Goal: Task Accomplishment & Management: Manage account settings

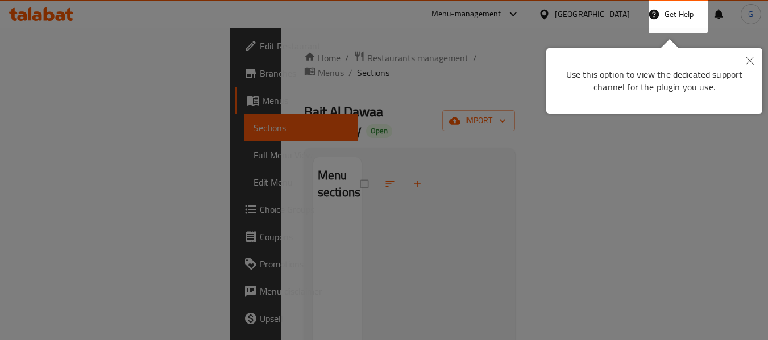
click at [750, 64] on icon "Close" at bounding box center [750, 61] width 8 height 8
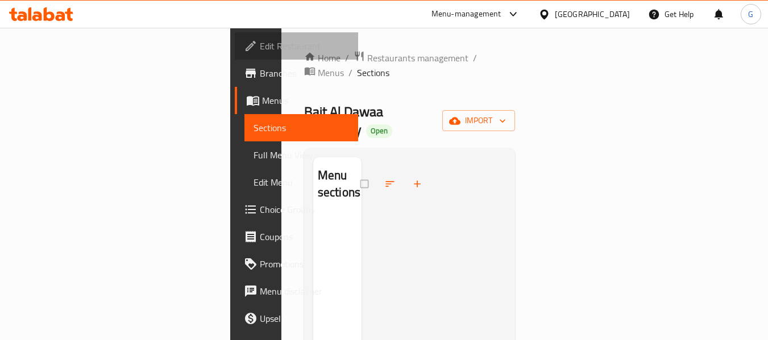
click at [260, 45] on span "Edit Restaurant" at bounding box center [305, 46] width 90 height 14
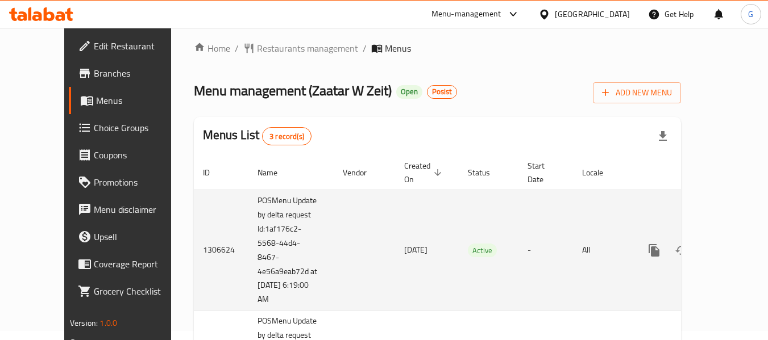
scroll to position [114, 0]
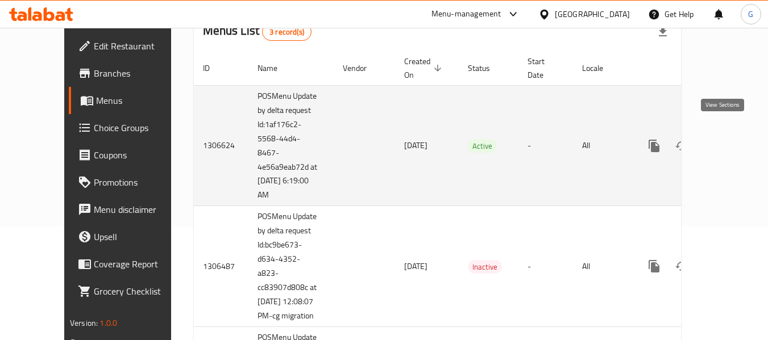
click at [729, 139] on icon "enhanced table" at bounding box center [736, 146] width 14 height 14
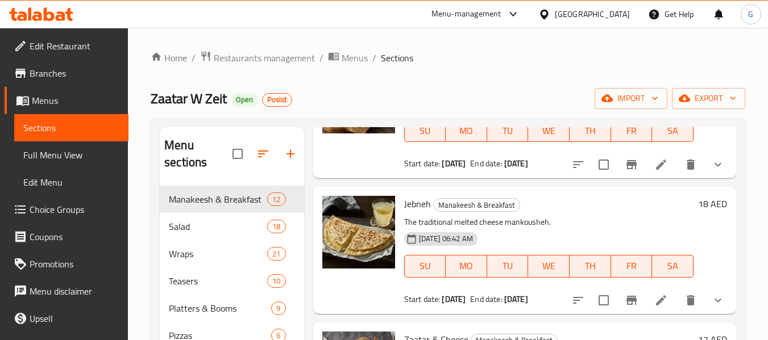
click at [56, 70] on span "Branches" at bounding box center [75, 73] width 90 height 14
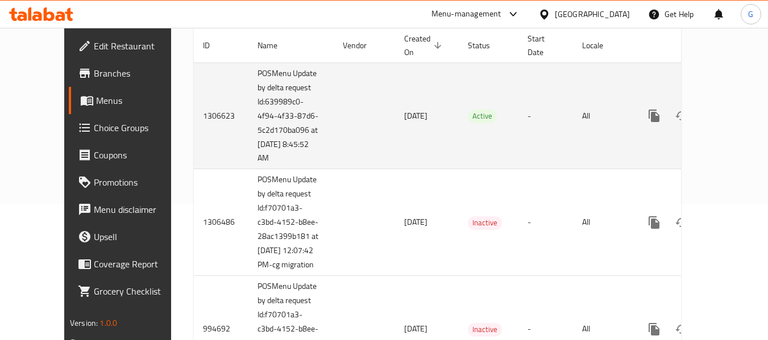
scroll to position [42, 0]
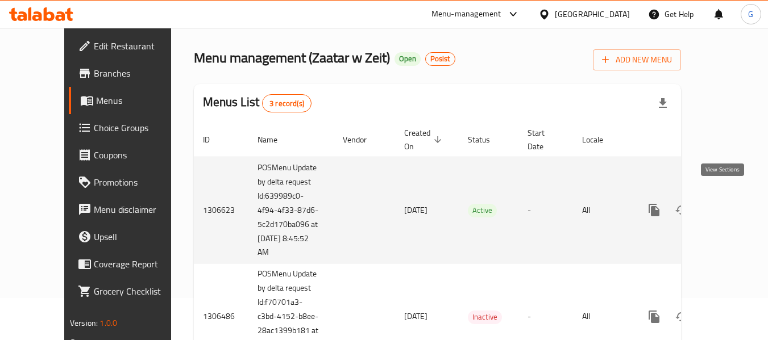
click at [729, 203] on icon "enhanced table" at bounding box center [736, 210] width 14 height 14
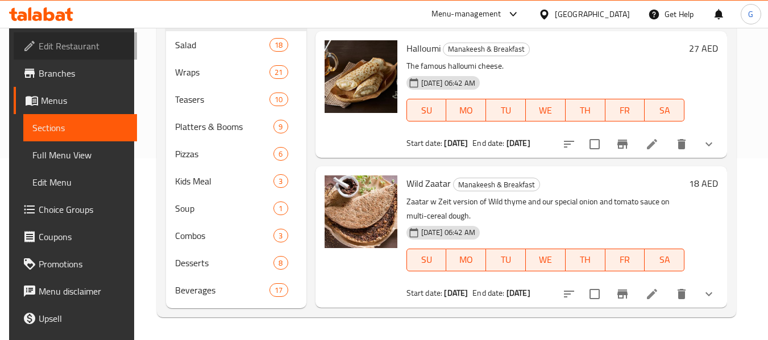
click at [79, 52] on span "Edit Restaurant" at bounding box center [84, 46] width 90 height 14
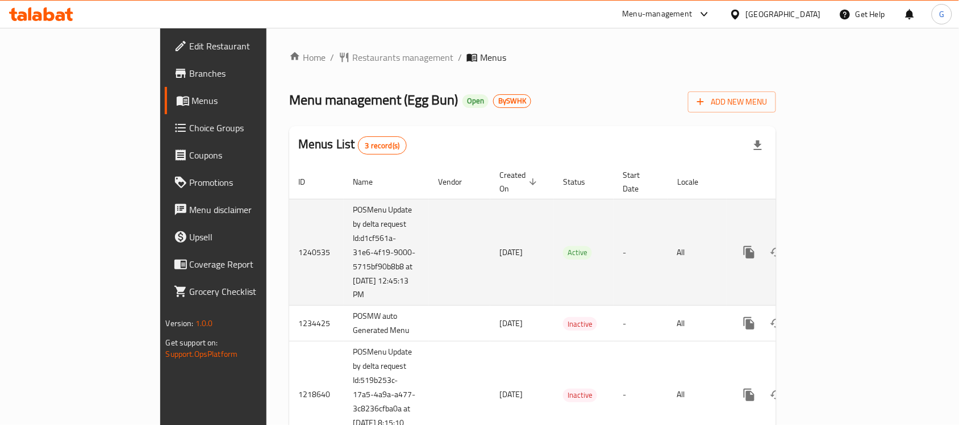
click at [845, 239] on link "enhanced table" at bounding box center [831, 252] width 27 height 27
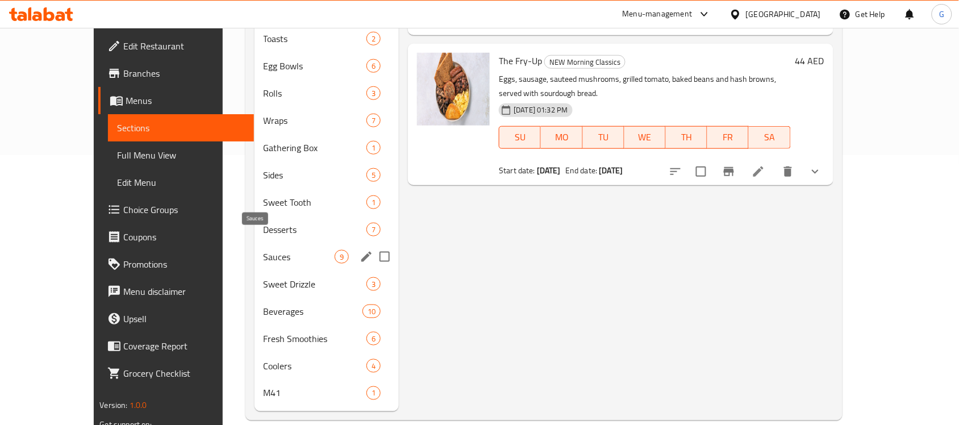
scroll to position [271, 0]
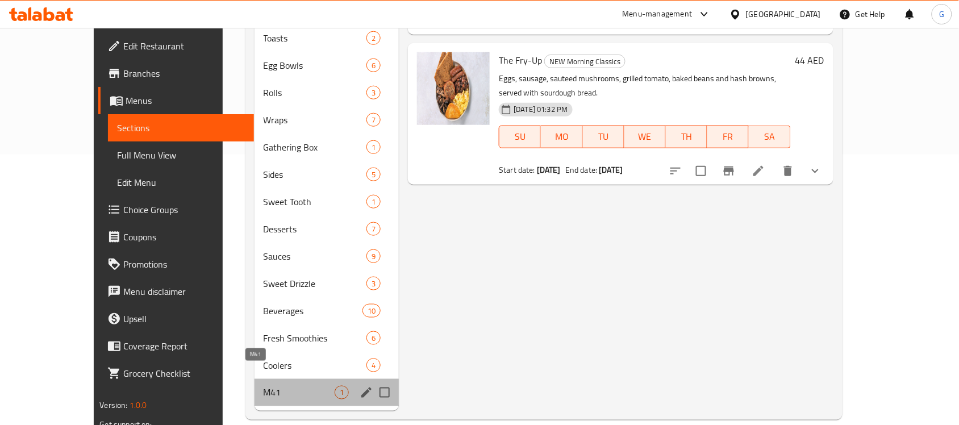
click at [264, 386] on span "M41" at bounding box center [300, 393] width 72 height 14
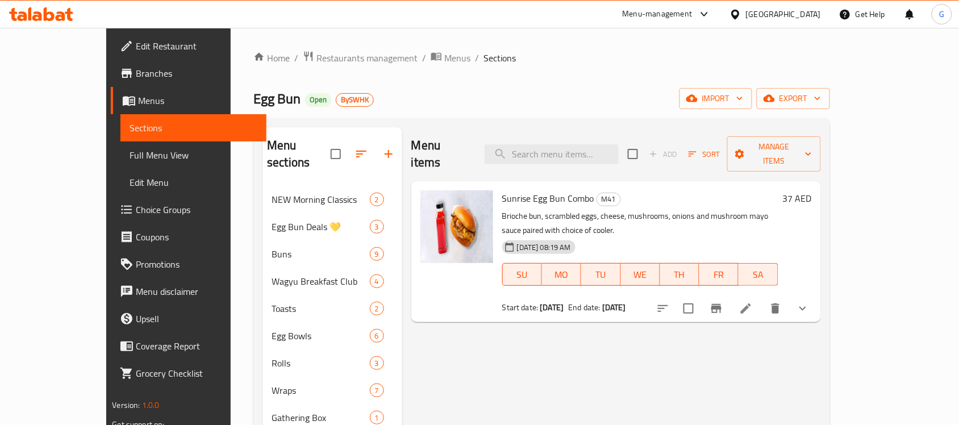
click at [762, 298] on li at bounding box center [746, 308] width 32 height 20
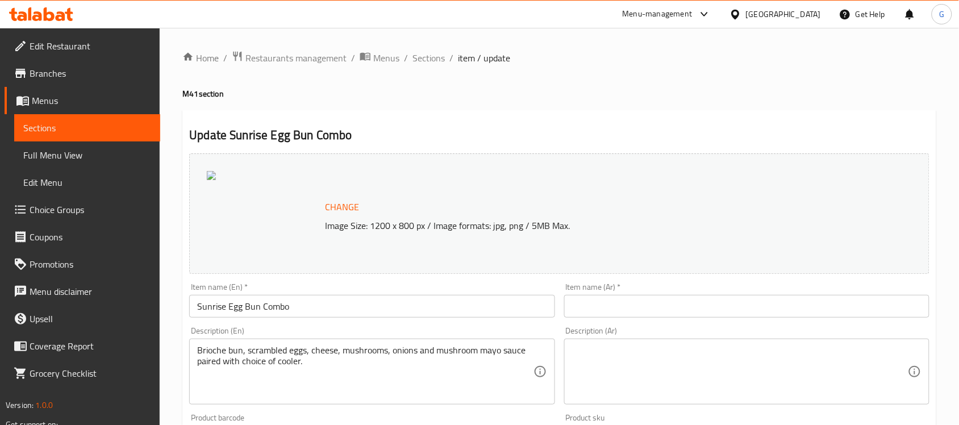
click at [66, 47] on span "Edit Restaurant" at bounding box center [91, 46] width 122 height 14
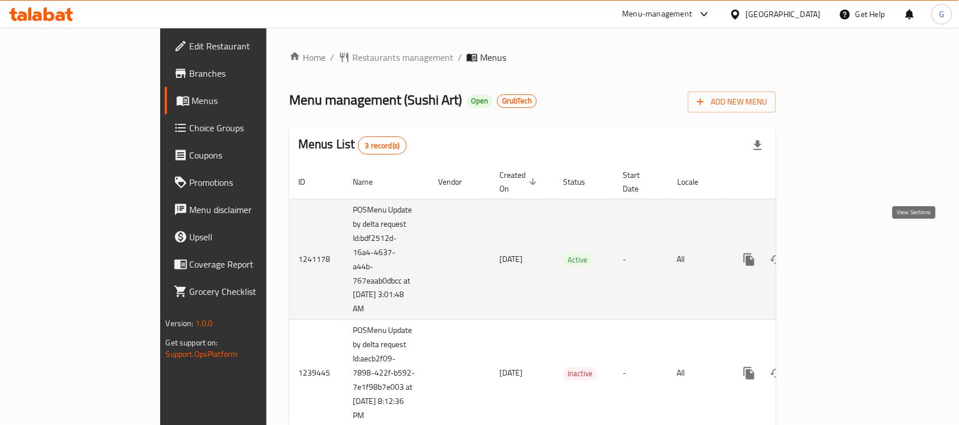
click at [837, 255] on icon "enhanced table" at bounding box center [831, 260] width 10 height 10
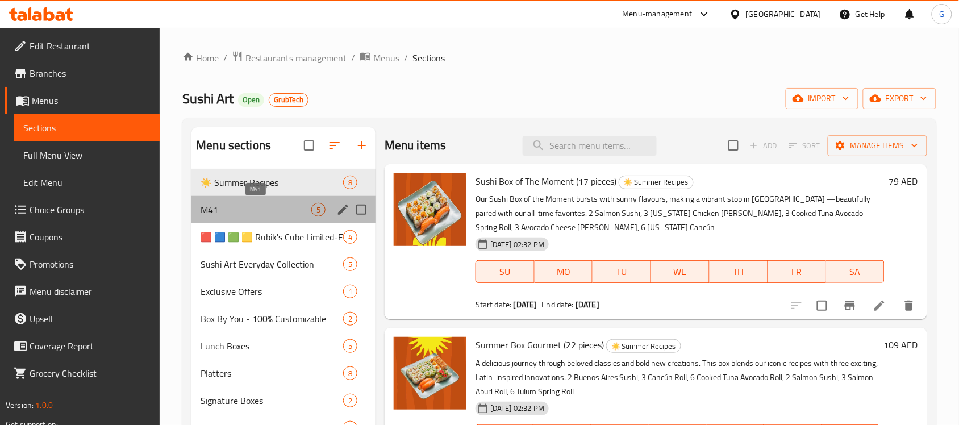
click at [244, 208] on span "M41" at bounding box center [256, 210] width 111 height 14
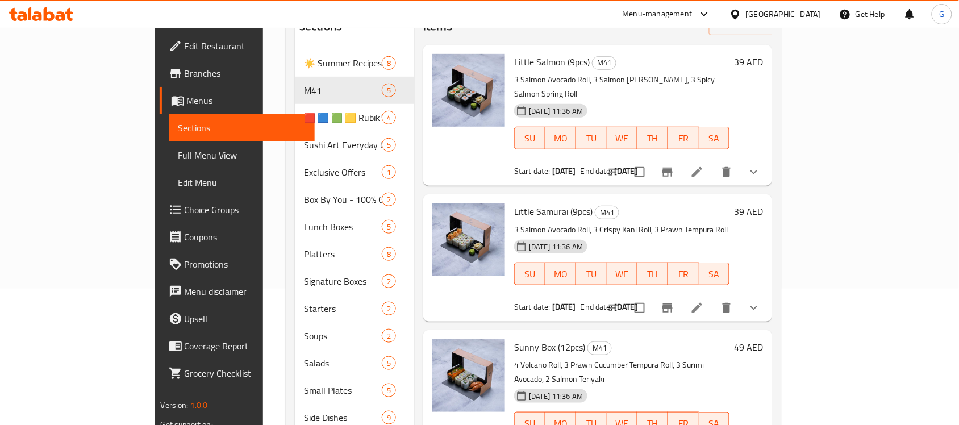
scroll to position [142, 0]
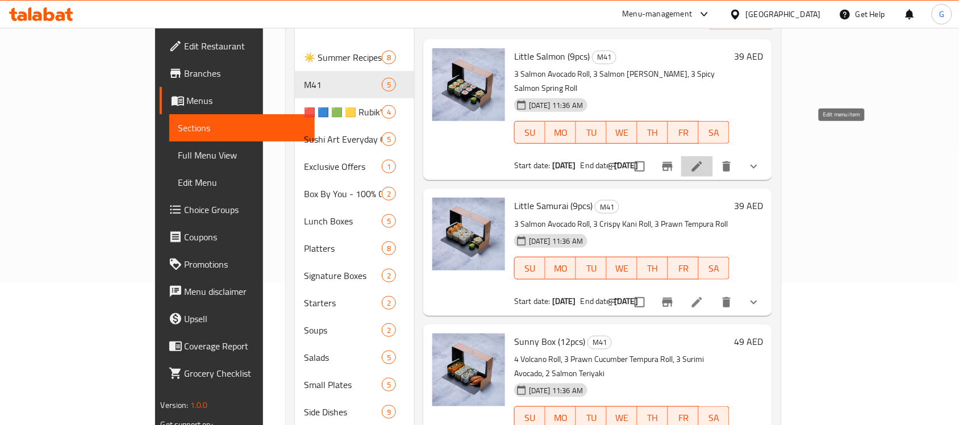
click at [704, 160] on icon at bounding box center [698, 167] width 14 height 14
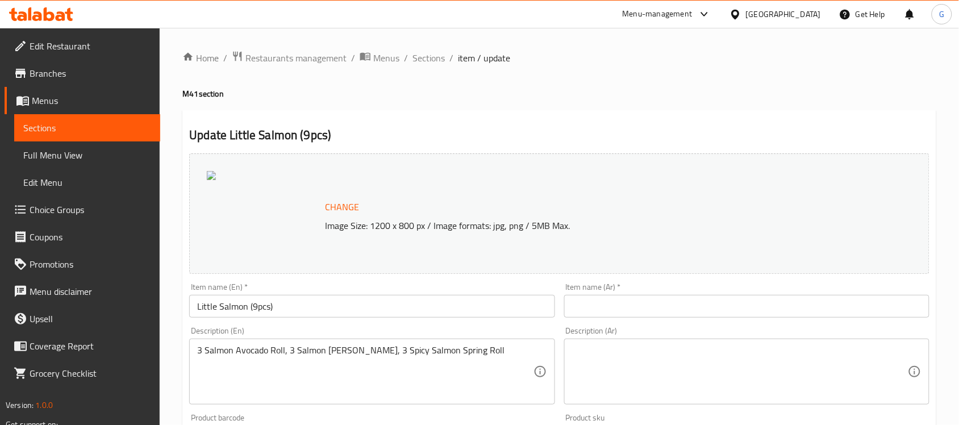
click at [44, 68] on span "Branches" at bounding box center [91, 73] width 122 height 14
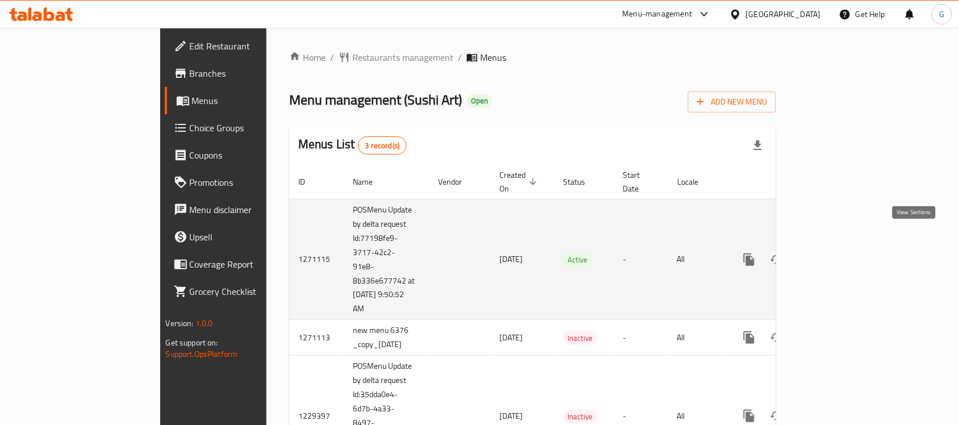
click at [837, 255] on icon "enhanced table" at bounding box center [831, 260] width 10 height 10
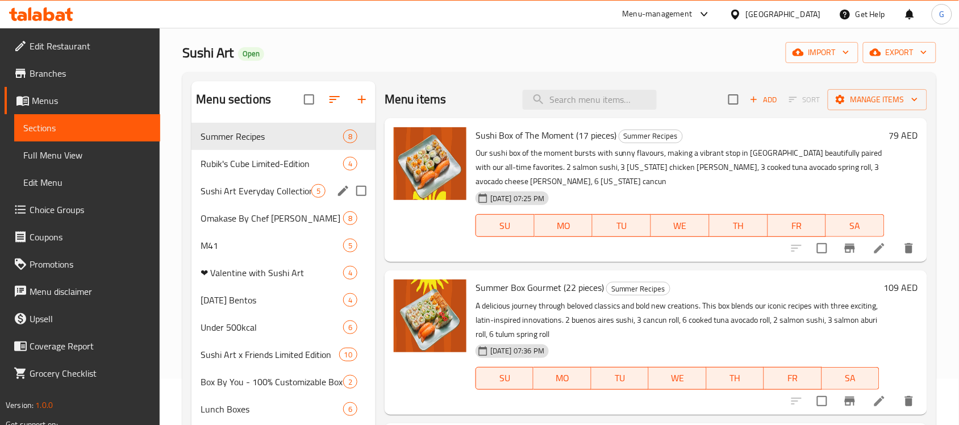
scroll to position [71, 0]
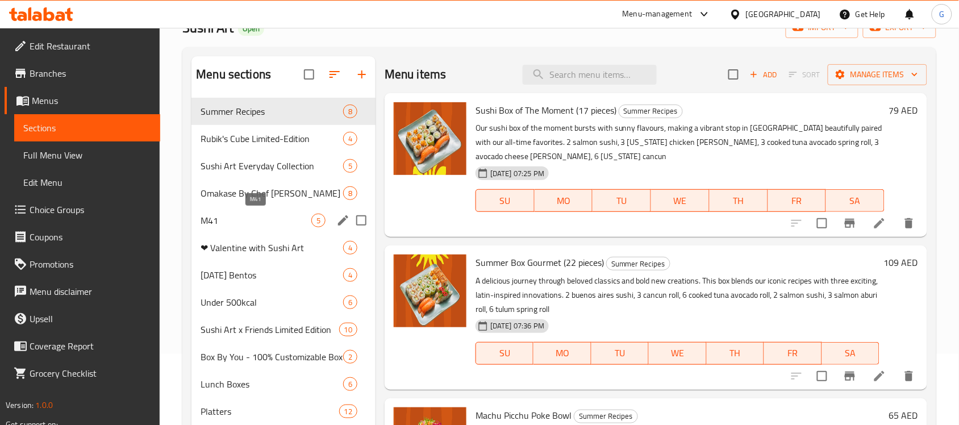
click at [231, 222] on span "M41" at bounding box center [256, 221] width 111 height 14
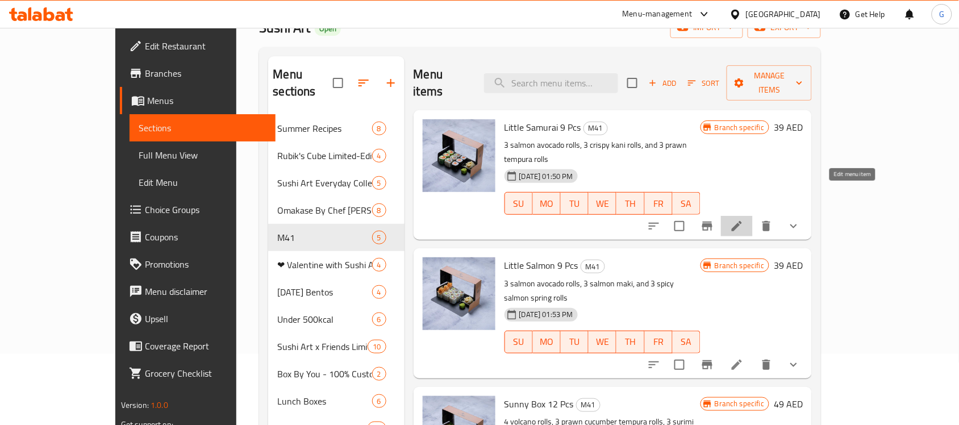
click at [742, 221] on icon at bounding box center [737, 226] width 10 height 10
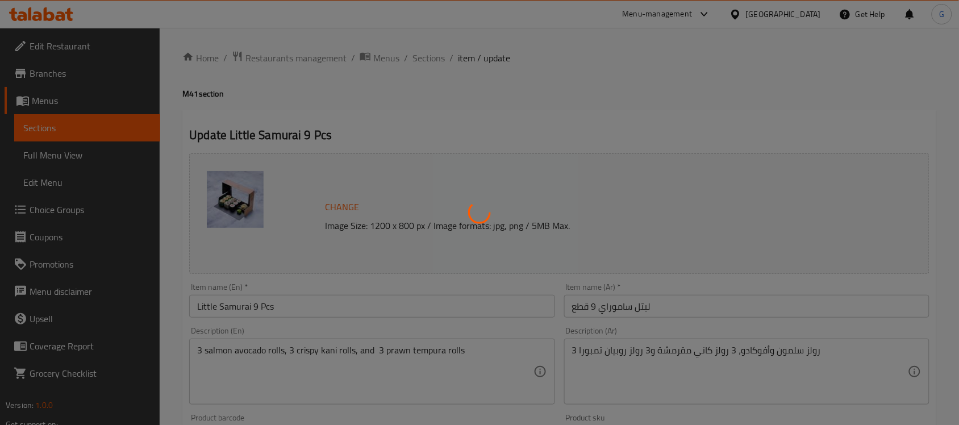
type input "أضف جانبًا:"
type input "0"
type input "4"
type input "أضف مشروبًا:"
type input "0"
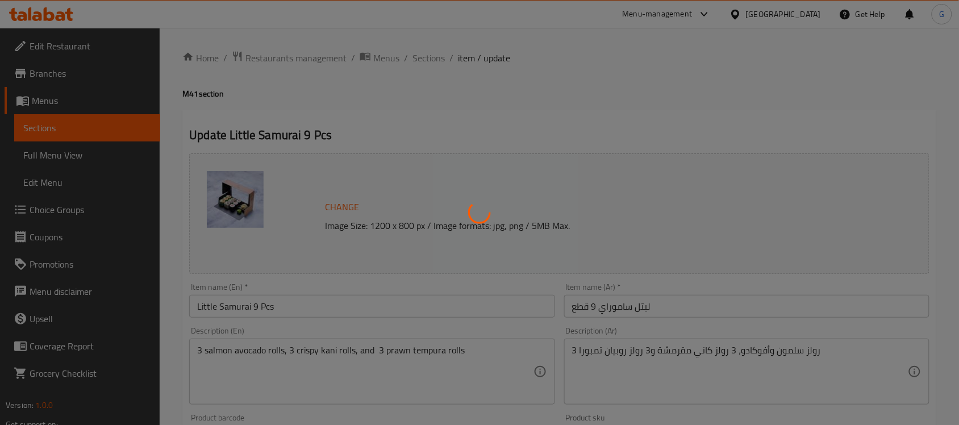
type input "1"
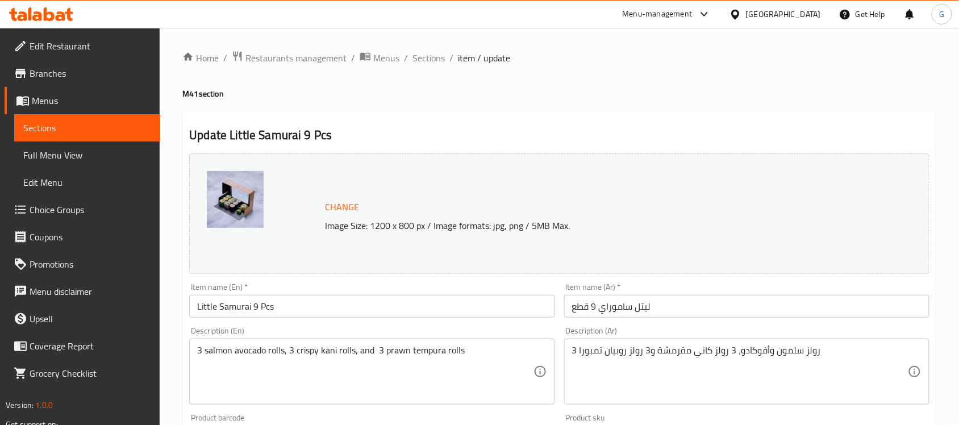
click at [49, 77] on span "Branches" at bounding box center [91, 73] width 122 height 14
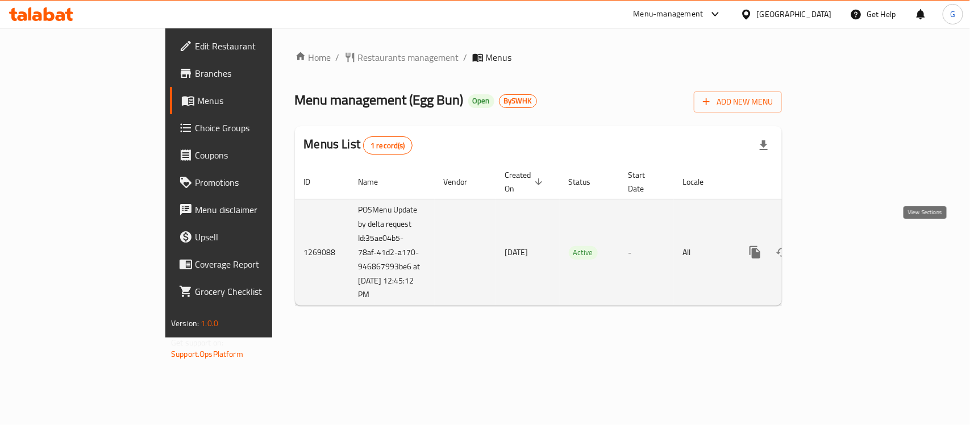
click at [844, 246] on icon "enhanced table" at bounding box center [837, 253] width 14 height 14
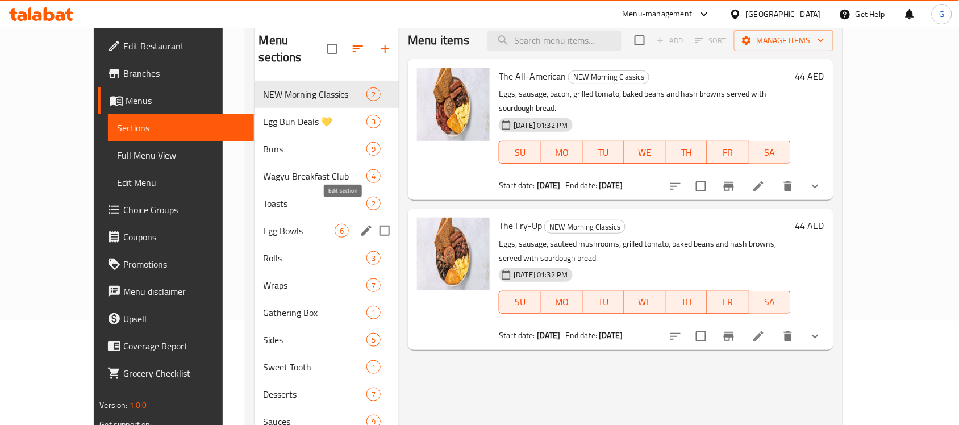
scroll to position [271, 0]
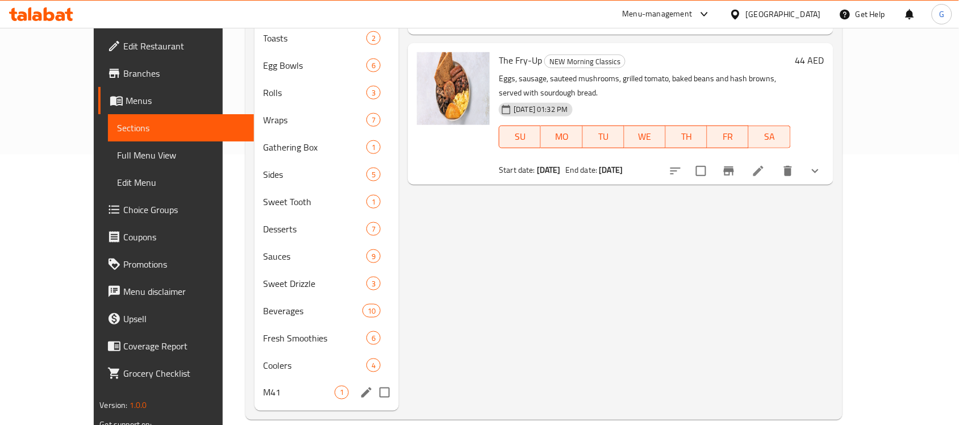
click at [277, 379] on div "M41 1" at bounding box center [327, 392] width 145 height 27
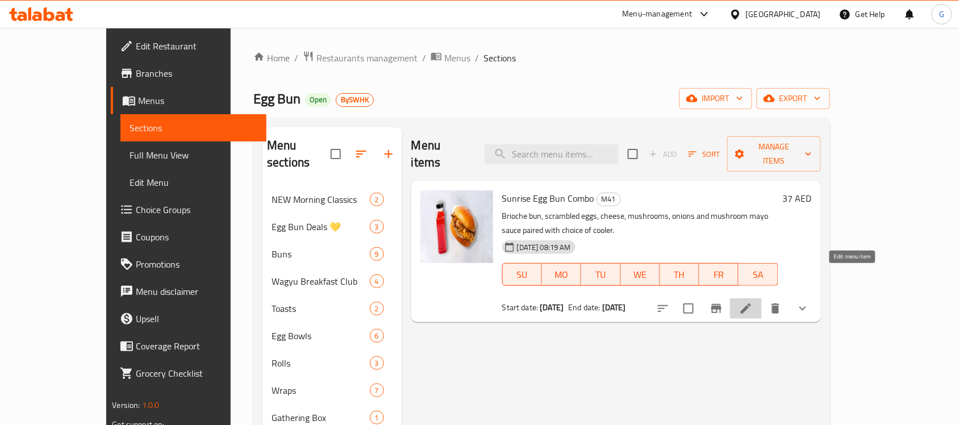
click at [753, 302] on icon at bounding box center [746, 309] width 14 height 14
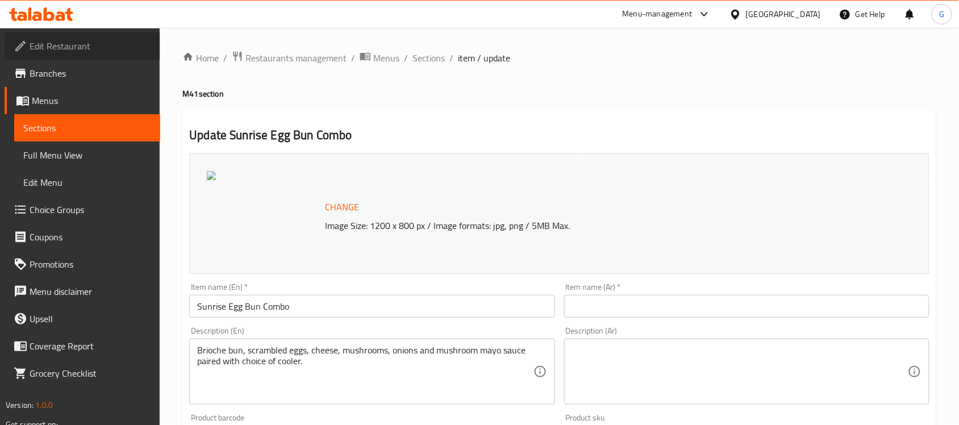
click at [49, 49] on span "Edit Restaurant" at bounding box center [91, 46] width 122 height 14
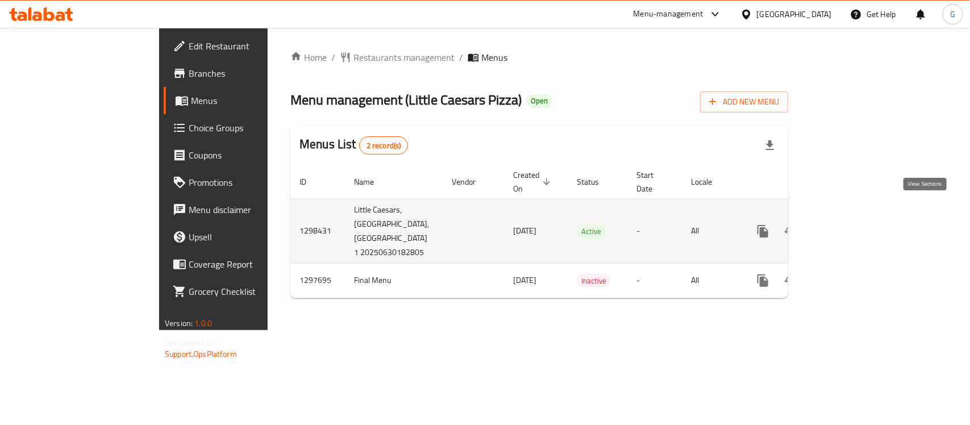
click at [850, 226] on icon "enhanced table" at bounding box center [845, 231] width 10 height 10
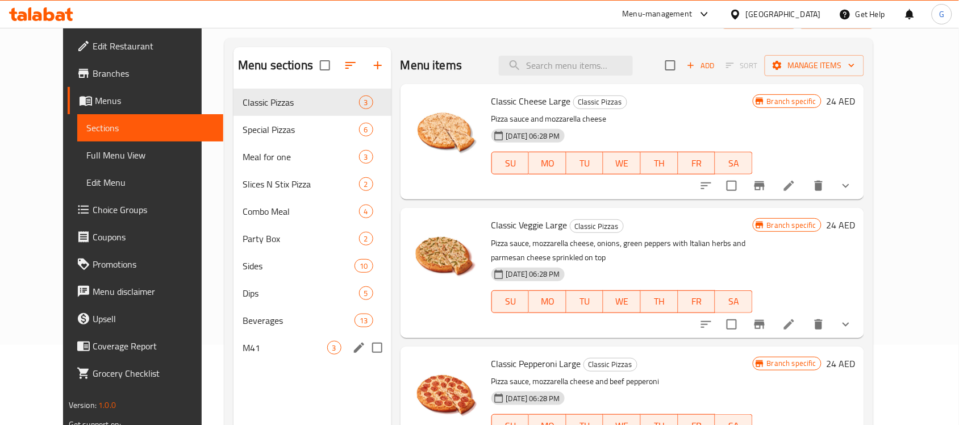
scroll to position [160, 0]
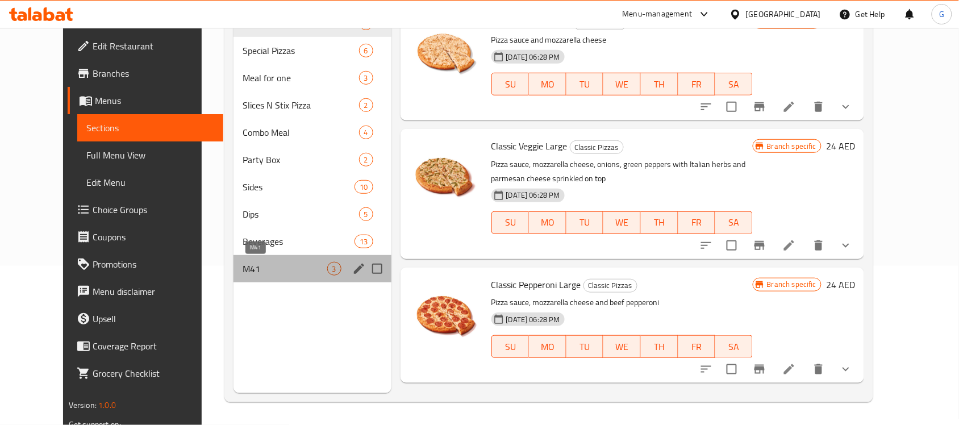
click at [243, 270] on span "M41" at bounding box center [285, 269] width 84 height 14
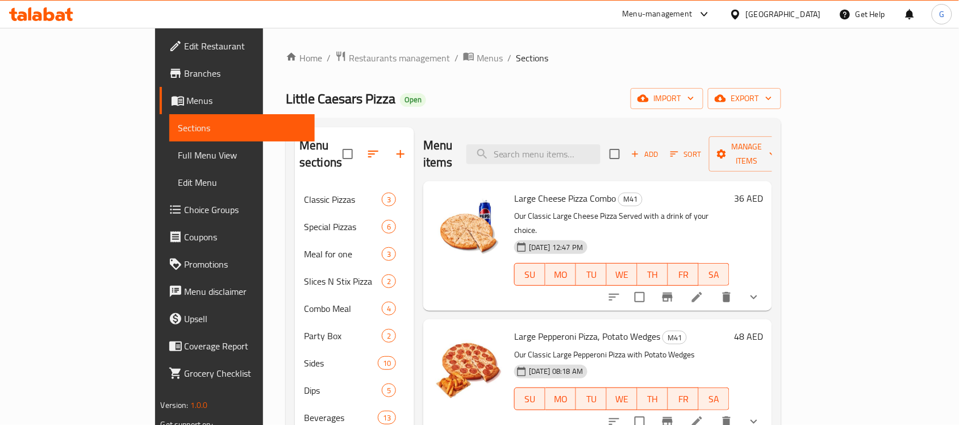
scroll to position [142, 0]
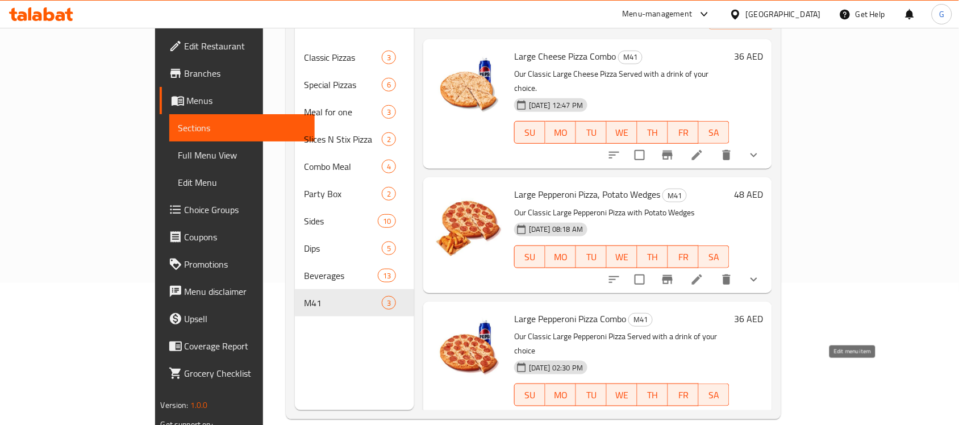
click at [702, 413] on icon at bounding box center [697, 418] width 10 height 10
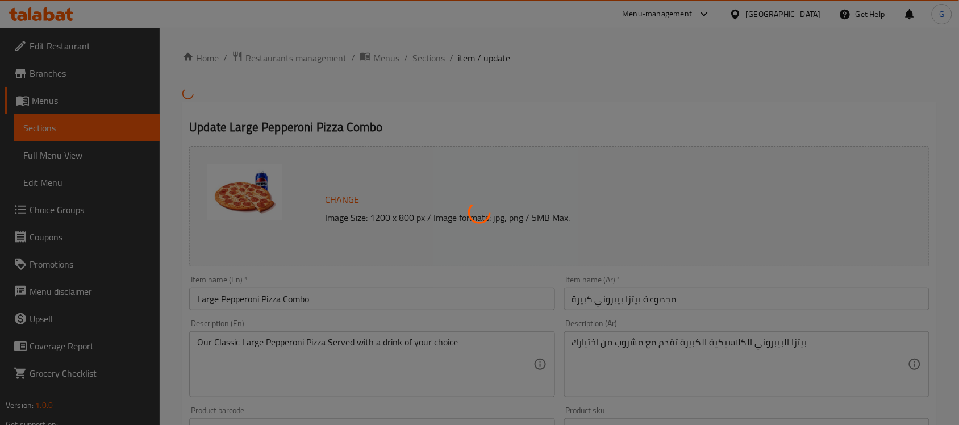
type input "إضافات"
type input "0"
type input "1"
type input "إضافات إضافية"
type input "0"
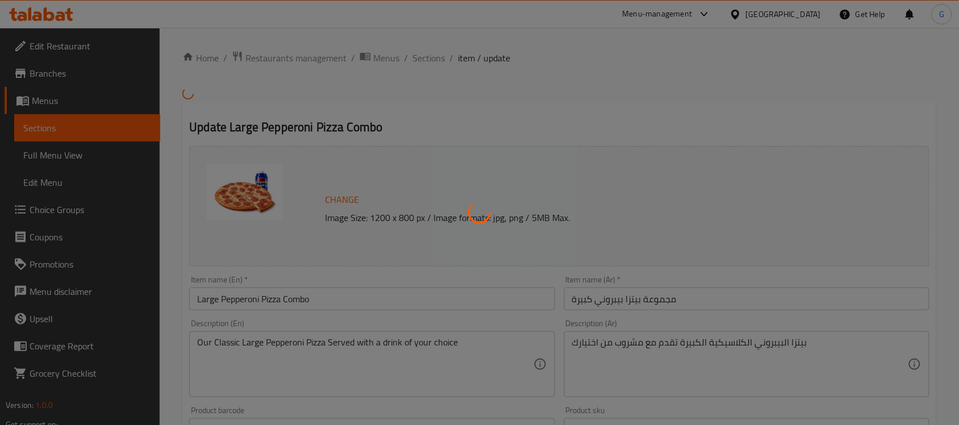
type input "13"
type input "إختيارك من المشروب:"
type input "1"
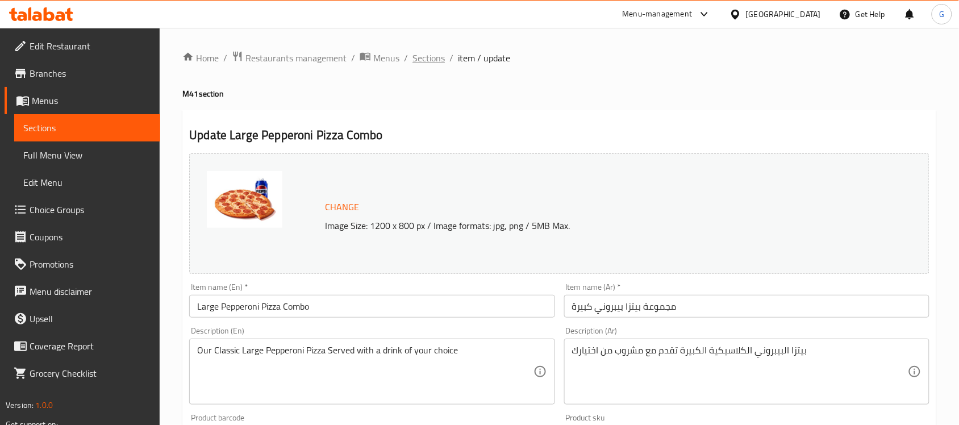
click at [426, 57] on span "Sections" at bounding box center [429, 58] width 32 height 14
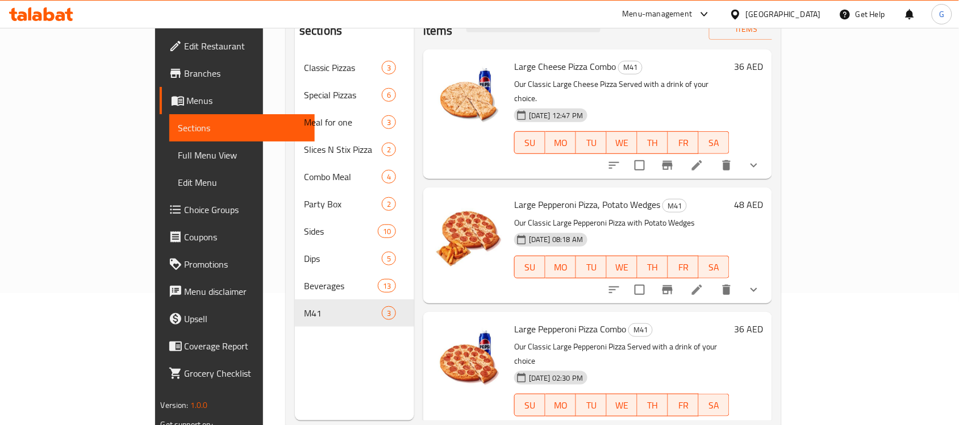
scroll to position [160, 0]
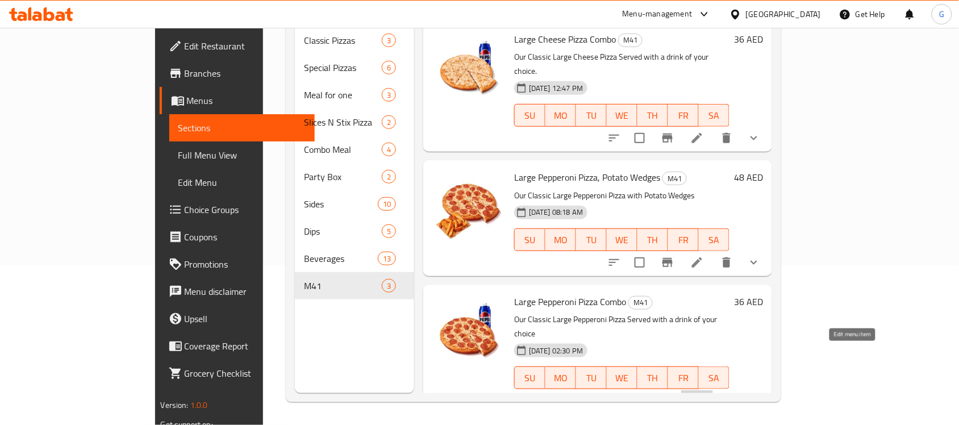
click at [704, 394] on icon at bounding box center [698, 401] width 14 height 14
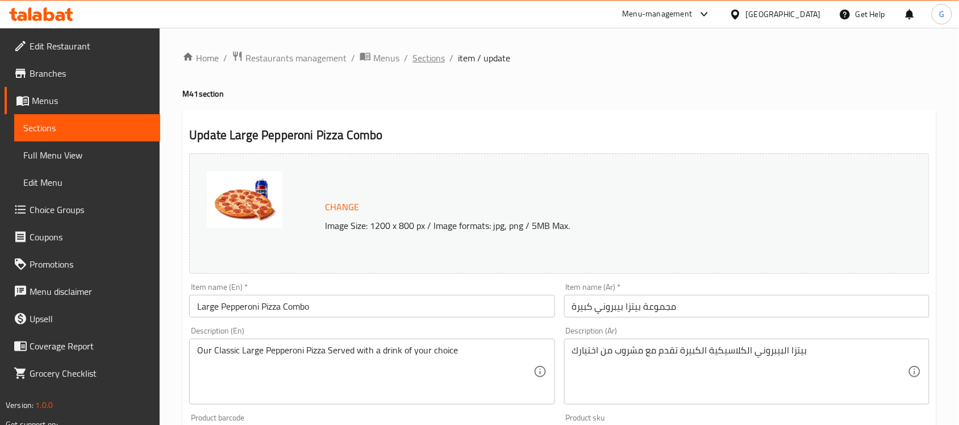
click at [419, 55] on span "Sections" at bounding box center [429, 58] width 32 height 14
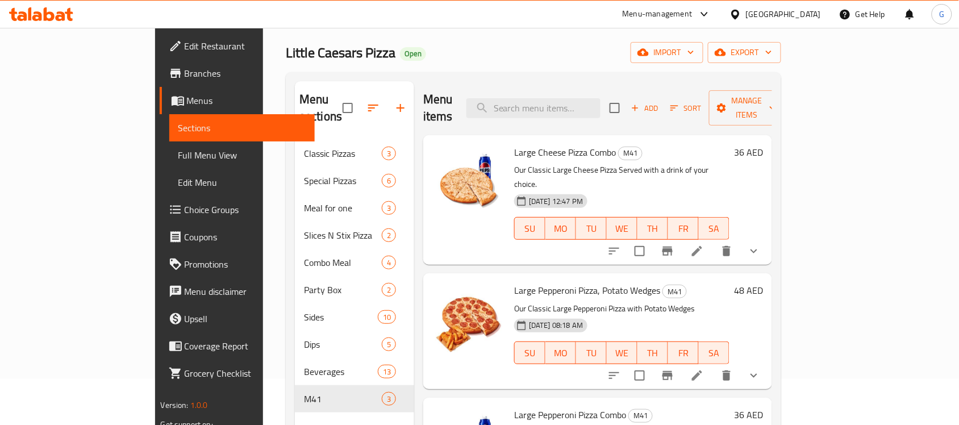
scroll to position [71, 0]
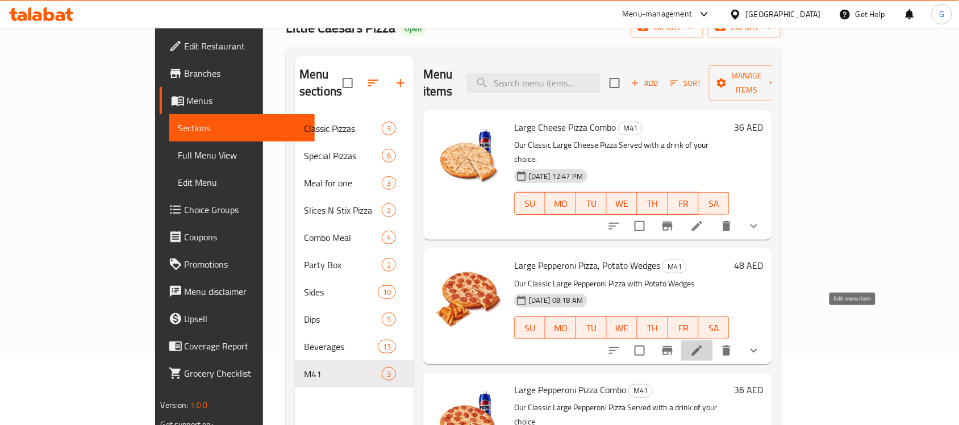
click at [704, 344] on icon at bounding box center [698, 351] width 14 height 14
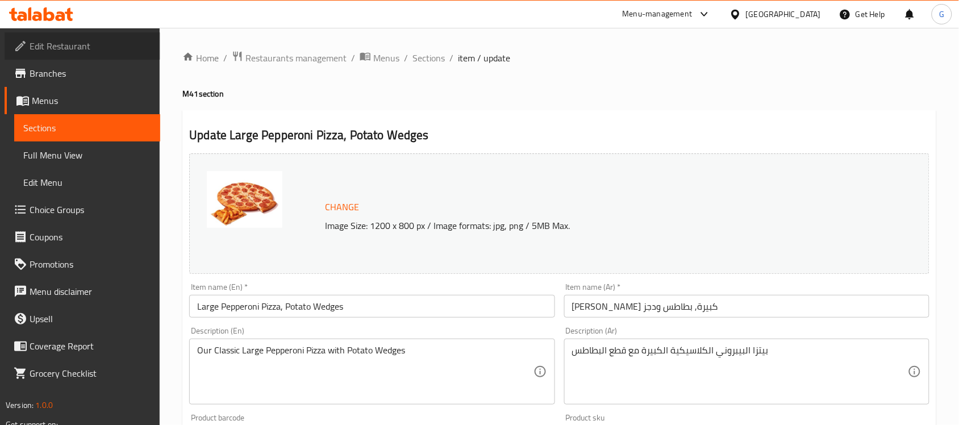
click at [57, 47] on span "Edit Restaurant" at bounding box center [91, 46] width 122 height 14
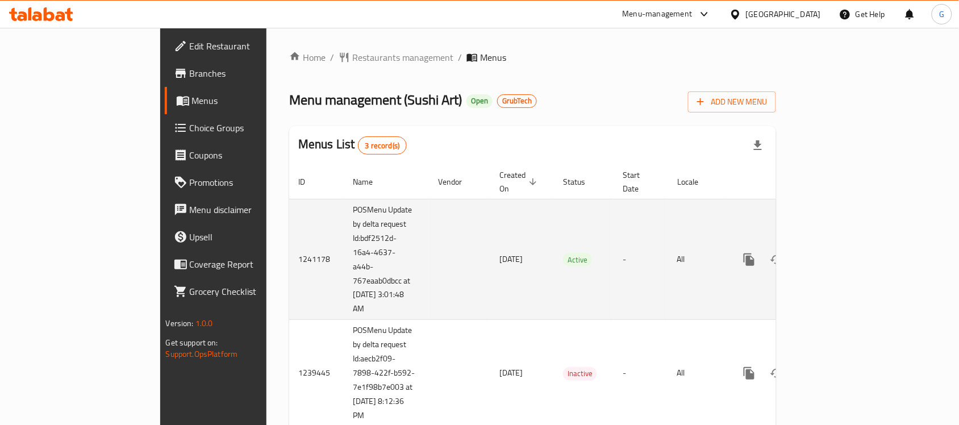
click at [838, 253] on icon "enhanced table" at bounding box center [832, 260] width 14 height 14
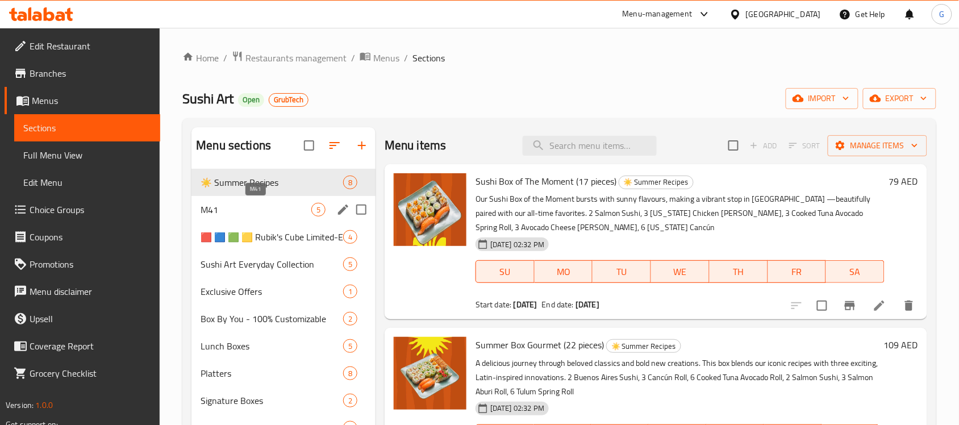
click at [236, 203] on span "M41" at bounding box center [256, 210] width 111 height 14
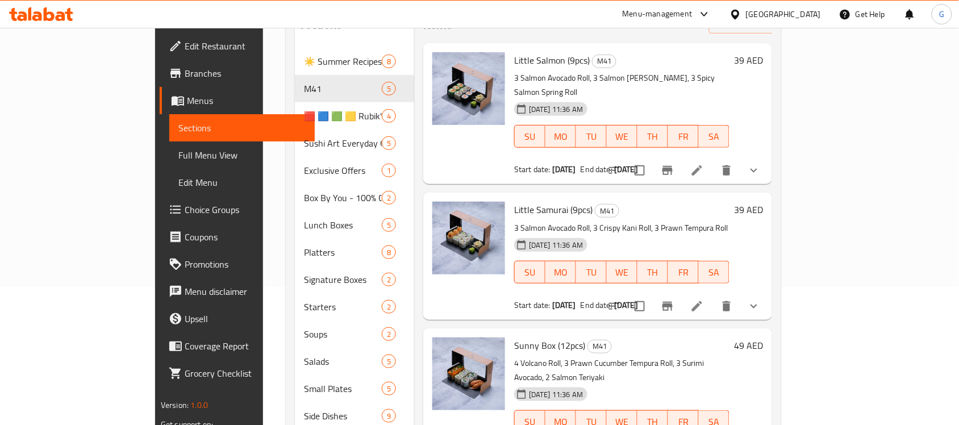
scroll to position [142, 0]
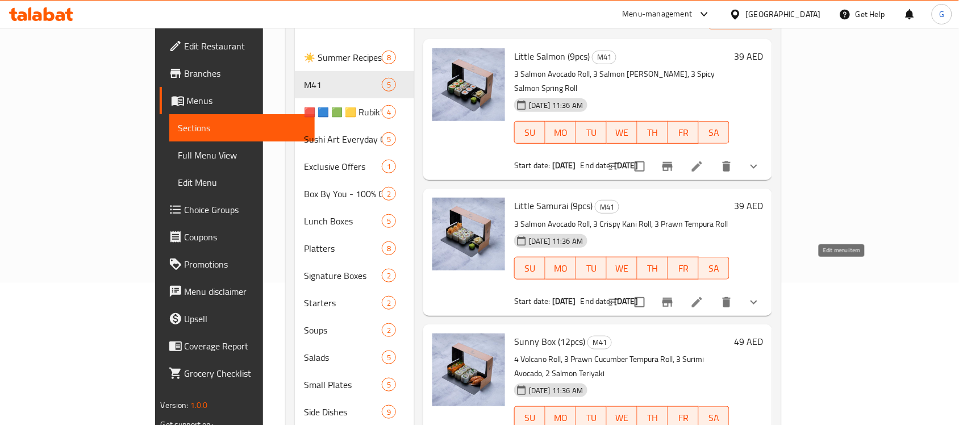
click at [704, 296] on icon at bounding box center [698, 303] width 14 height 14
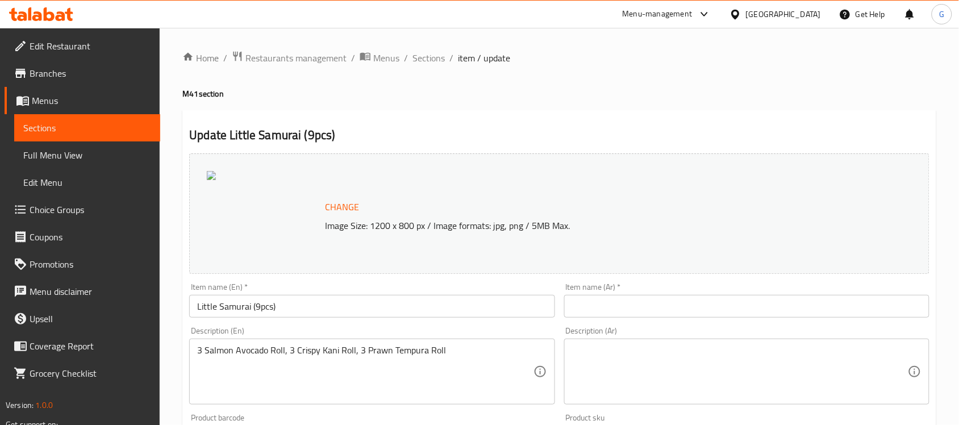
click at [39, 77] on span "Branches" at bounding box center [91, 73] width 122 height 14
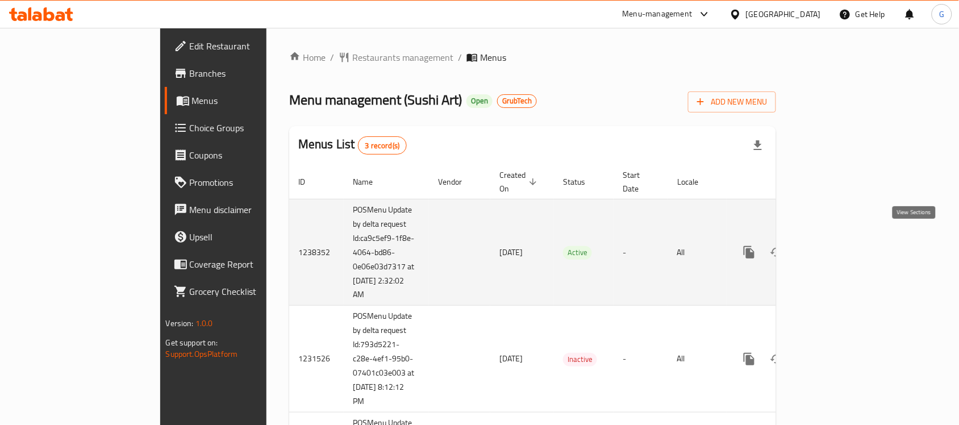
click at [845, 239] on link "enhanced table" at bounding box center [831, 252] width 27 height 27
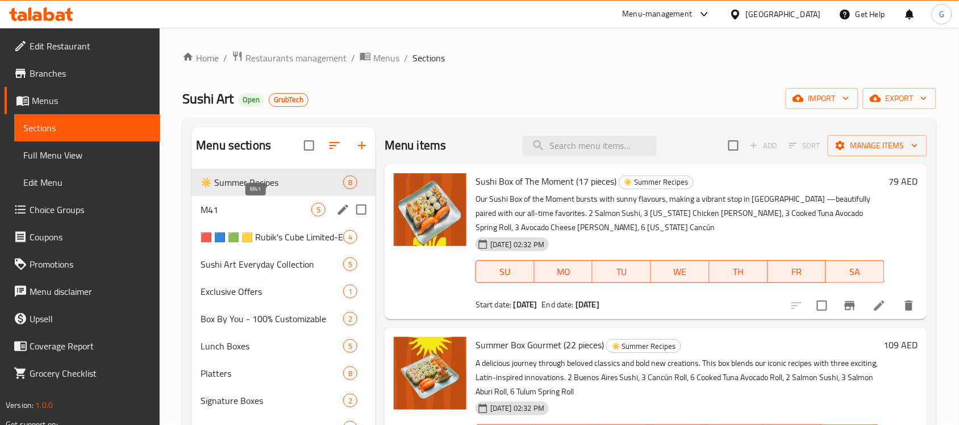
click at [242, 216] on span "M41" at bounding box center [256, 210] width 111 height 14
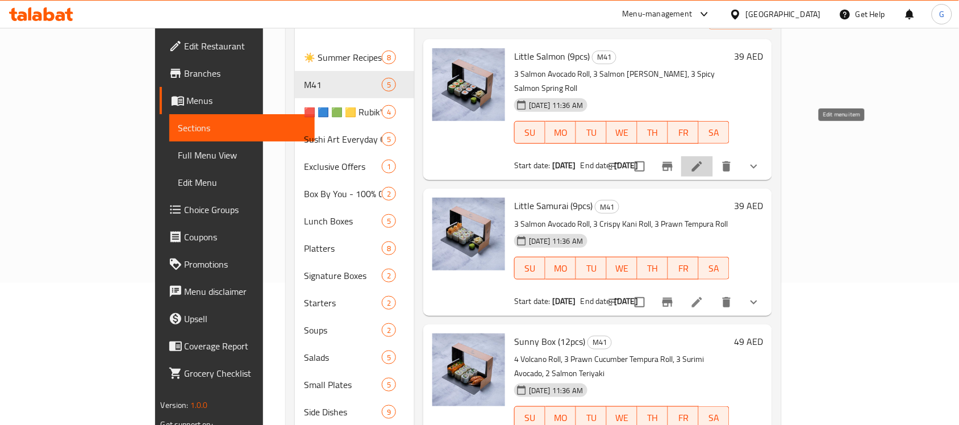
click at [704, 160] on icon at bounding box center [698, 167] width 14 height 14
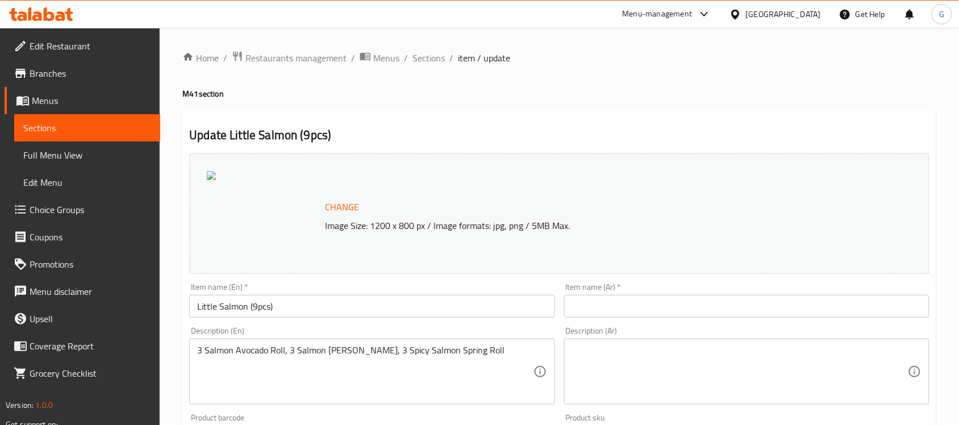
click at [57, 77] on span "Branches" at bounding box center [91, 73] width 122 height 14
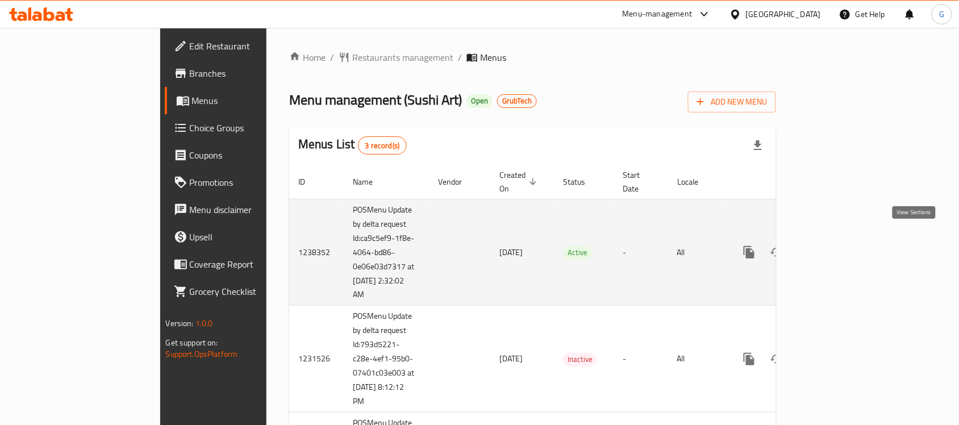
click at [838, 246] on icon "enhanced table" at bounding box center [832, 253] width 14 height 14
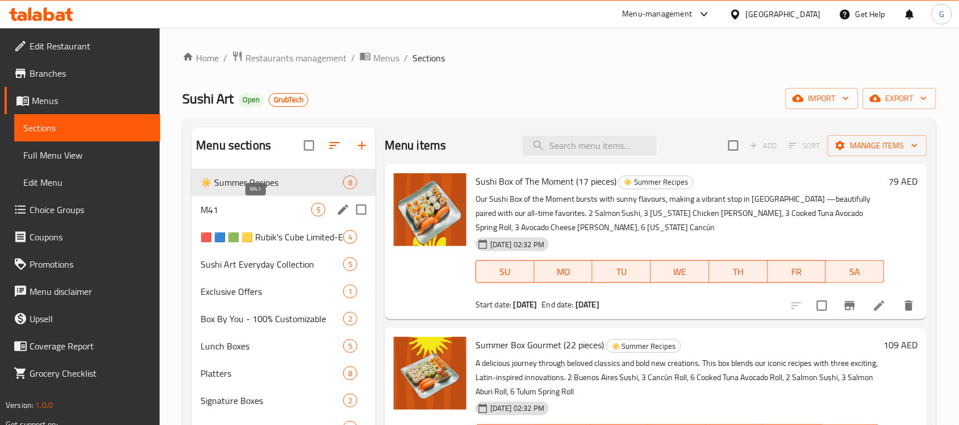
click at [304, 208] on span "M41" at bounding box center [256, 210] width 111 height 14
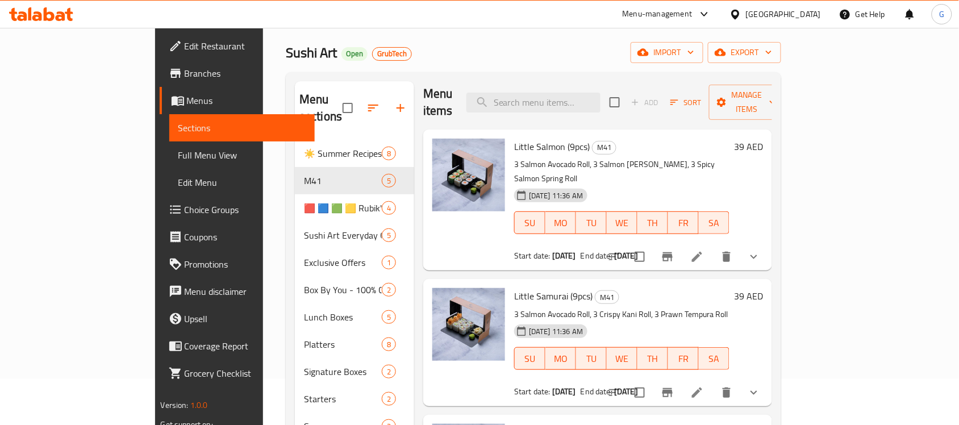
scroll to position [71, 0]
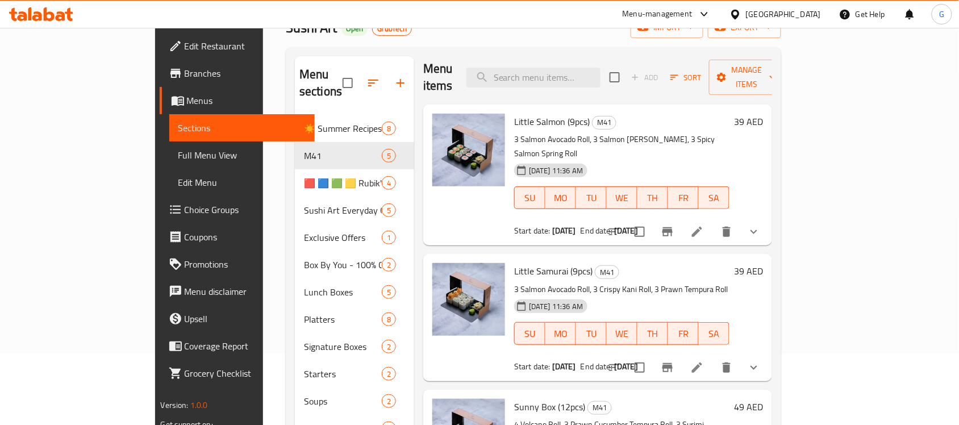
click at [713, 357] on li at bounding box center [697, 367] width 32 height 20
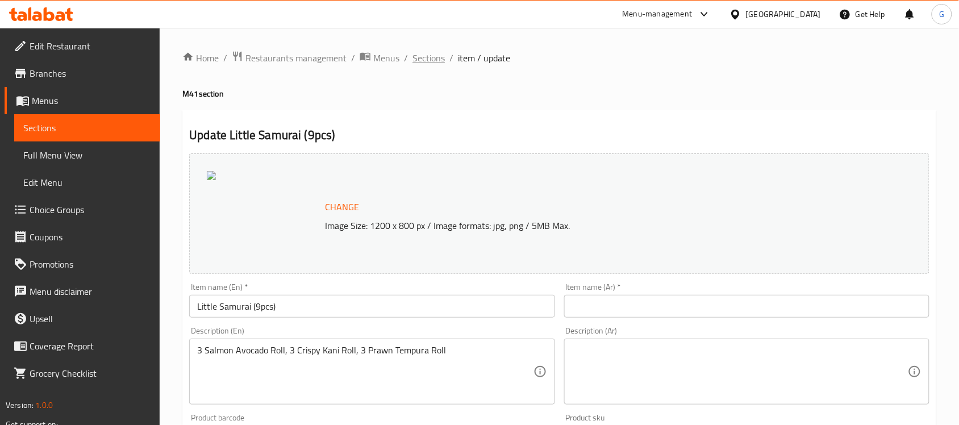
click at [427, 53] on span "Sections" at bounding box center [429, 58] width 32 height 14
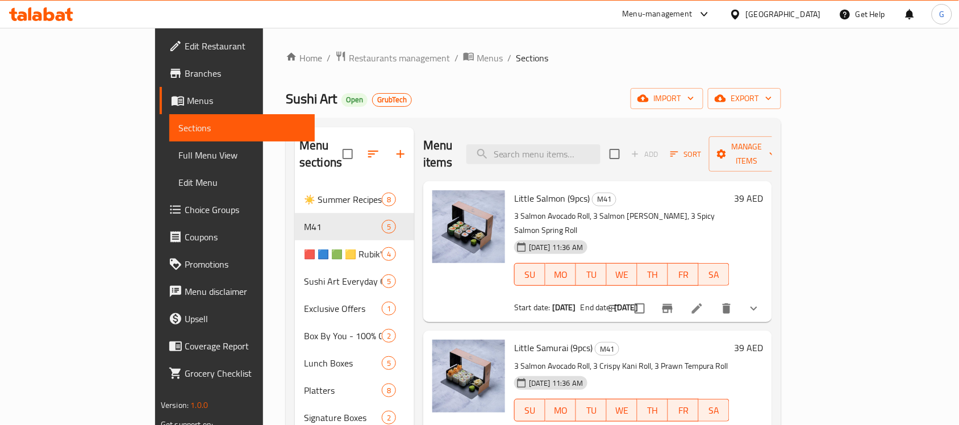
scroll to position [6, 0]
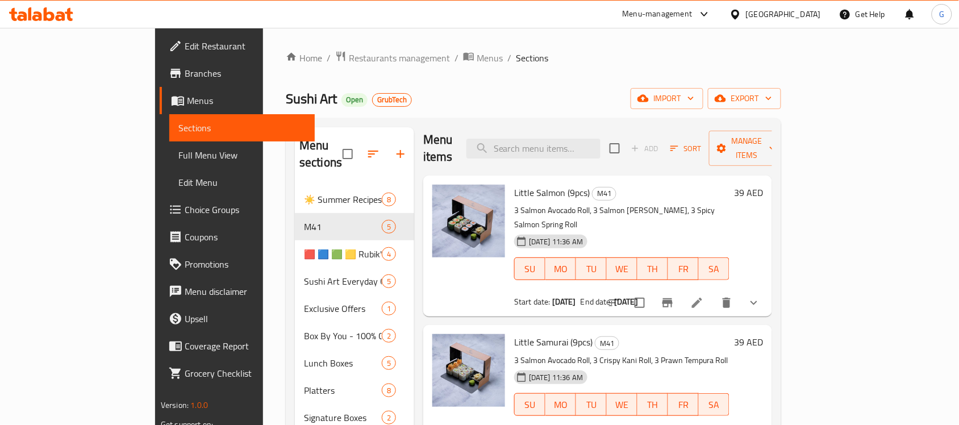
click at [185, 77] on span "Branches" at bounding box center [246, 73] width 122 height 14
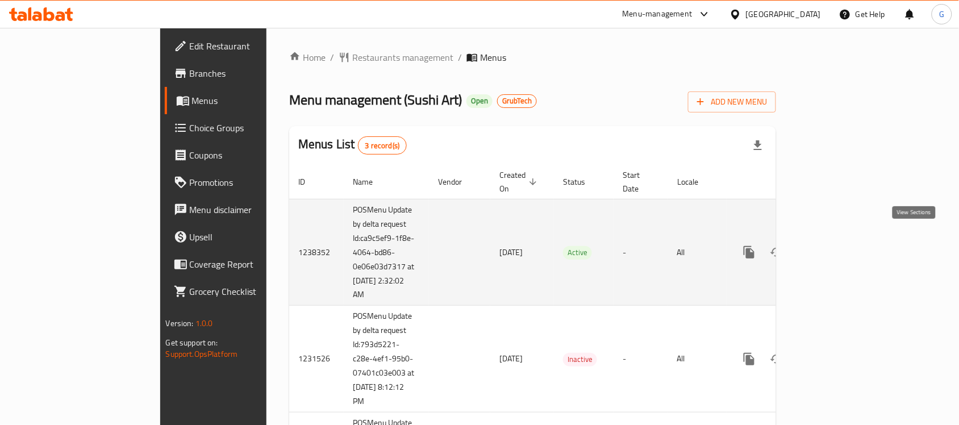
click at [845, 242] on link "enhanced table" at bounding box center [831, 252] width 27 height 27
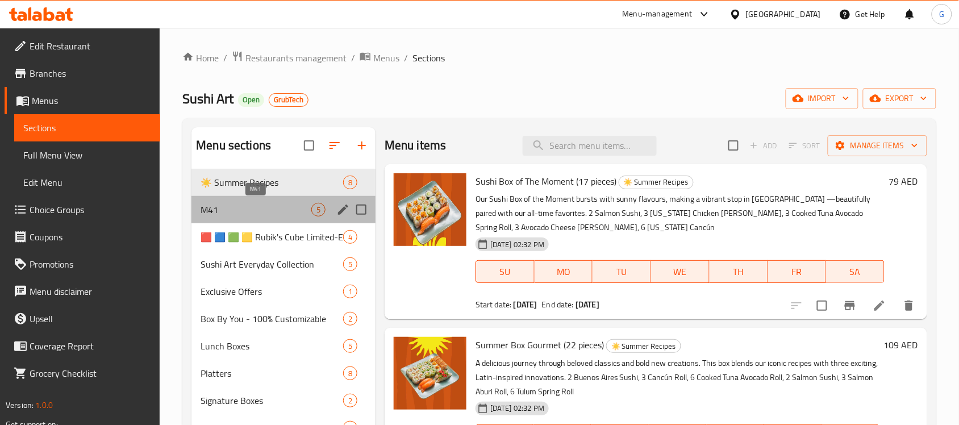
click at [268, 203] on span "M41" at bounding box center [256, 210] width 111 height 14
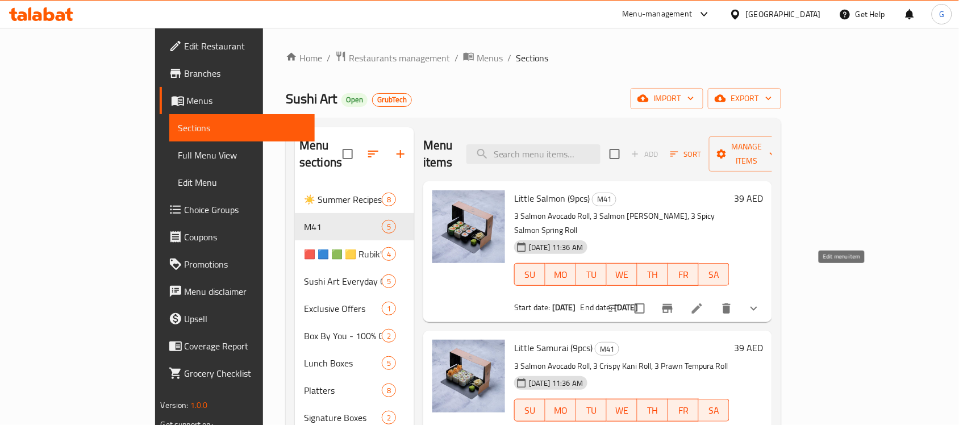
click at [704, 302] on icon at bounding box center [698, 309] width 14 height 14
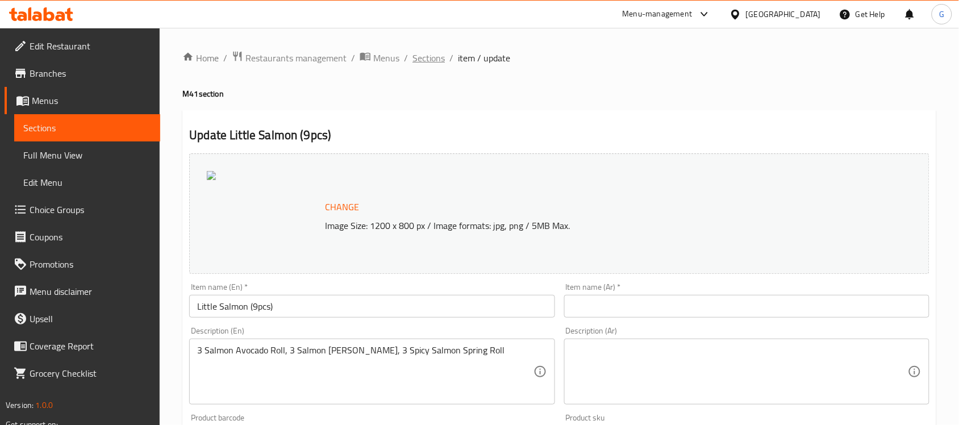
click at [427, 57] on span "Sections" at bounding box center [429, 58] width 32 height 14
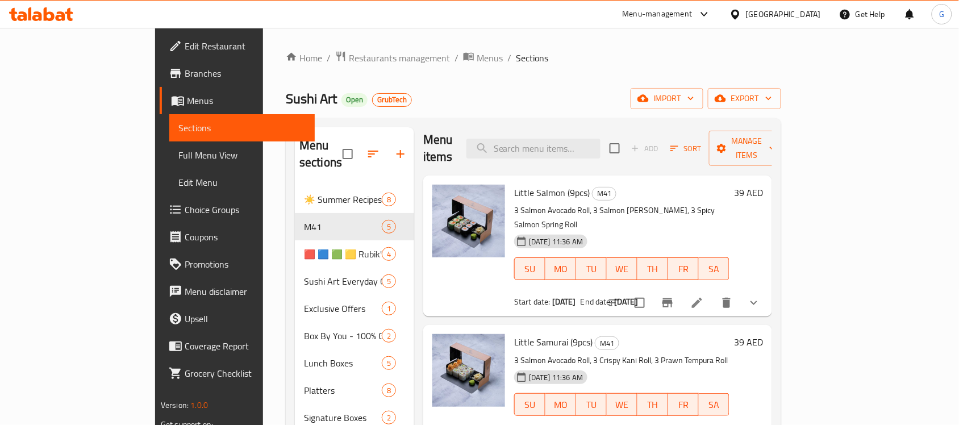
scroll to position [71, 0]
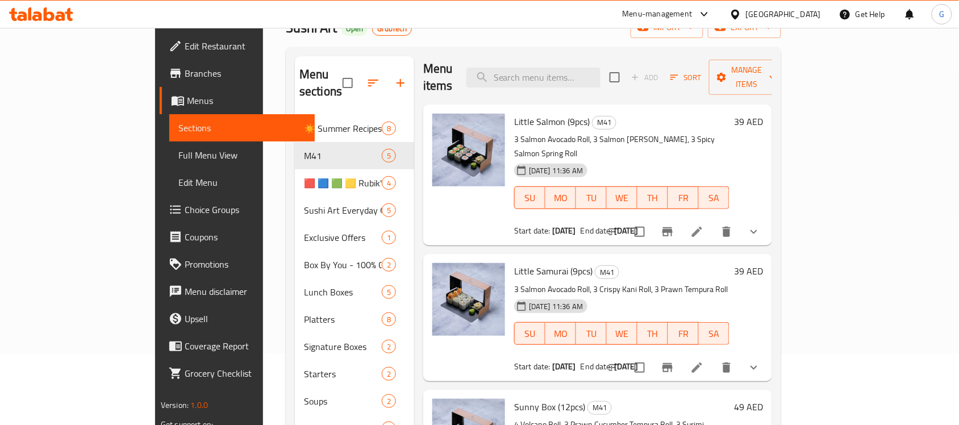
click at [702, 363] on icon at bounding box center [697, 368] width 10 height 10
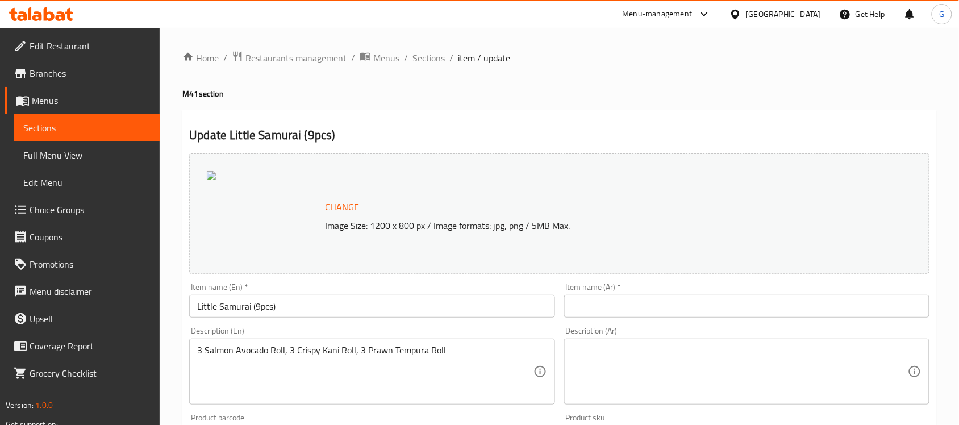
click at [74, 67] on span "Branches" at bounding box center [91, 73] width 122 height 14
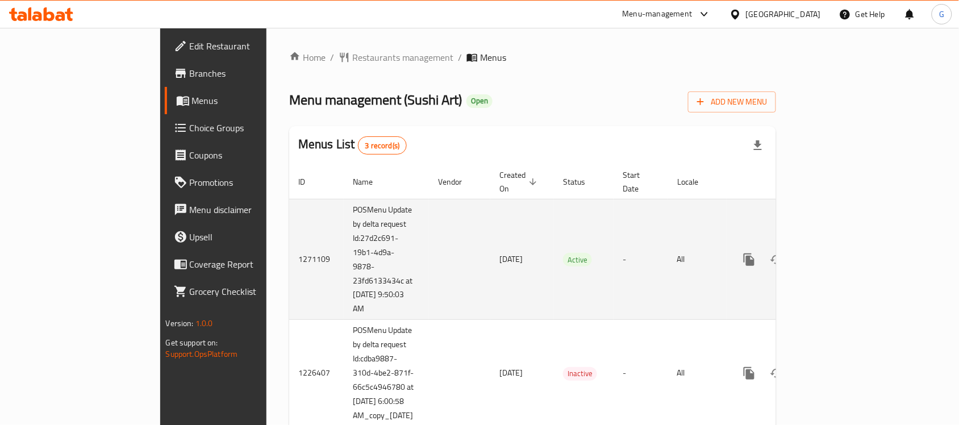
click at [838, 253] on icon "enhanced table" at bounding box center [832, 260] width 14 height 14
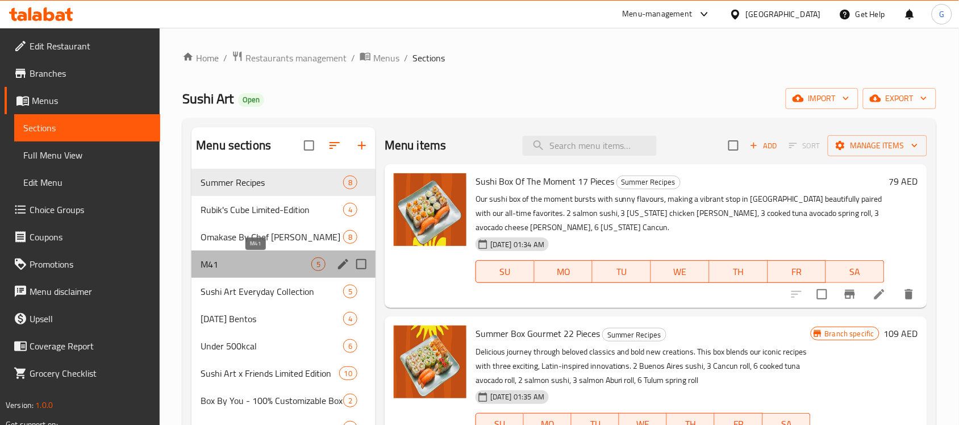
click at [222, 263] on span "M41" at bounding box center [256, 264] width 111 height 14
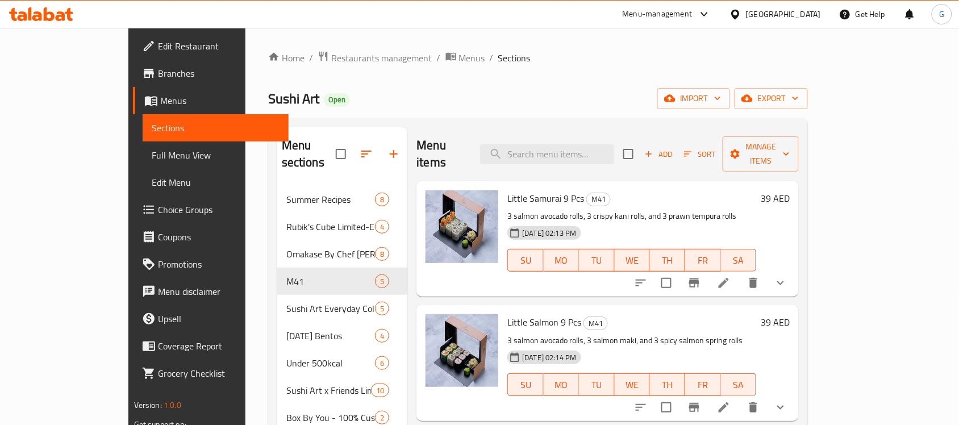
click at [731, 276] on icon at bounding box center [724, 283] width 14 height 14
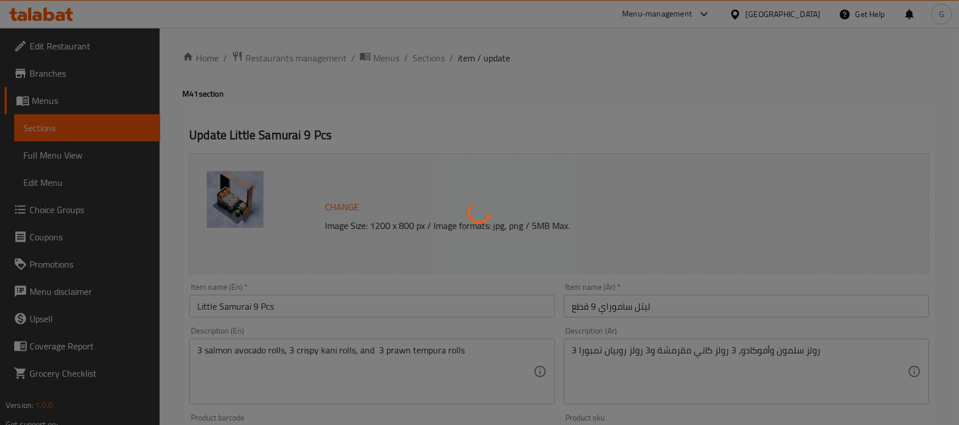
type input "أضف جانبًا:"
type input "0"
type input "4"
type input "أضف مشروبًا:"
type input "0"
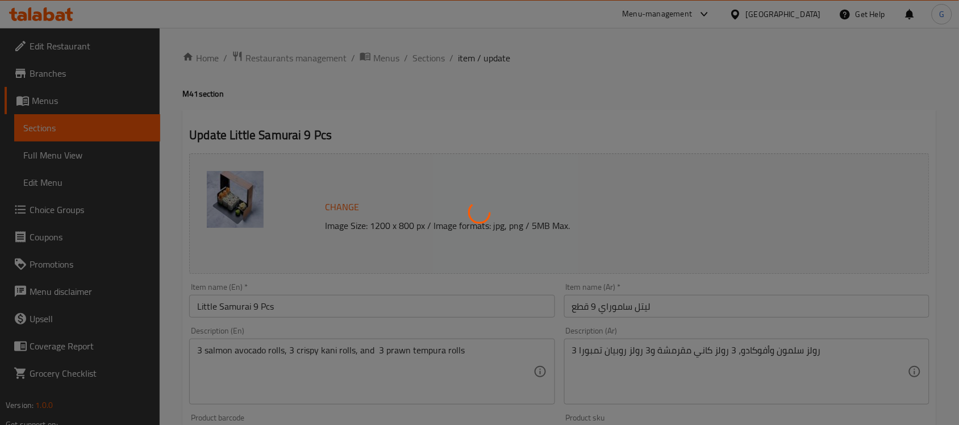
type input "1"
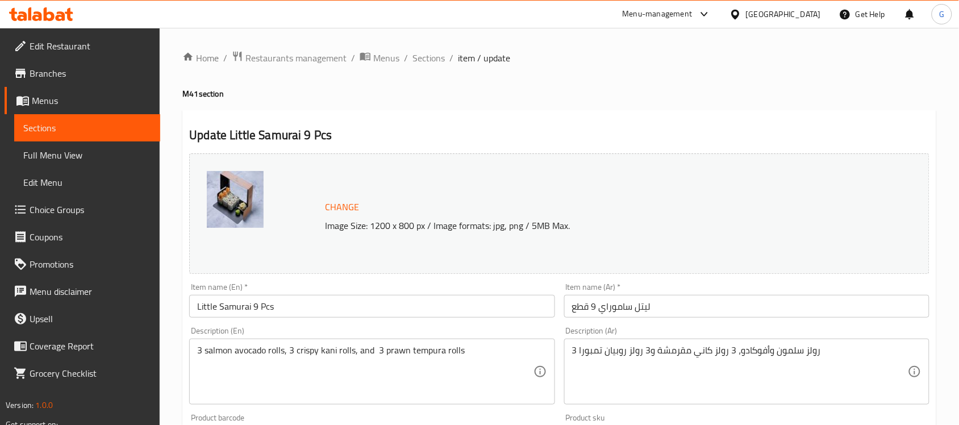
click at [66, 66] on span "Branches" at bounding box center [91, 73] width 122 height 14
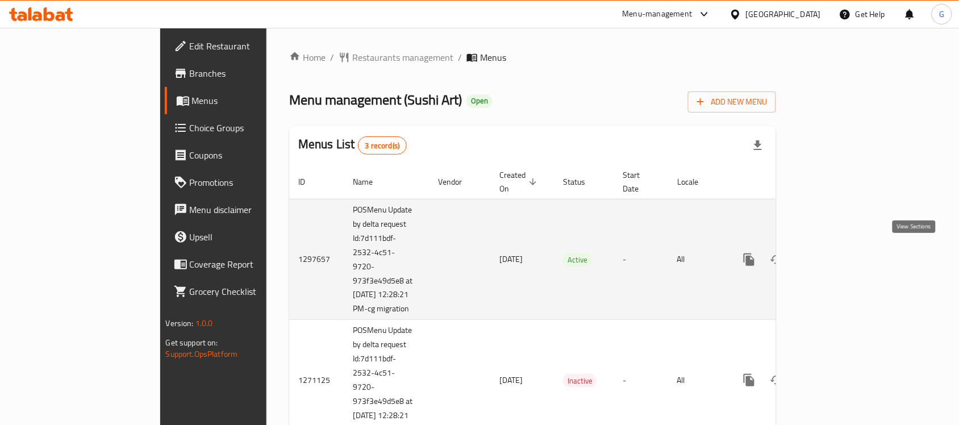
click at [845, 262] on link "enhanced table" at bounding box center [831, 259] width 27 height 27
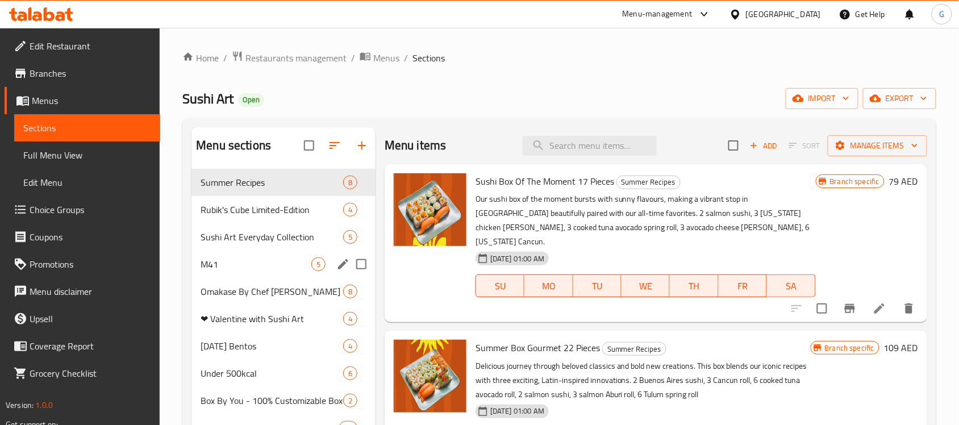
click at [263, 254] on div "M41 5" at bounding box center [284, 264] width 184 height 27
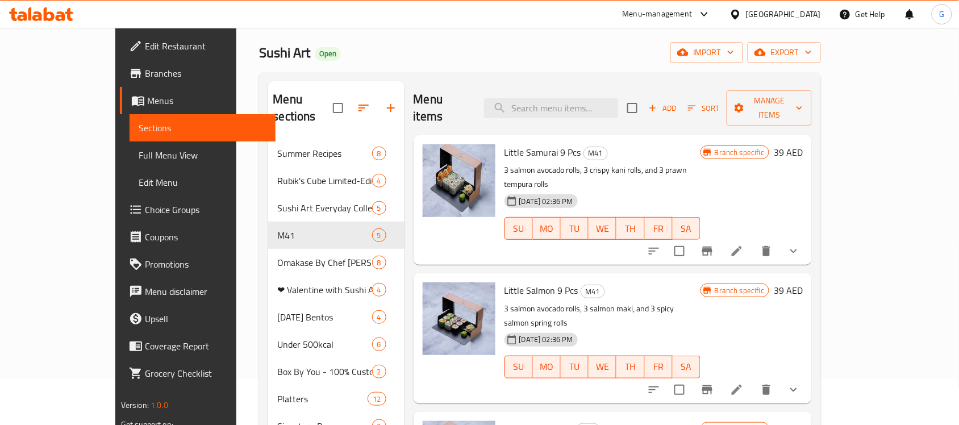
scroll to position [71, 0]
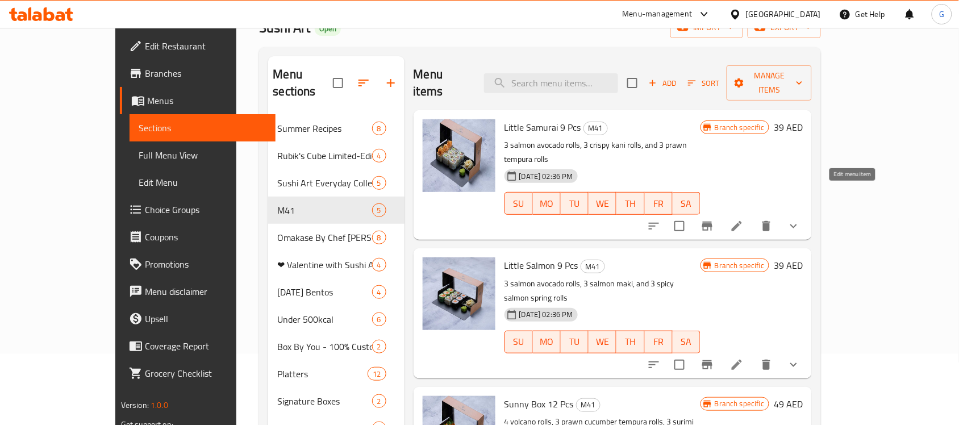
click at [744, 219] on icon at bounding box center [737, 226] width 14 height 14
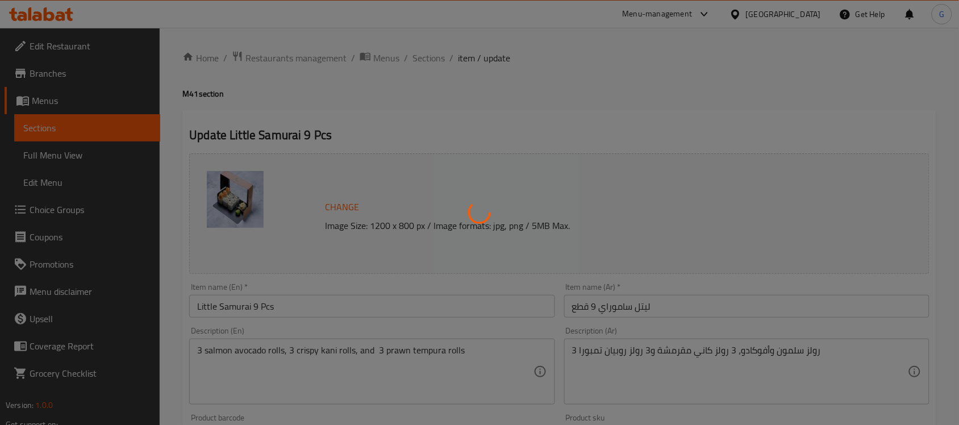
type input "أضف جانبًا:"
type input "0"
type input "4"
type input "أضف مشروبًا:"
type input "0"
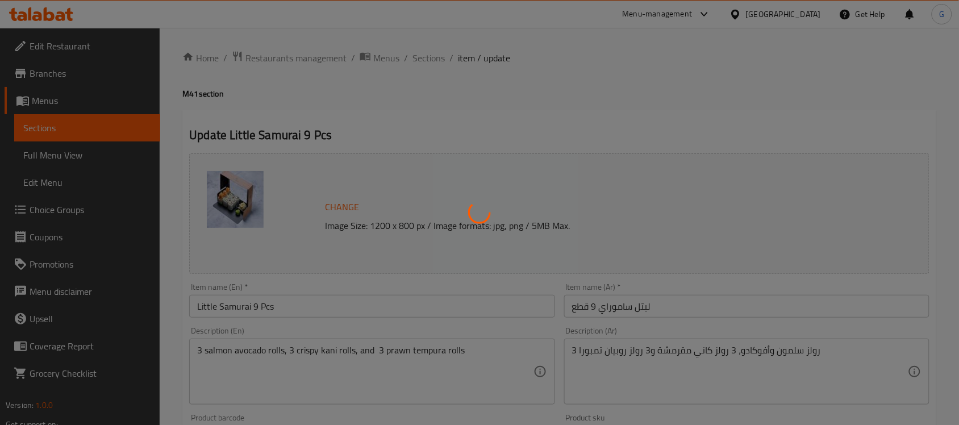
type input "1"
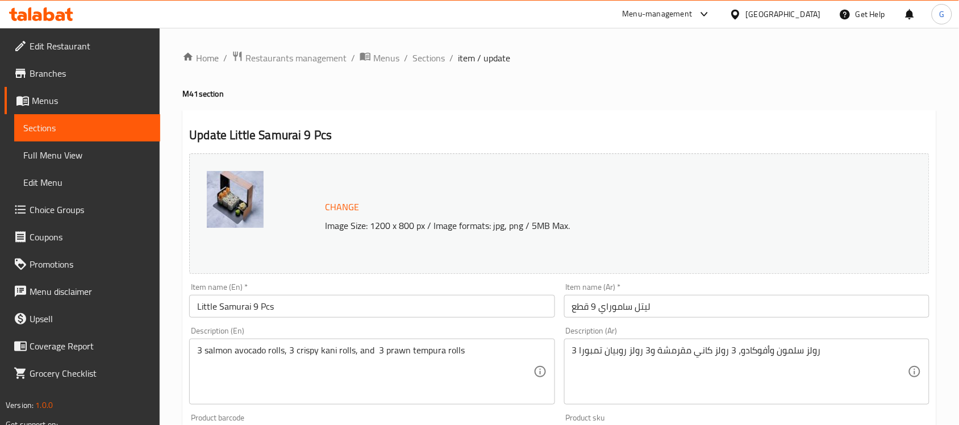
click at [61, 67] on span "Branches" at bounding box center [91, 73] width 122 height 14
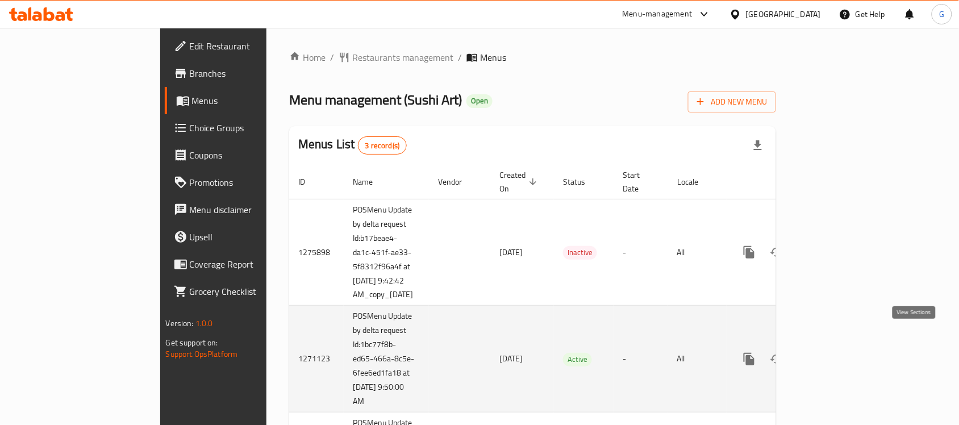
click at [838, 352] on icon "enhanced table" at bounding box center [832, 359] width 14 height 14
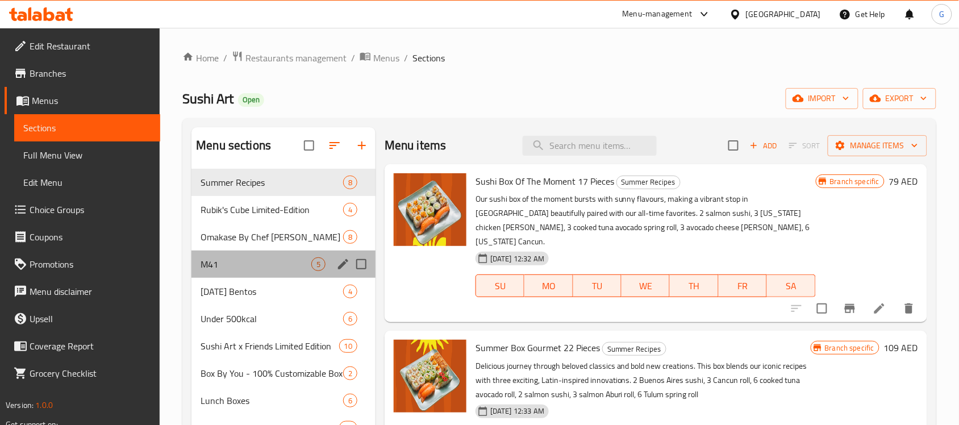
click at [215, 253] on div "M41 5" at bounding box center [284, 264] width 184 height 27
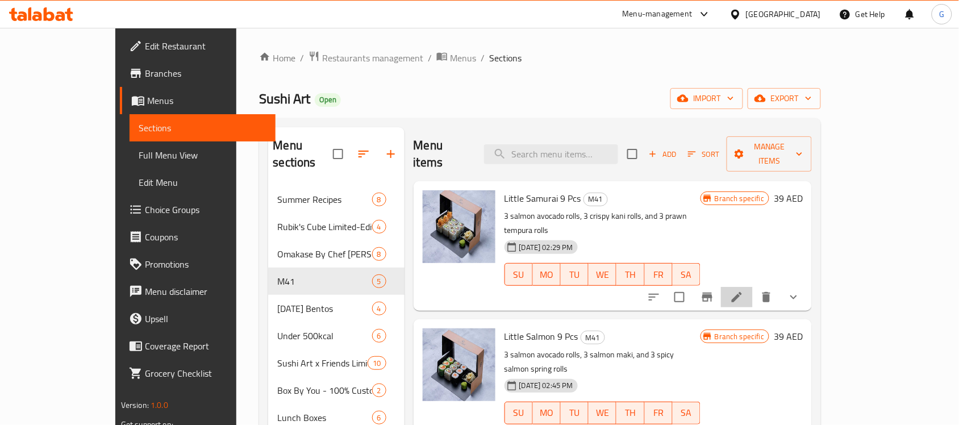
click at [753, 287] on li at bounding box center [737, 297] width 32 height 20
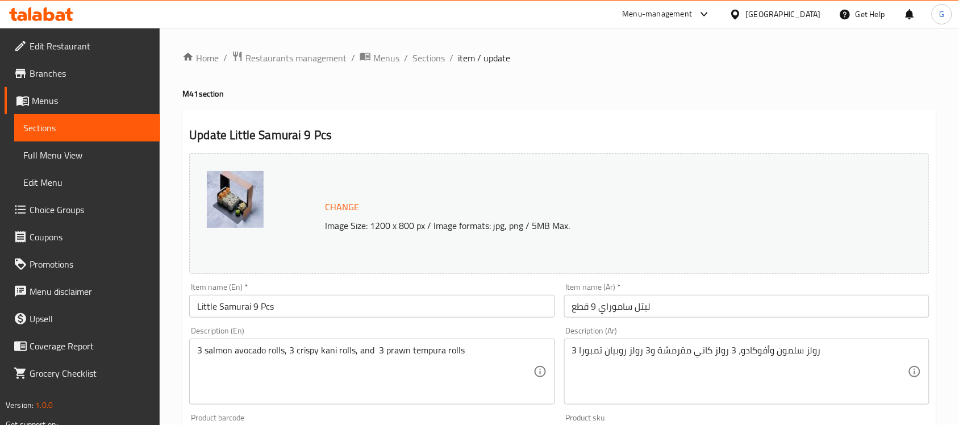
click at [57, 49] on span "Edit Restaurant" at bounding box center [91, 46] width 122 height 14
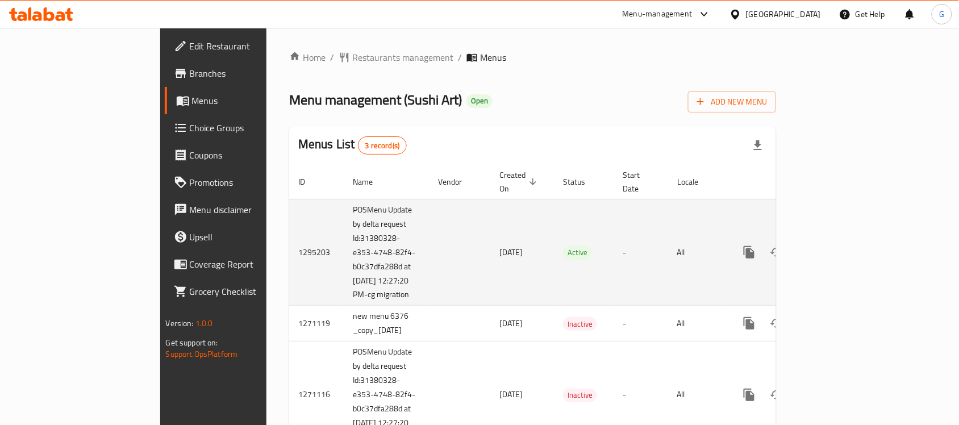
click at [838, 248] on icon "enhanced table" at bounding box center [832, 253] width 14 height 14
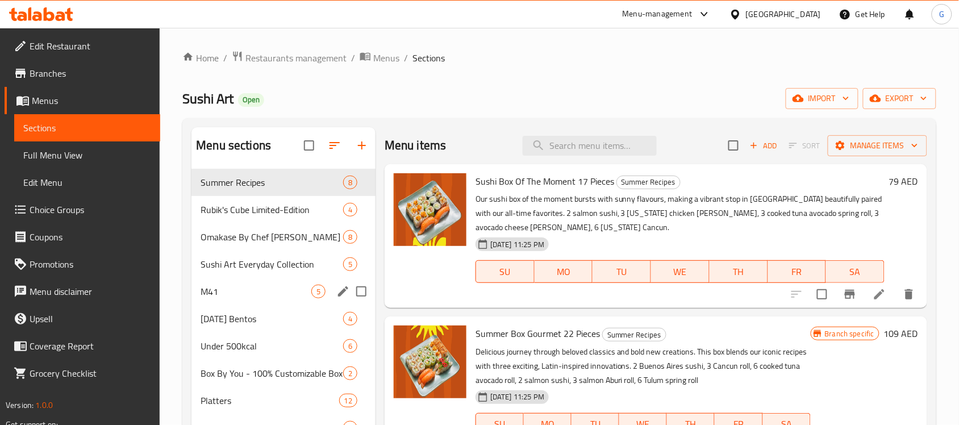
click at [207, 280] on div "M41 5" at bounding box center [284, 291] width 184 height 27
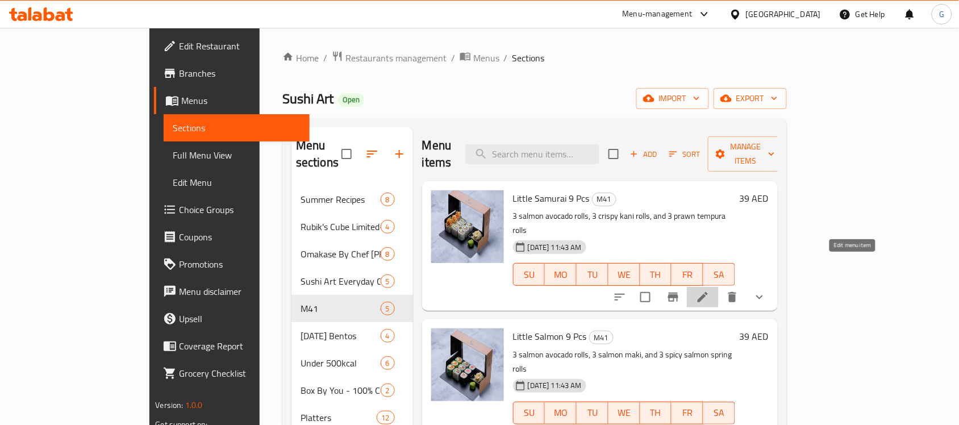
click at [710, 290] on icon at bounding box center [703, 297] width 14 height 14
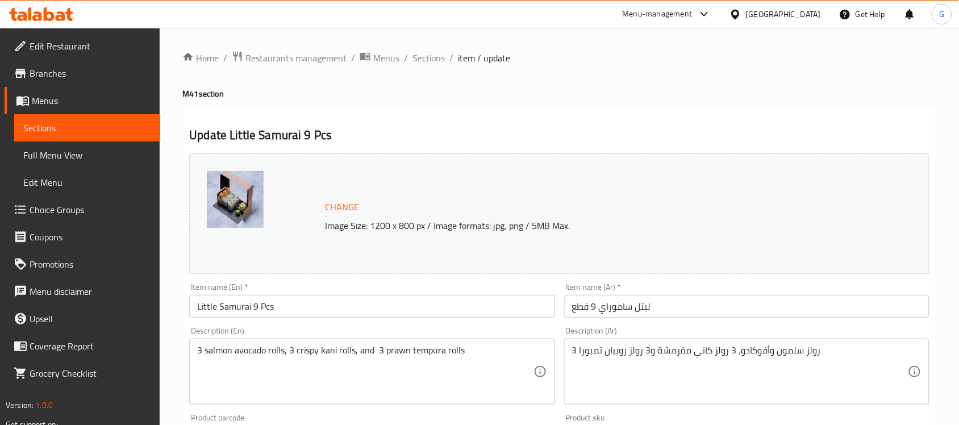
click at [36, 77] on span "Branches" at bounding box center [91, 73] width 122 height 14
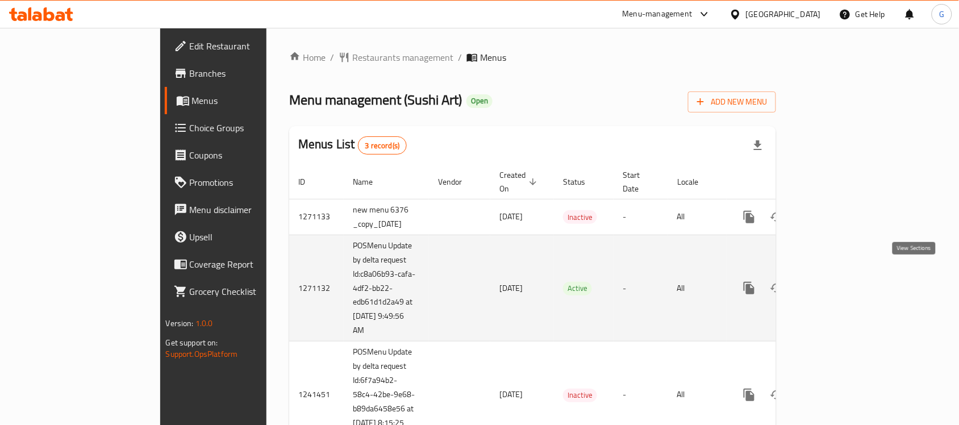
click at [838, 281] on icon "enhanced table" at bounding box center [832, 288] width 14 height 14
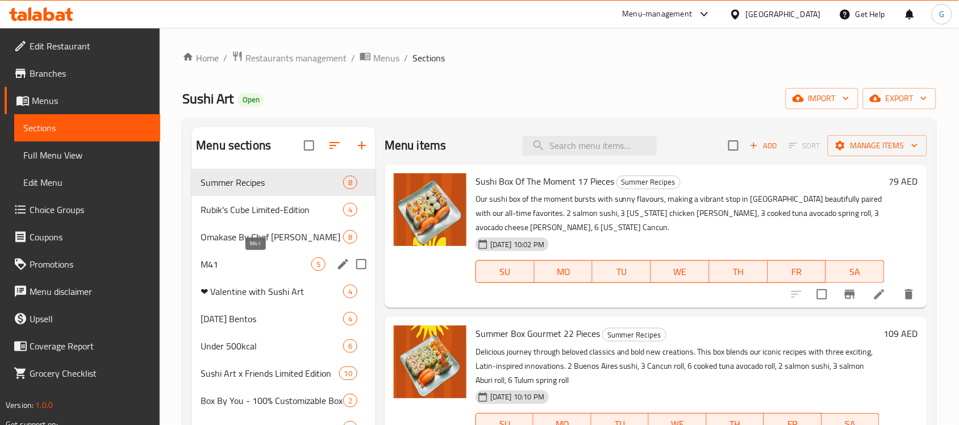
click at [213, 260] on span "M41" at bounding box center [256, 264] width 111 height 14
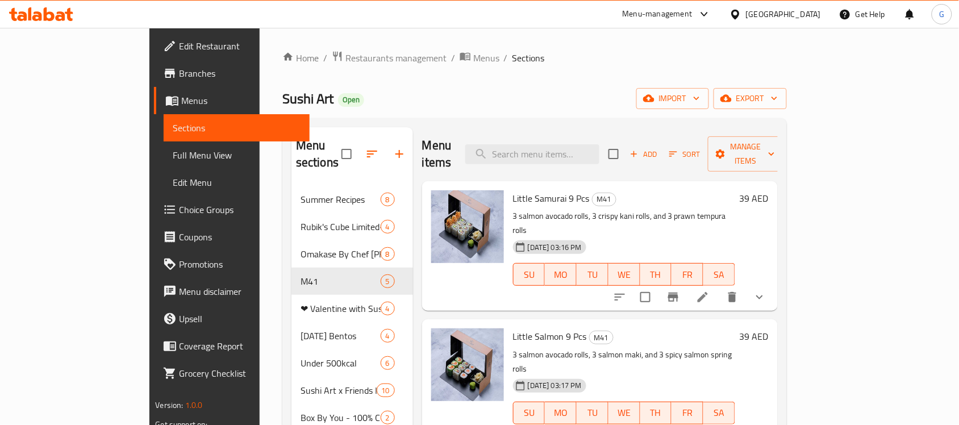
click at [719, 287] on li at bounding box center [703, 297] width 32 height 20
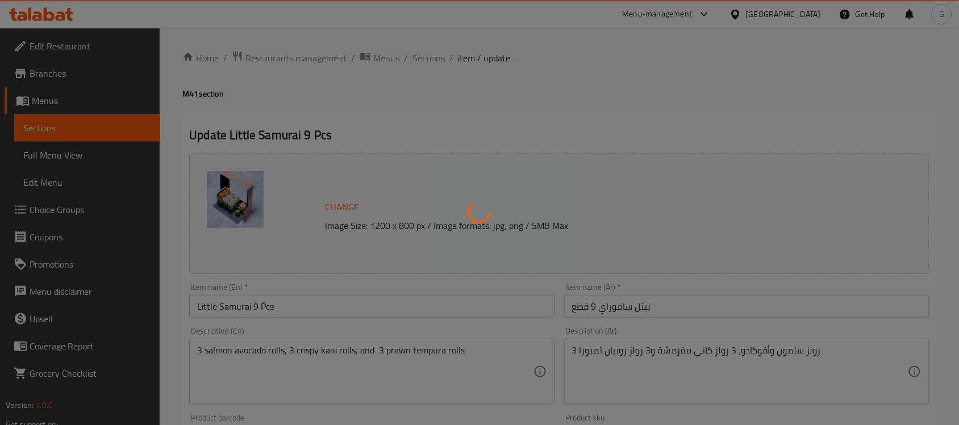
type input "أضف جانبًا:"
type input "0"
type input "4"
type input "أضف مشروبًا:"
type input "0"
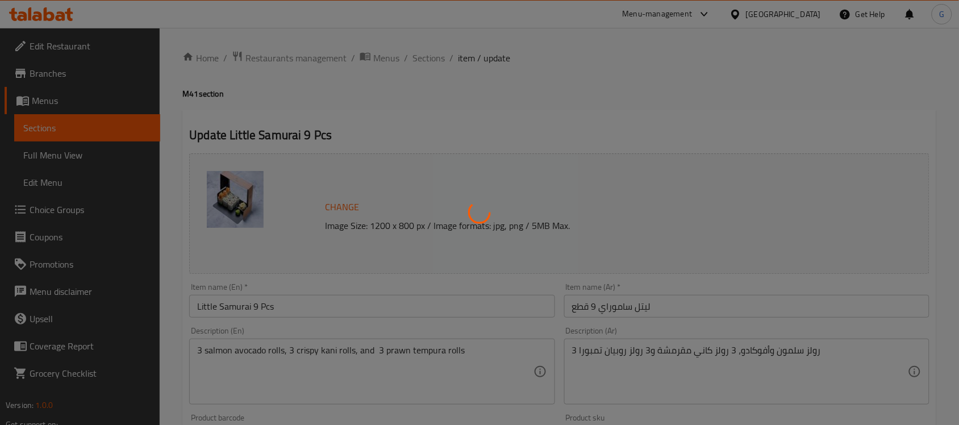
type input "1"
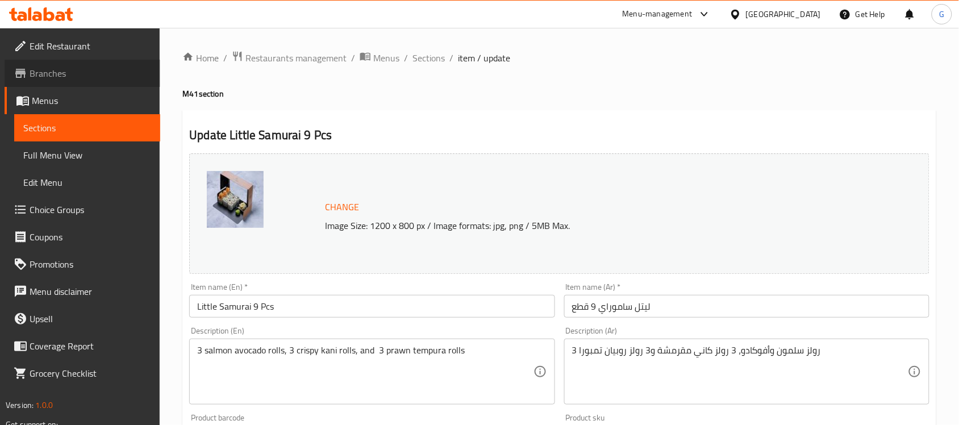
click at [50, 69] on span "Branches" at bounding box center [91, 73] width 122 height 14
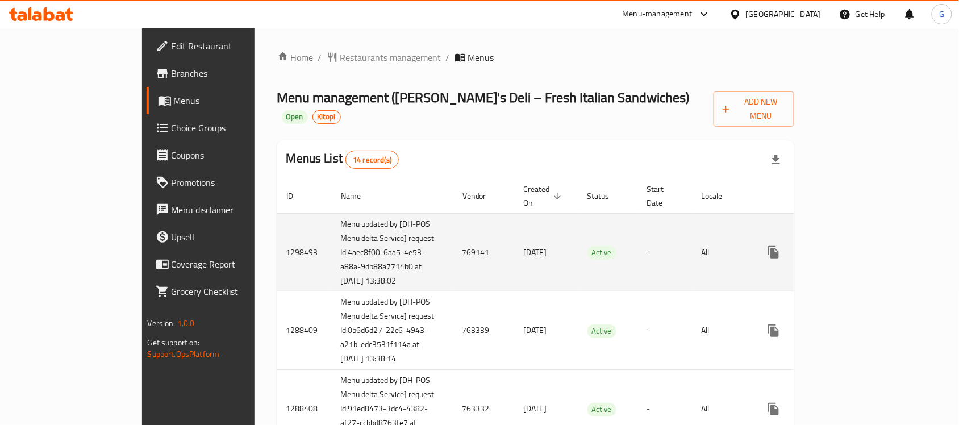
click at [454, 229] on td "769141" at bounding box center [484, 252] width 61 height 78
copy td "769141"
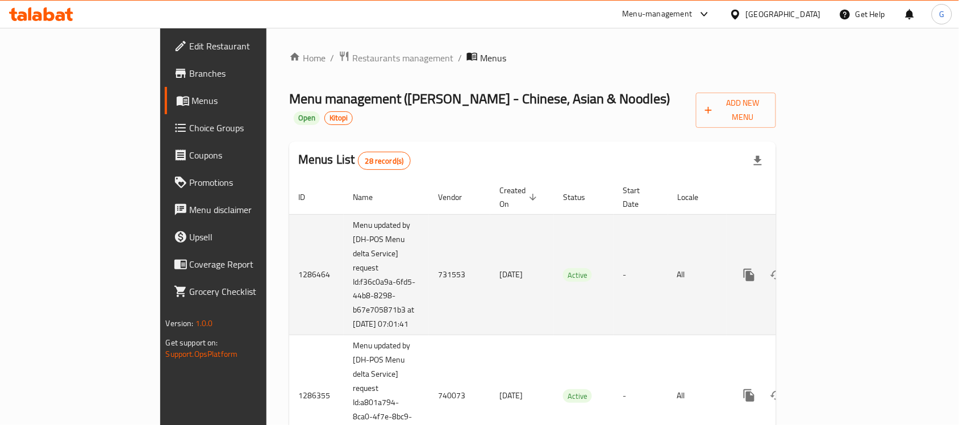
click at [429, 259] on td "731553" at bounding box center [459, 274] width 61 height 121
copy td "731553"
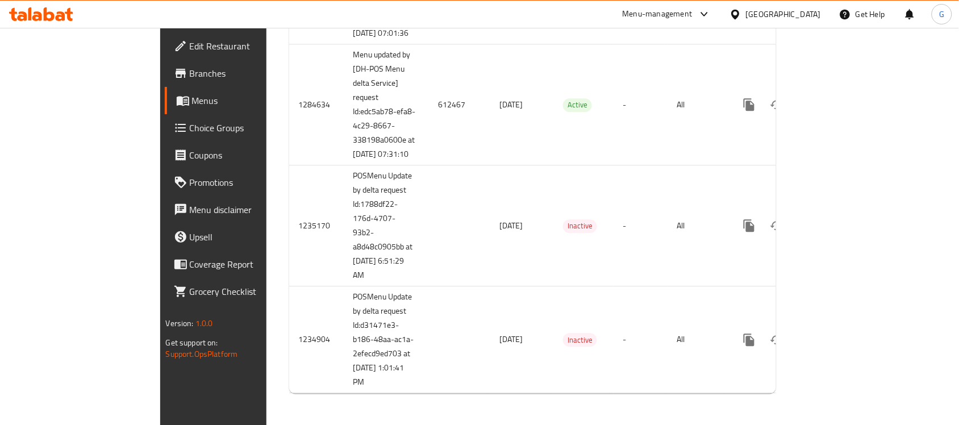
scroll to position [3598, 0]
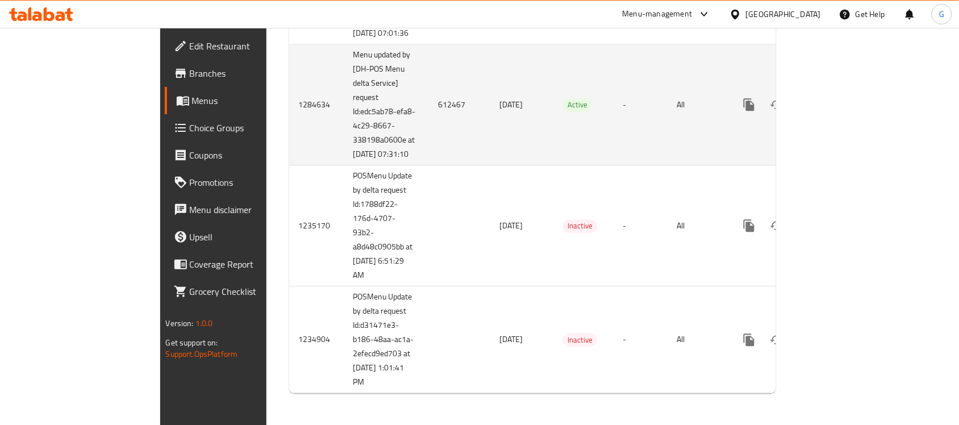
click at [429, 98] on td "612467" at bounding box center [459, 104] width 61 height 121
copy td "612467"
click at [563, 98] on span "Active" at bounding box center [577, 104] width 29 height 13
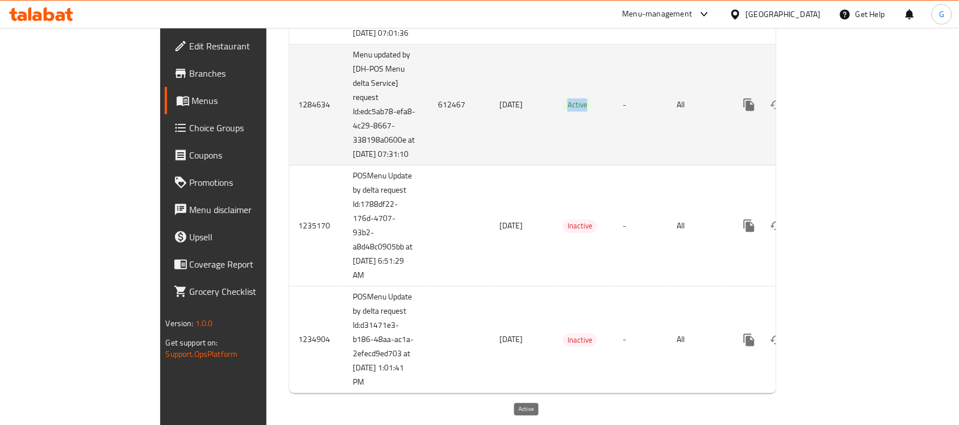
copy span "Active"
click at [625, 98] on td "-" at bounding box center [641, 104] width 55 height 121
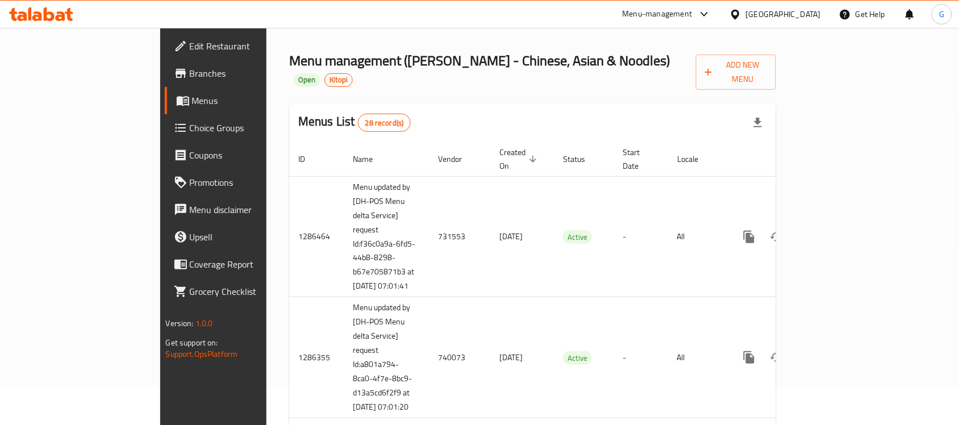
scroll to position [71, 0]
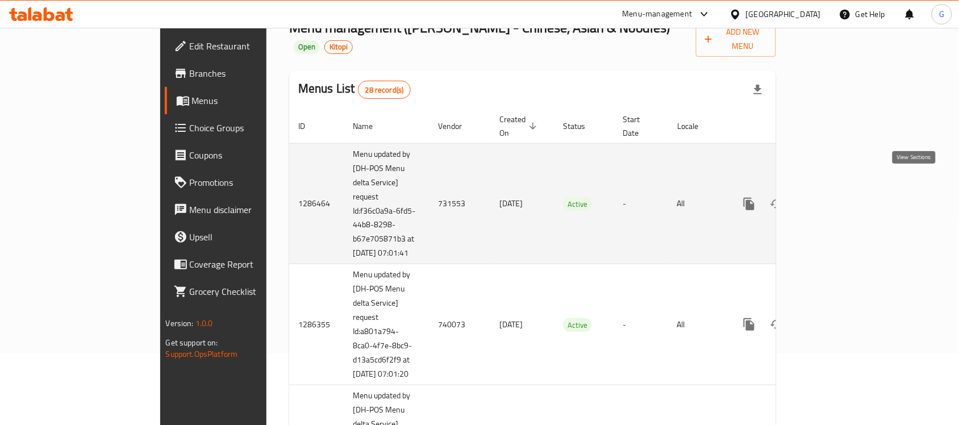
click at [838, 197] on icon "enhanced table" at bounding box center [832, 204] width 14 height 14
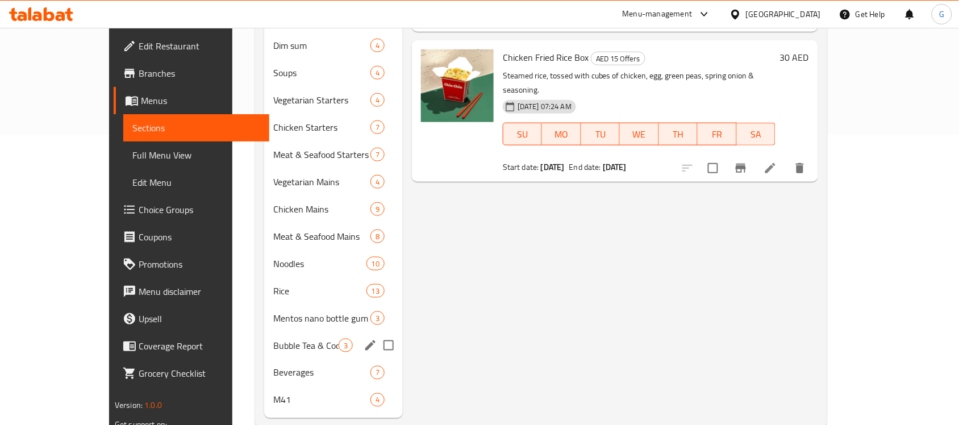
scroll to position [297, 0]
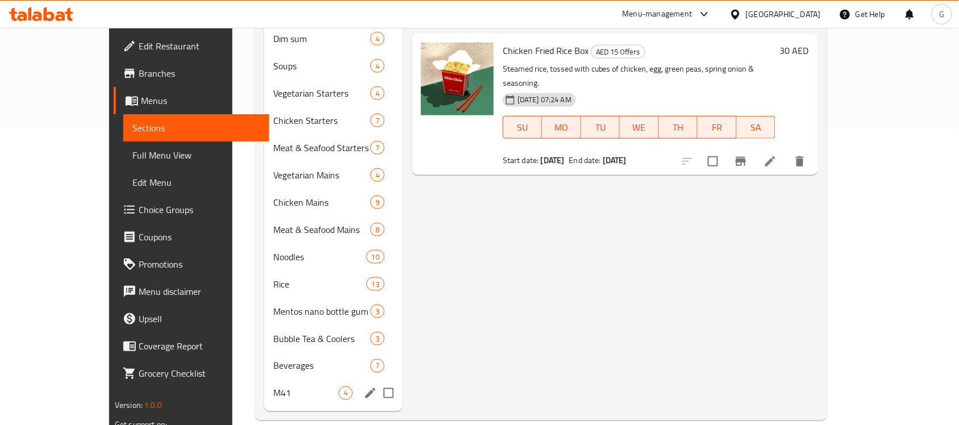
click at [264, 380] on div "M41 4" at bounding box center [333, 393] width 139 height 27
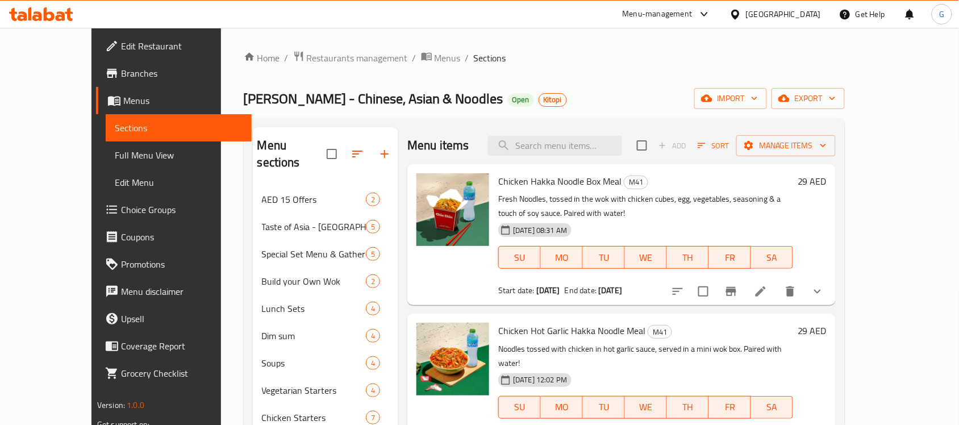
click at [831, 304] on div at bounding box center [747, 291] width 167 height 27
click at [766, 293] on icon at bounding box center [761, 291] width 10 height 10
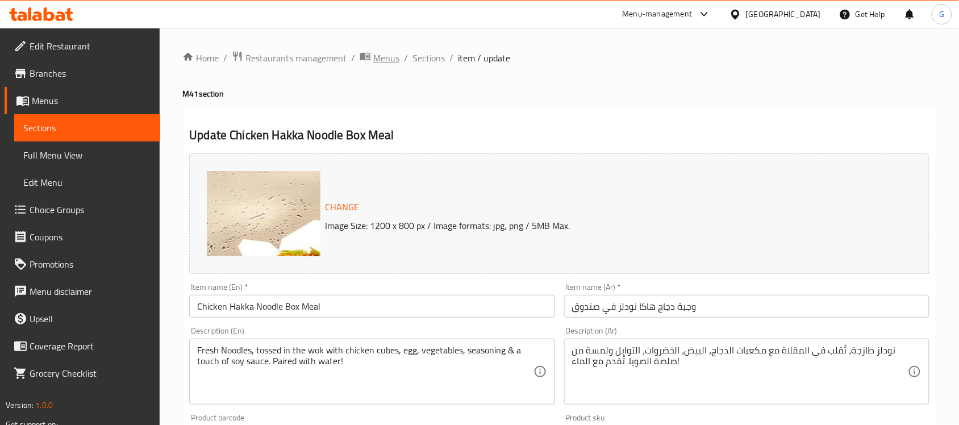
click at [387, 57] on span "Menus" at bounding box center [386, 58] width 26 height 14
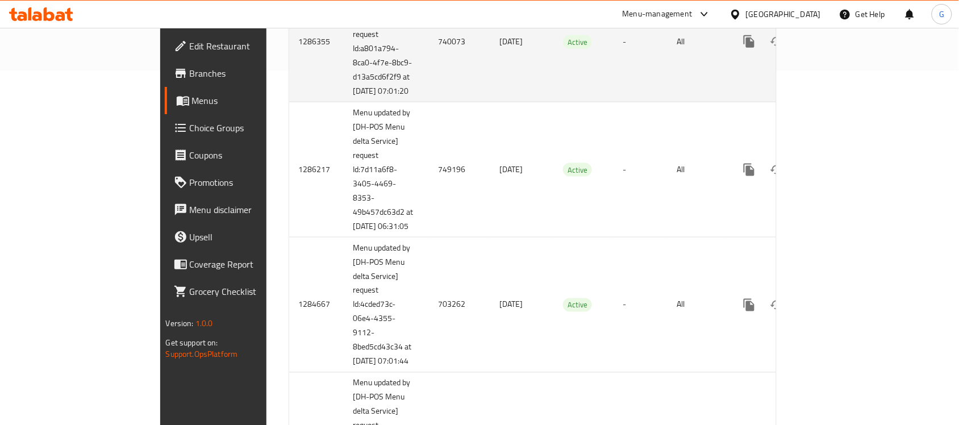
scroll to position [355, 0]
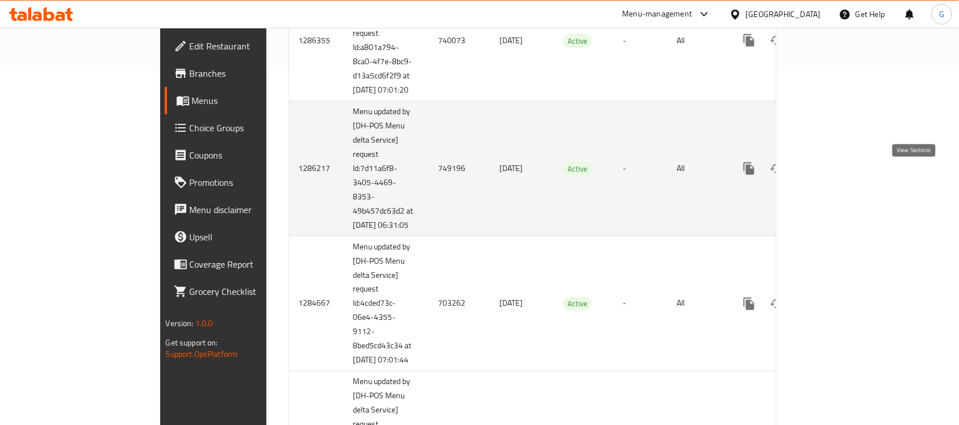
click at [838, 176] on icon "enhanced table" at bounding box center [832, 169] width 14 height 14
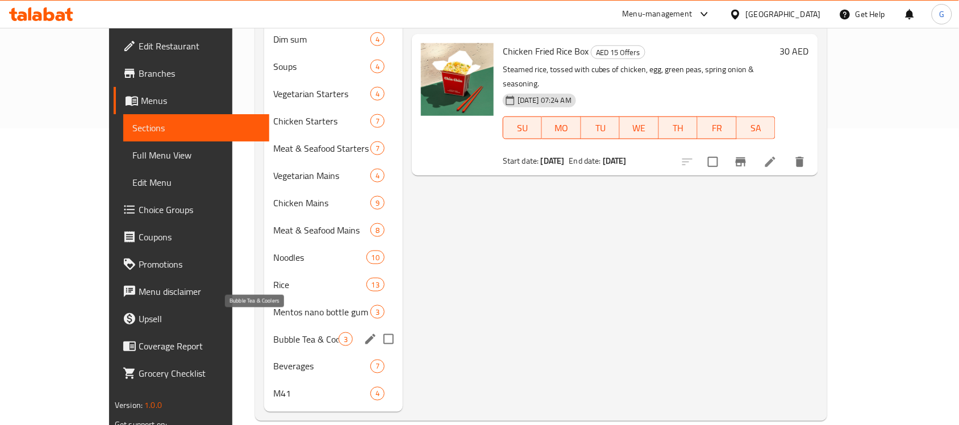
scroll to position [297, 0]
click at [273, 386] on span "M41" at bounding box center [305, 393] width 65 height 14
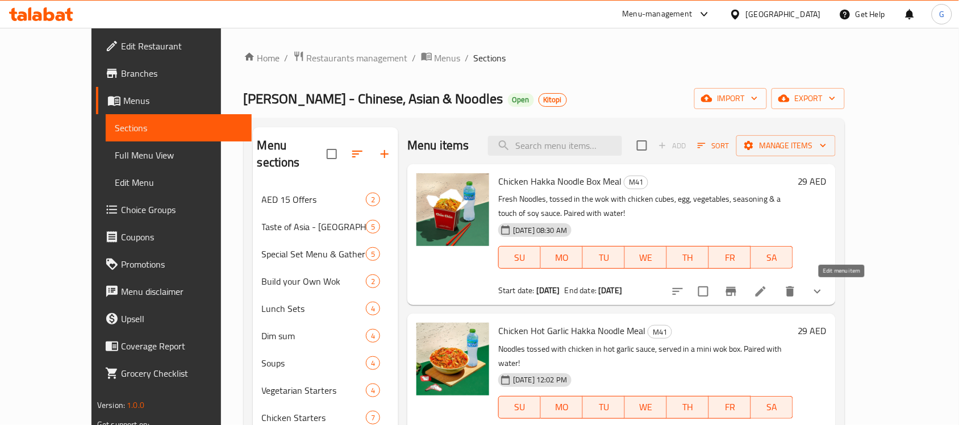
click at [768, 294] on icon at bounding box center [761, 292] width 14 height 14
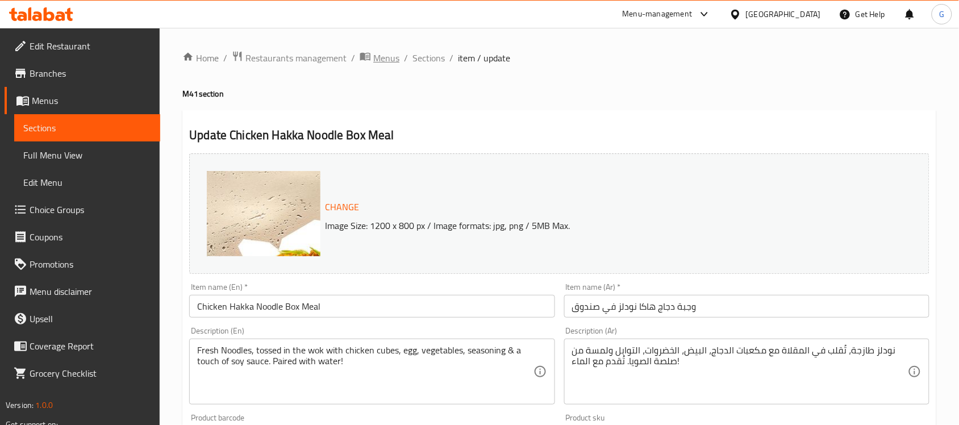
click at [379, 63] on span "Menus" at bounding box center [386, 58] width 26 height 14
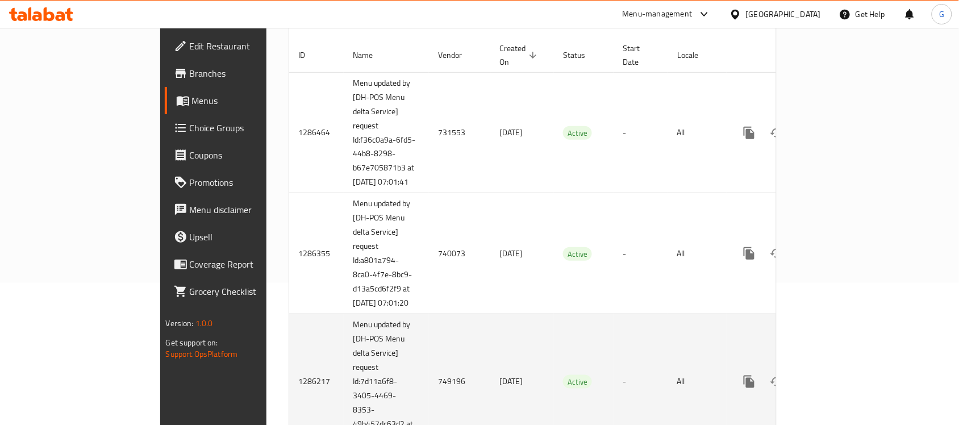
scroll to position [213, 0]
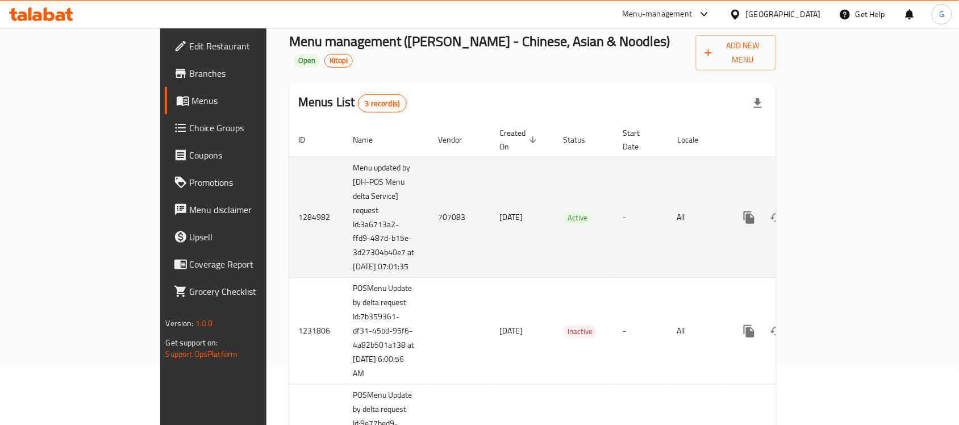
scroll to position [2, 0]
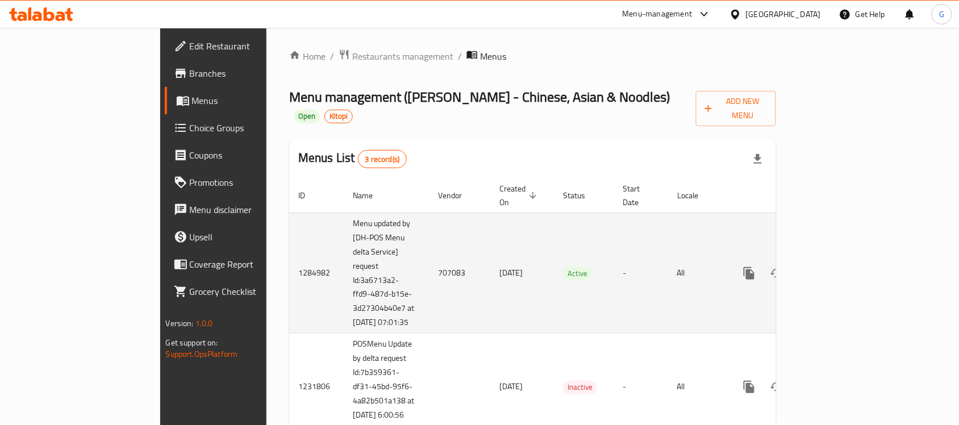
click at [429, 248] on td "707083" at bounding box center [459, 273] width 61 height 121
copy td "707083"
click at [837, 268] on icon "enhanced table" at bounding box center [831, 273] width 10 height 10
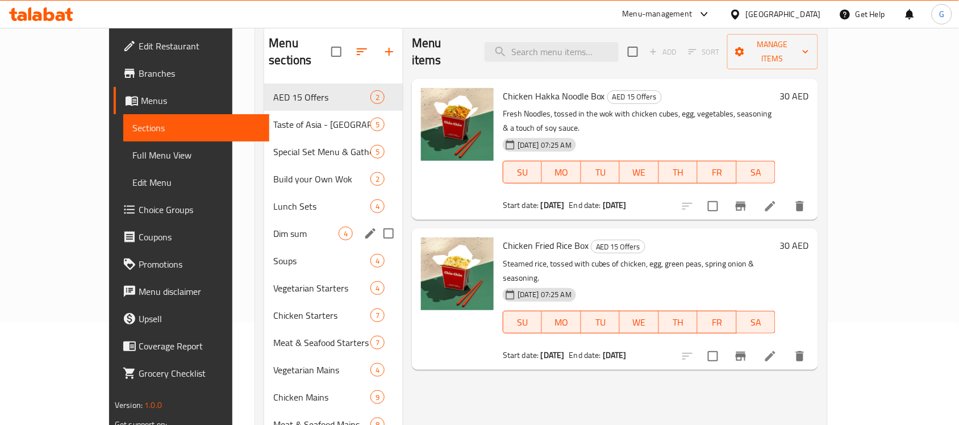
scroll to position [243, 0]
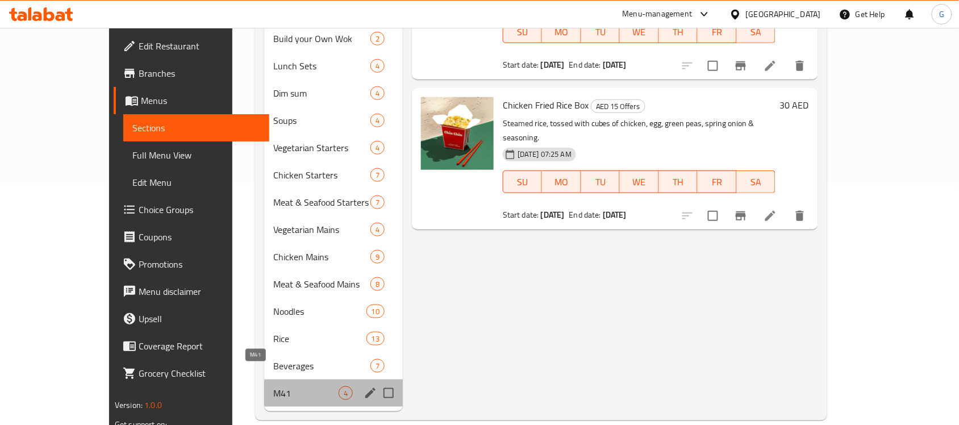
click at [273, 386] on span "M41" at bounding box center [305, 393] width 65 height 14
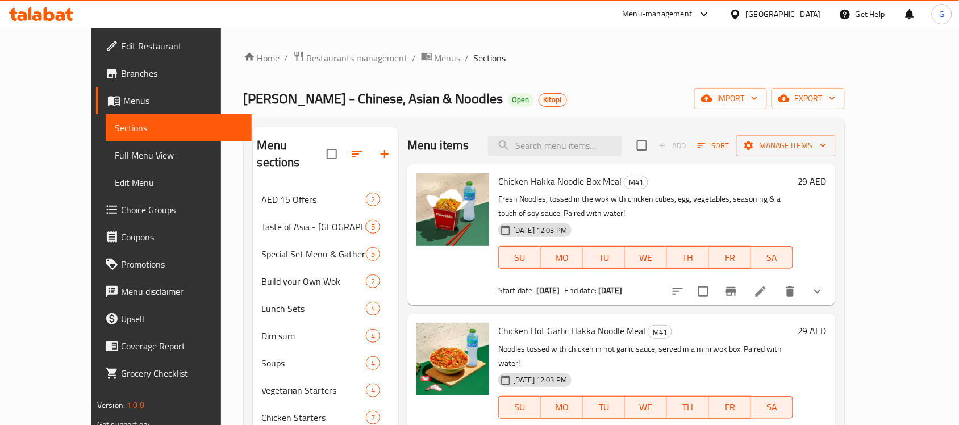
click at [768, 290] on icon at bounding box center [761, 292] width 14 height 14
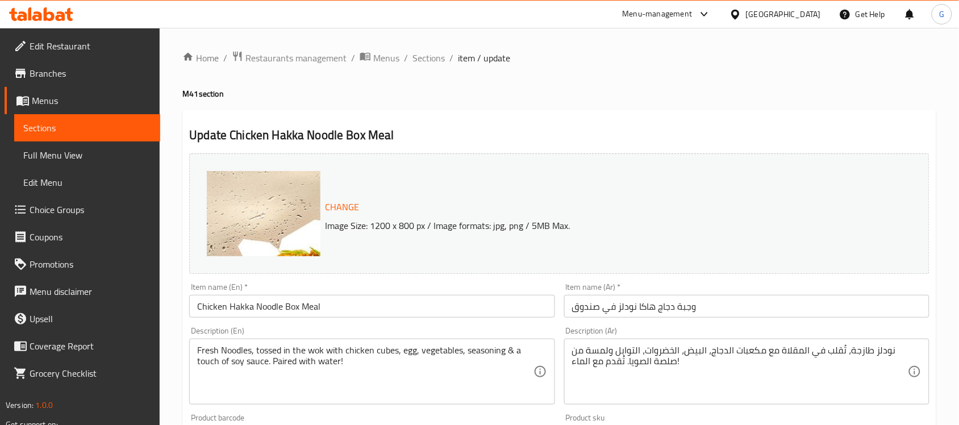
click at [67, 68] on span "Branches" at bounding box center [91, 73] width 122 height 14
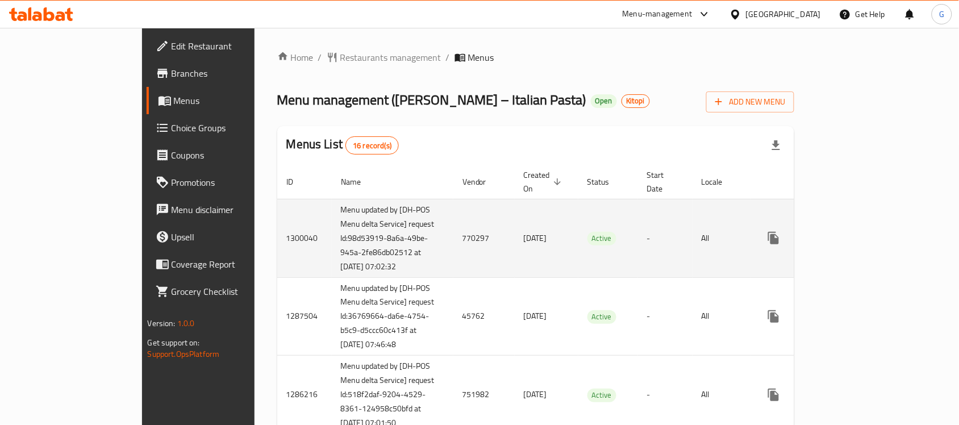
click at [454, 229] on td "770297" at bounding box center [484, 238] width 61 height 78
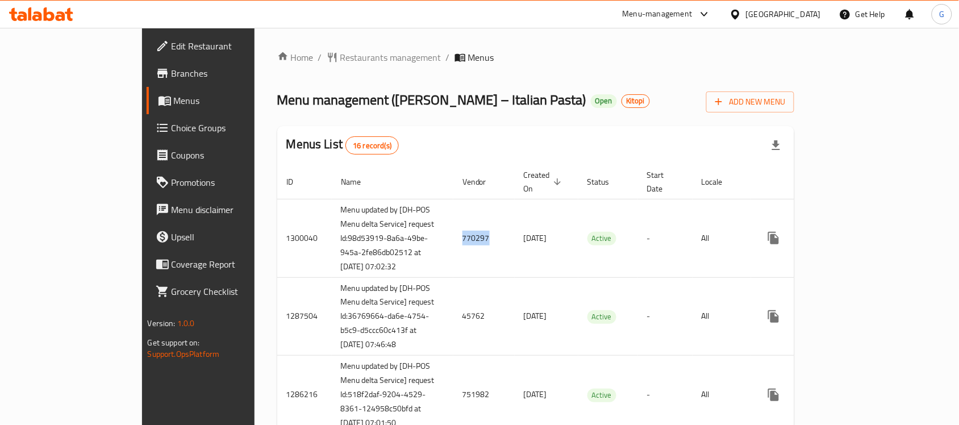
copy td "770297"
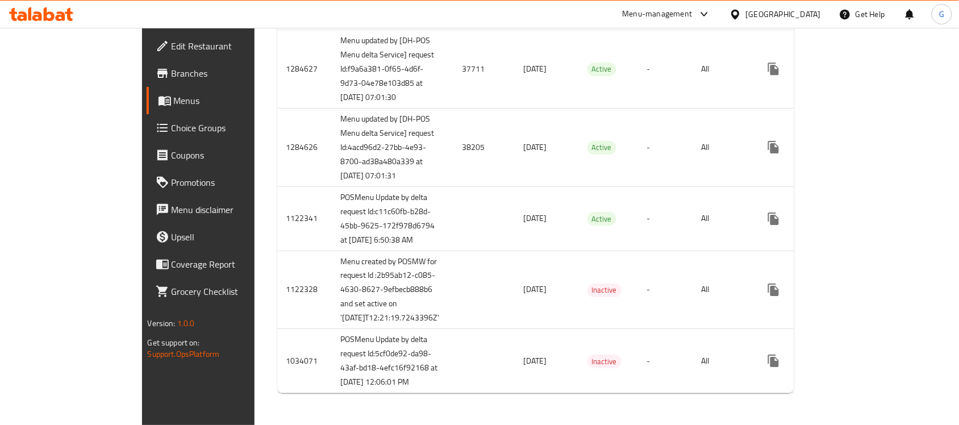
scroll to position [1279, 0]
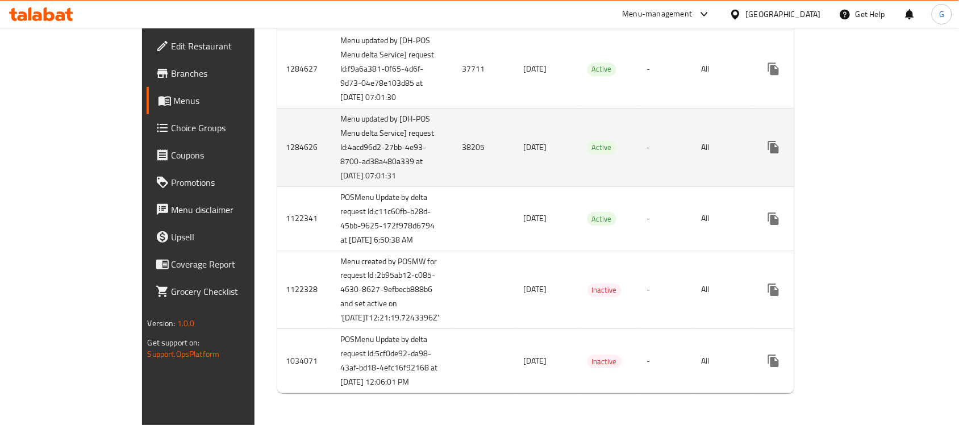
click at [454, 108] on td "38205" at bounding box center [484, 147] width 61 height 78
copy td "38205"
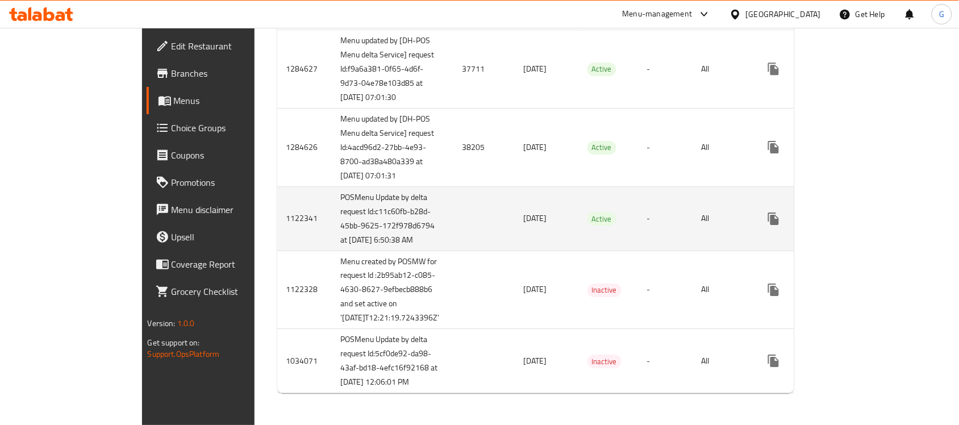
click at [588, 213] on span "Active" at bounding box center [602, 219] width 29 height 13
copy span "Active"
click at [693, 186] on td "-" at bounding box center [665, 218] width 55 height 64
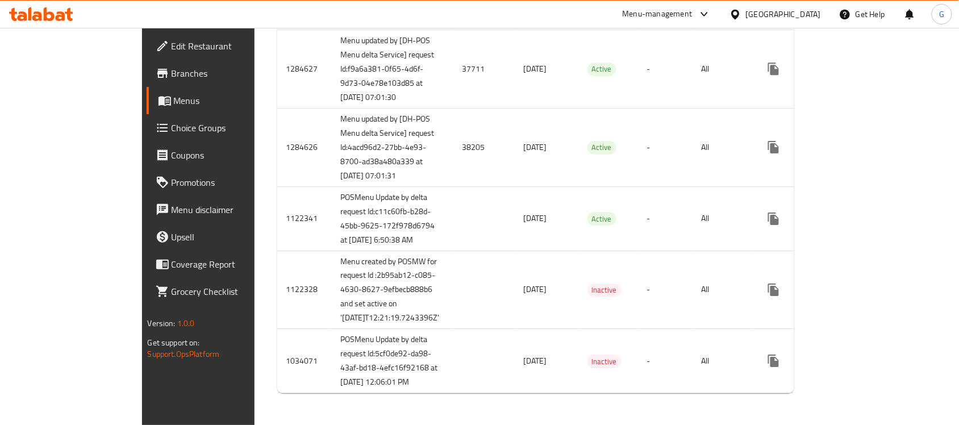
scroll to position [1078, 0]
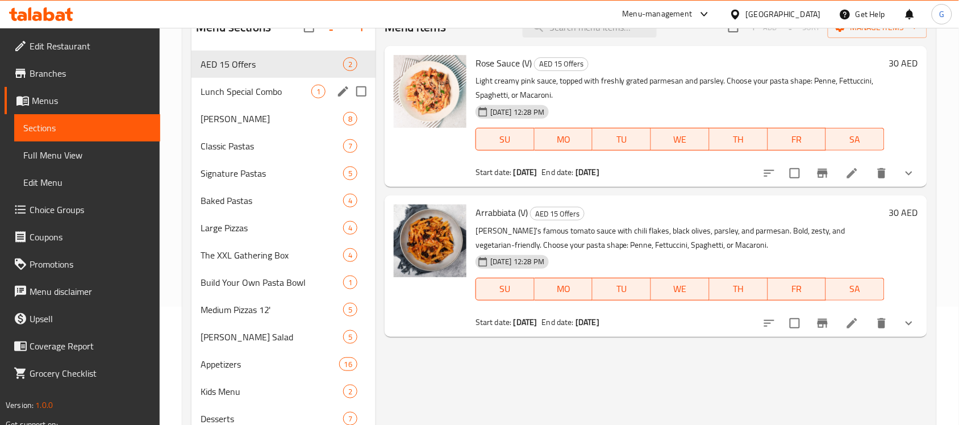
scroll to position [243, 0]
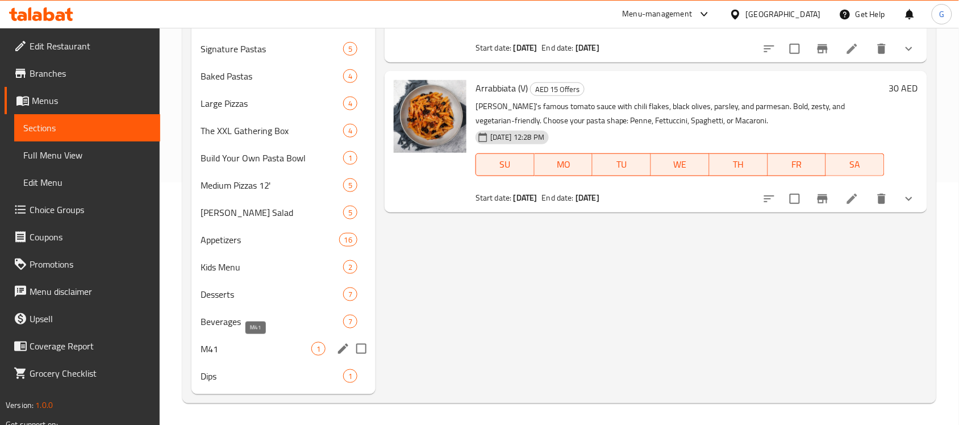
click at [224, 348] on span "M41" at bounding box center [256, 349] width 111 height 14
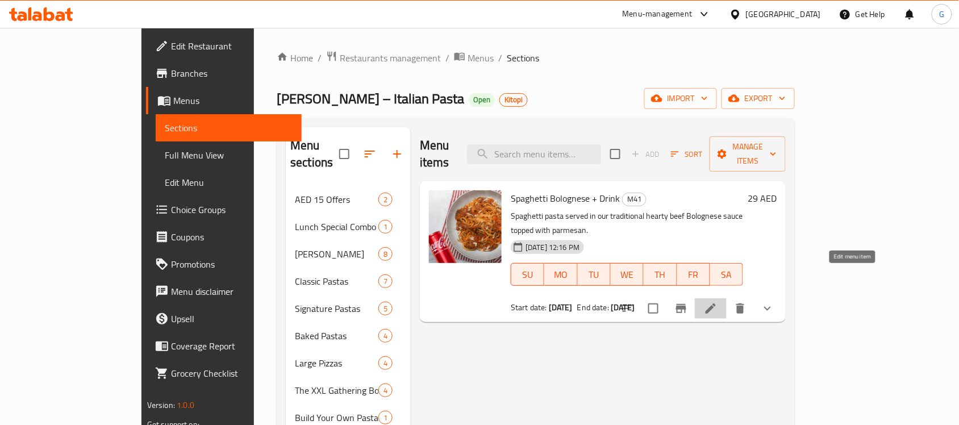
click at [716, 303] on icon at bounding box center [711, 308] width 10 height 10
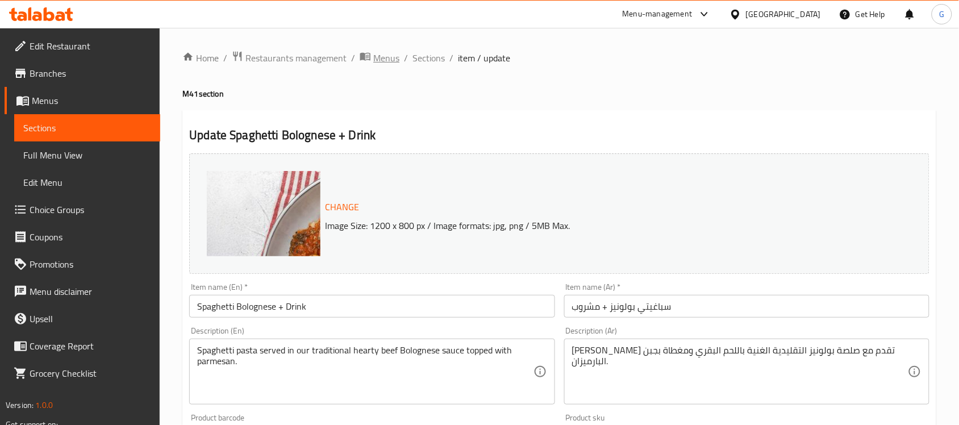
click at [381, 63] on span "Menus" at bounding box center [386, 58] width 26 height 14
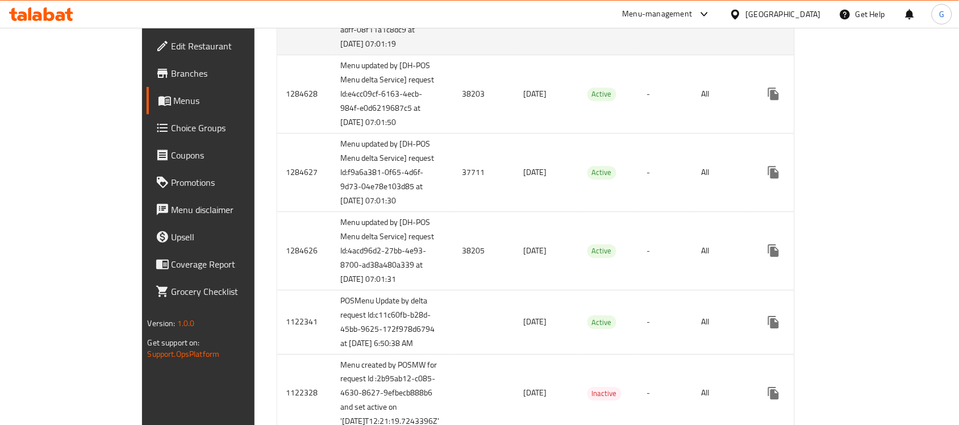
scroll to position [924, 0]
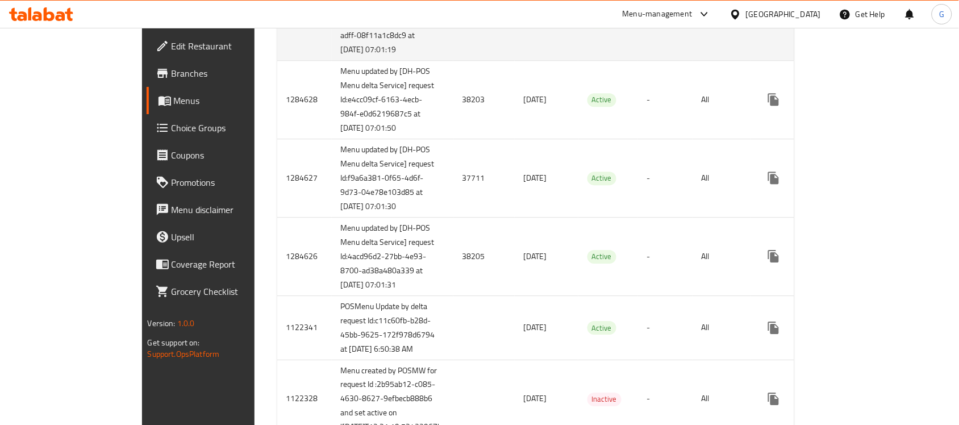
click at [454, 60] on td "50176" at bounding box center [484, 21] width 61 height 78
copy td "50176"
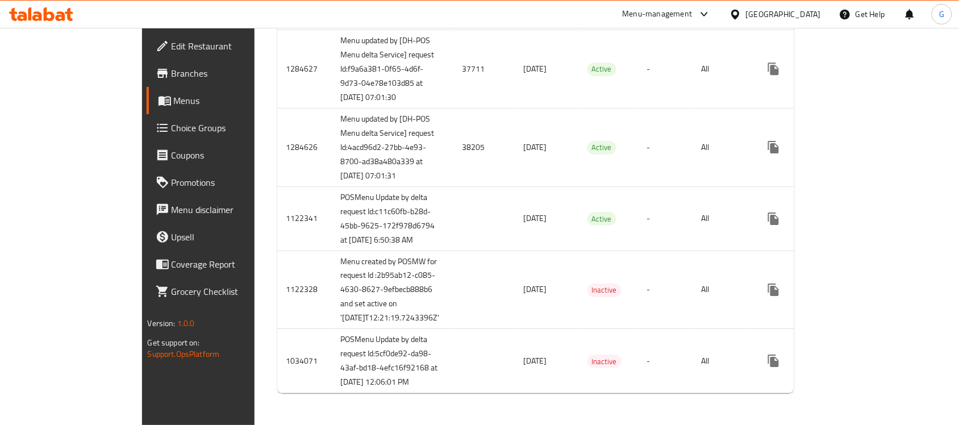
scroll to position [1066, 0]
copy td "38203"
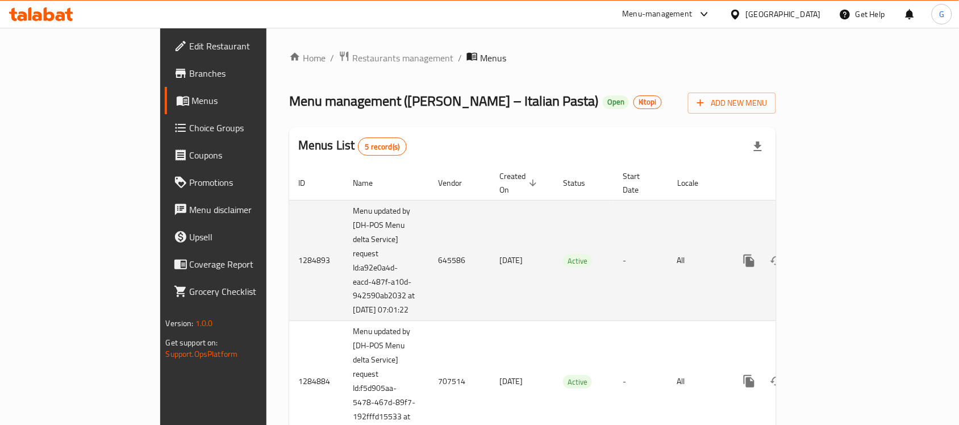
click at [429, 249] on td "645586" at bounding box center [459, 260] width 61 height 121
copy td "645586"
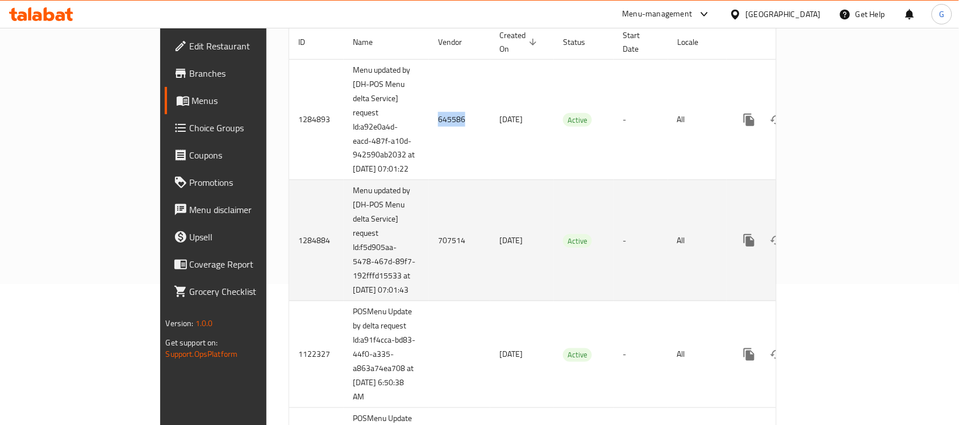
scroll to position [142, 0]
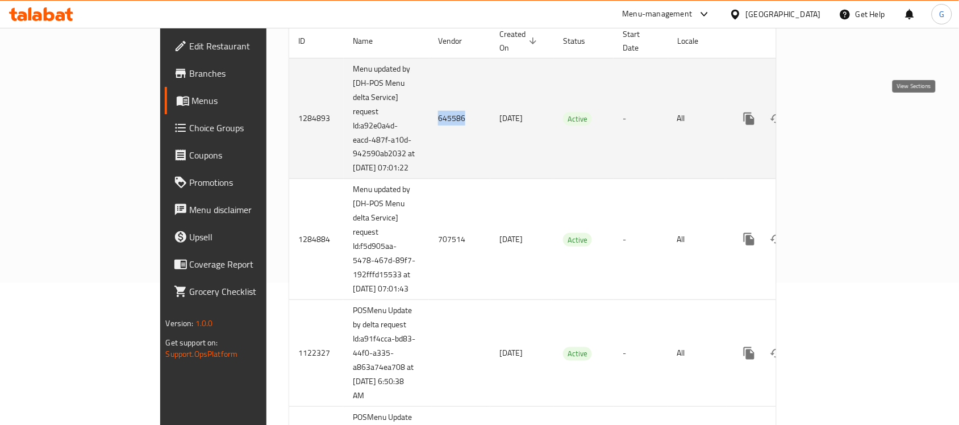
click at [845, 105] on link "enhanced table" at bounding box center [831, 118] width 27 height 27
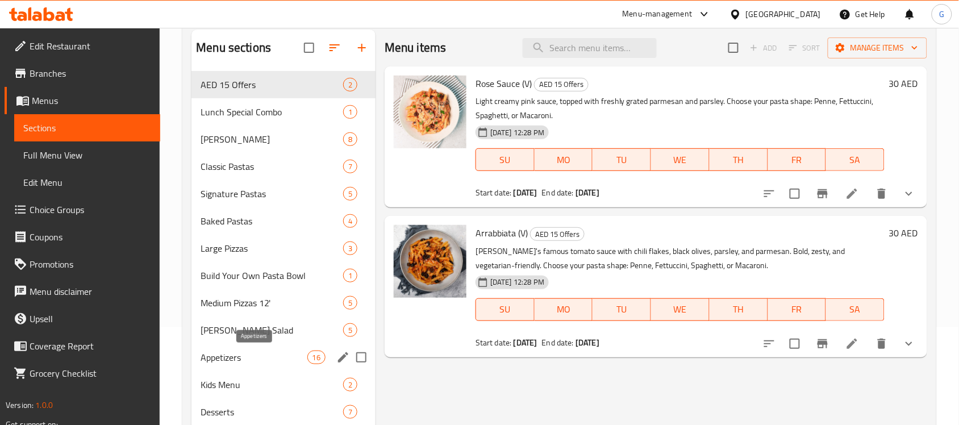
scroll to position [216, 0]
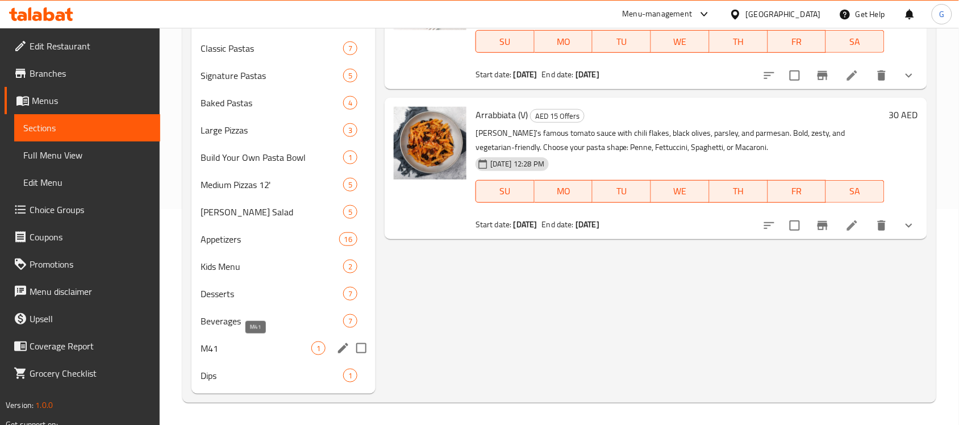
click at [238, 348] on span "M41" at bounding box center [256, 349] width 111 height 14
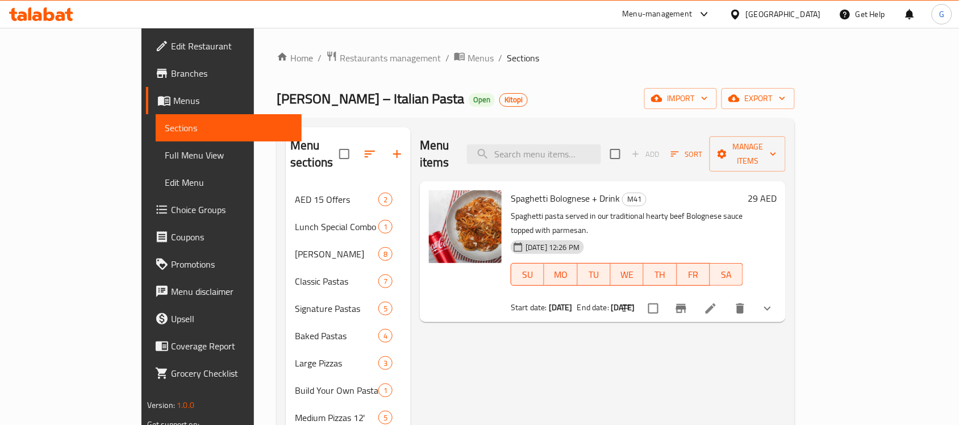
click at [718, 302] on icon at bounding box center [711, 309] width 14 height 14
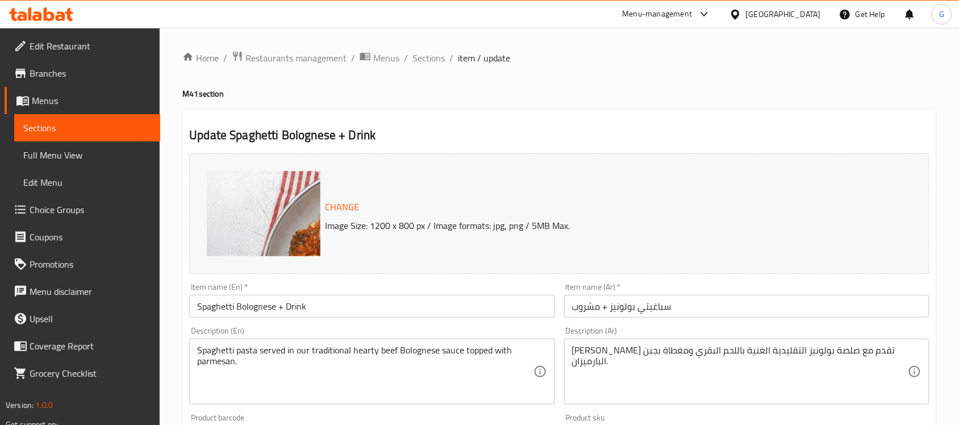
click at [77, 49] on span "Edit Restaurant" at bounding box center [91, 46] width 122 height 14
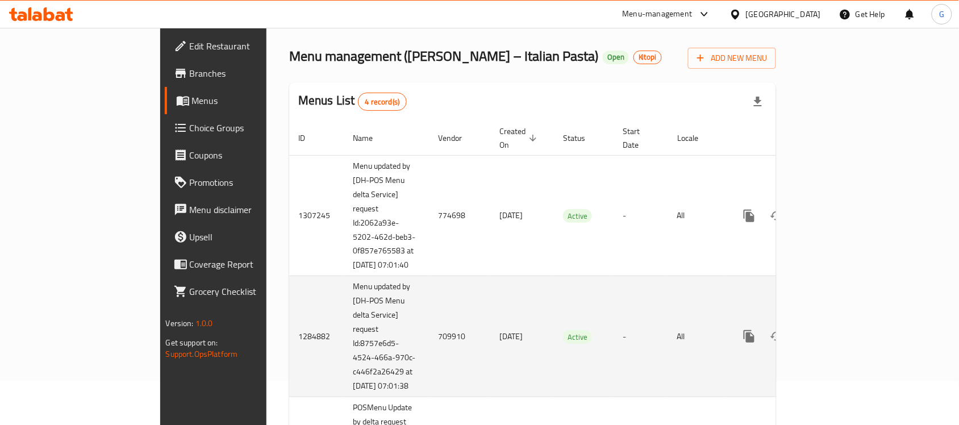
scroll to position [78, 0]
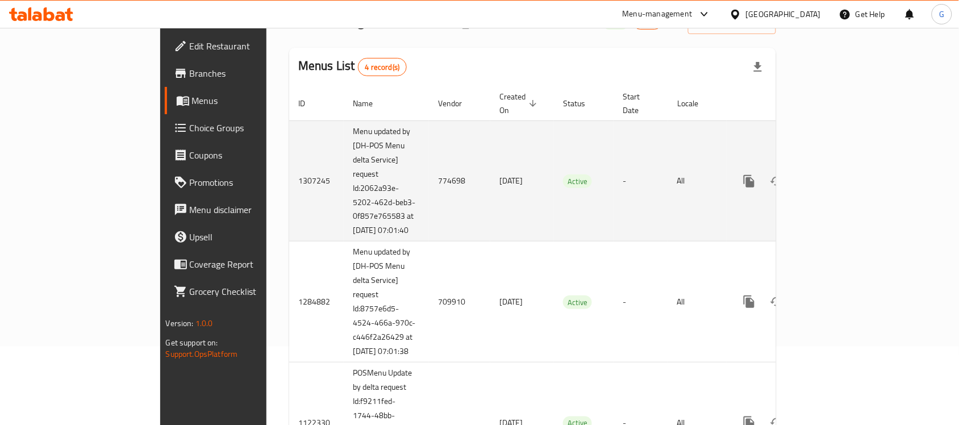
click at [429, 172] on td "774698" at bounding box center [459, 180] width 61 height 121
copy td "774698"
click at [838, 180] on icon "enhanced table" at bounding box center [832, 181] width 14 height 14
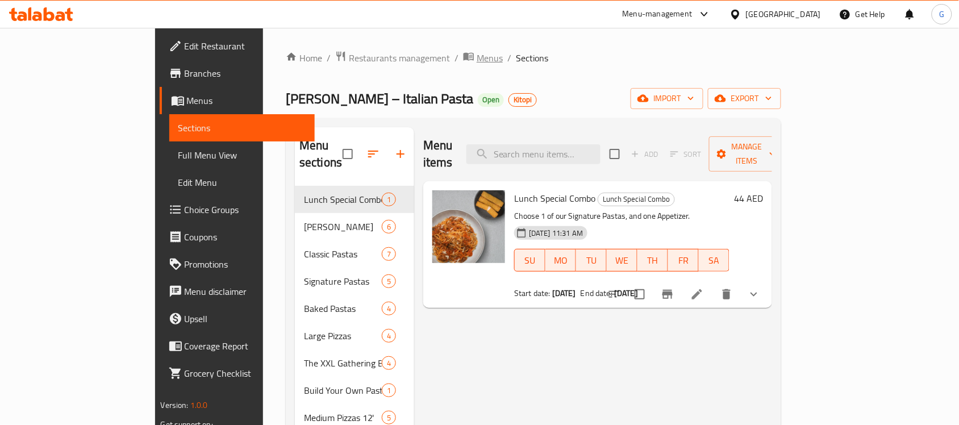
click at [477, 59] on span "Menus" at bounding box center [490, 58] width 26 height 14
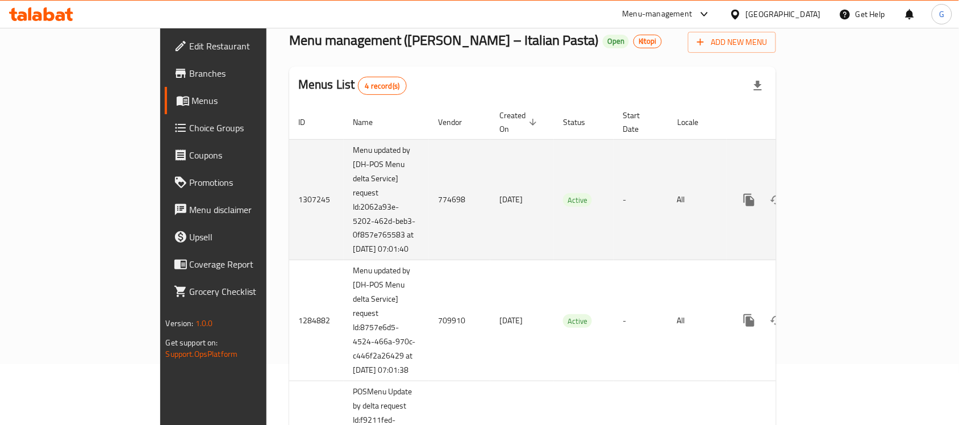
scroll to position [142, 0]
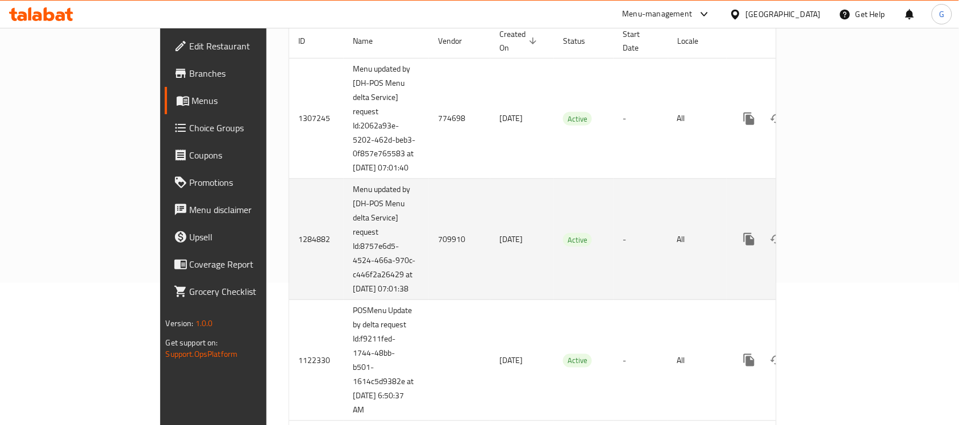
click at [429, 248] on td "709910" at bounding box center [459, 239] width 61 height 121
copy td "709910"
click at [845, 242] on link "enhanced table" at bounding box center [831, 239] width 27 height 27
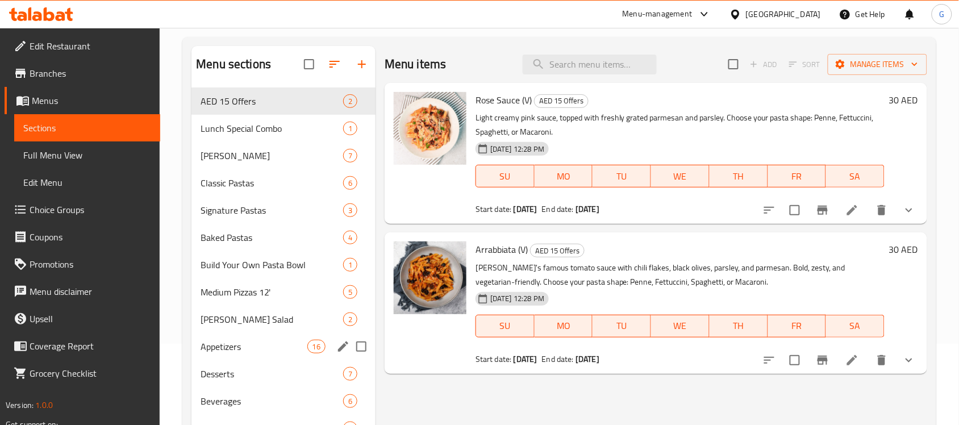
scroll to position [161, 0]
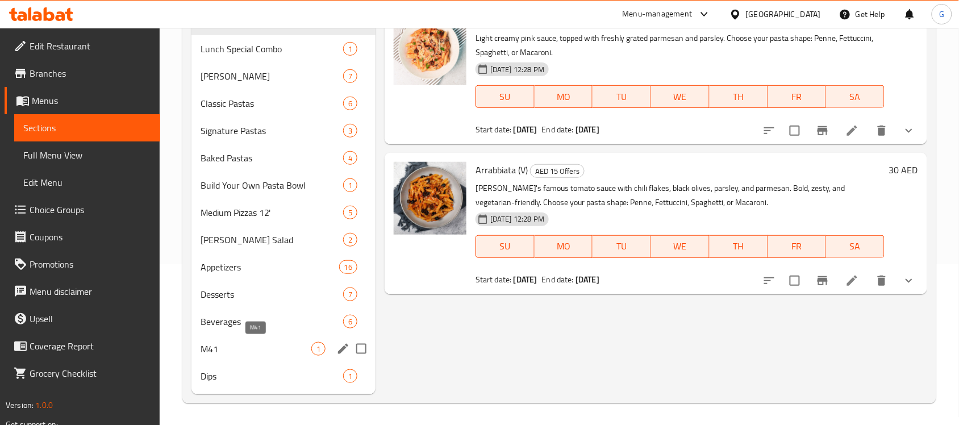
click at [249, 351] on span "M41" at bounding box center [256, 349] width 111 height 14
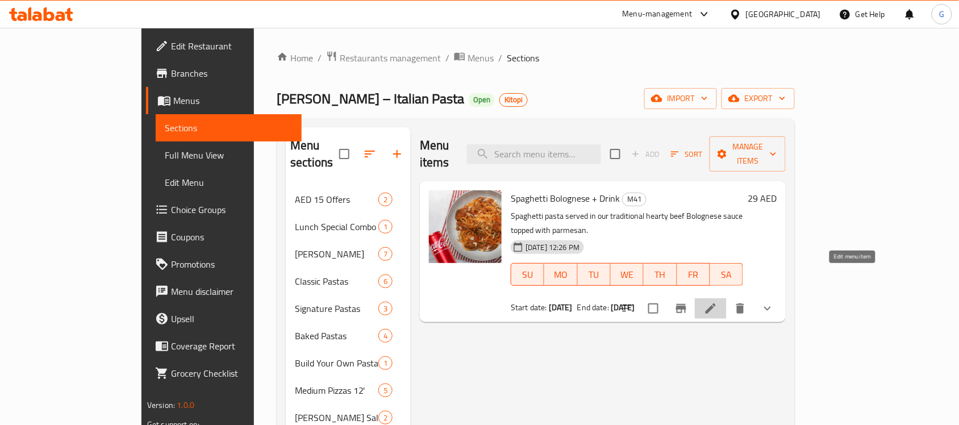
click at [716, 303] on icon at bounding box center [711, 308] width 10 height 10
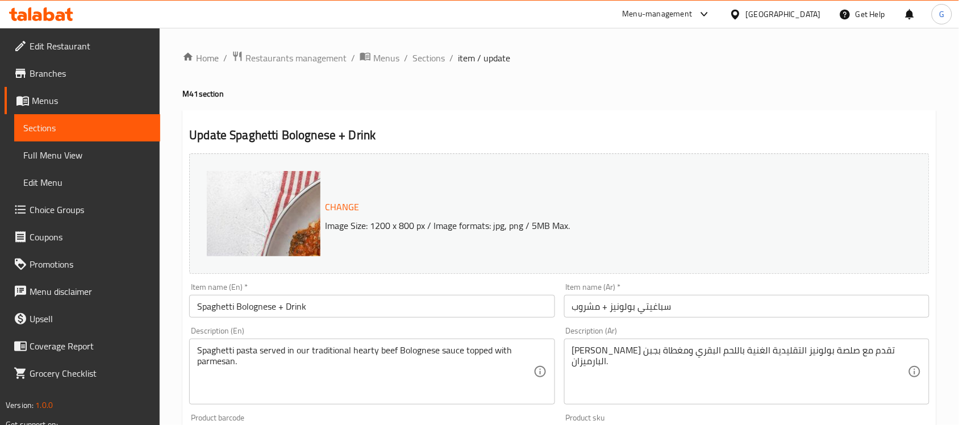
click at [55, 70] on span "Branches" at bounding box center [91, 73] width 122 height 14
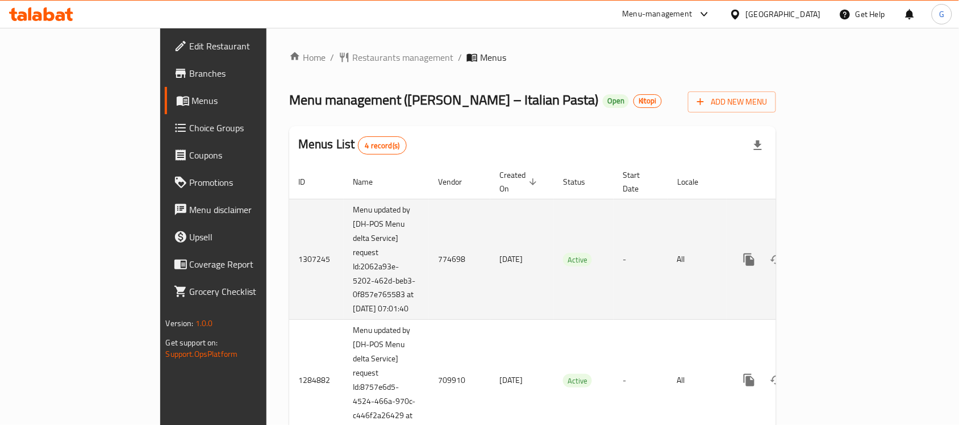
click at [429, 248] on td "774698" at bounding box center [459, 259] width 61 height 121
copy td "774698"
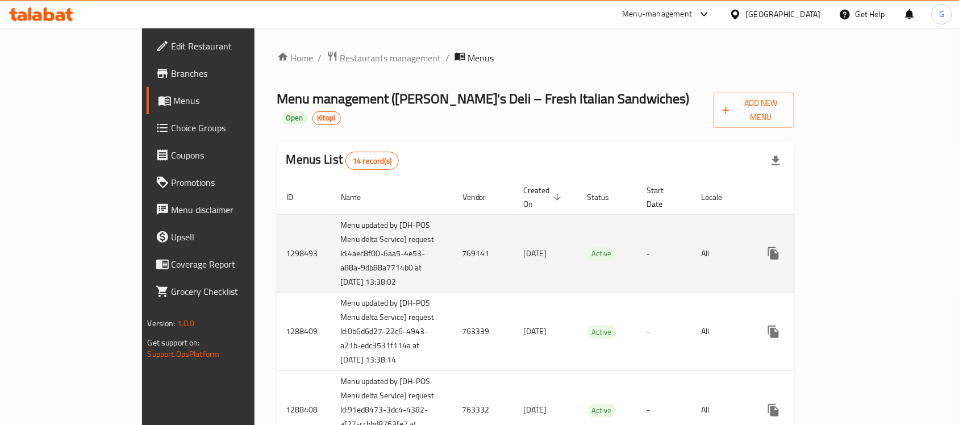
click at [454, 234] on td "769141" at bounding box center [484, 253] width 61 height 78
copy td "769141"
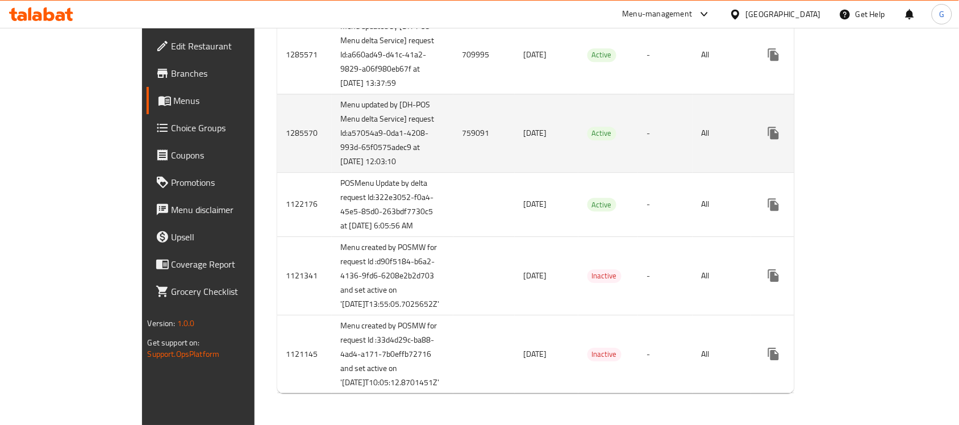
scroll to position [1020, 0]
click at [870, 143] on link "enhanced table" at bounding box center [855, 132] width 27 height 27
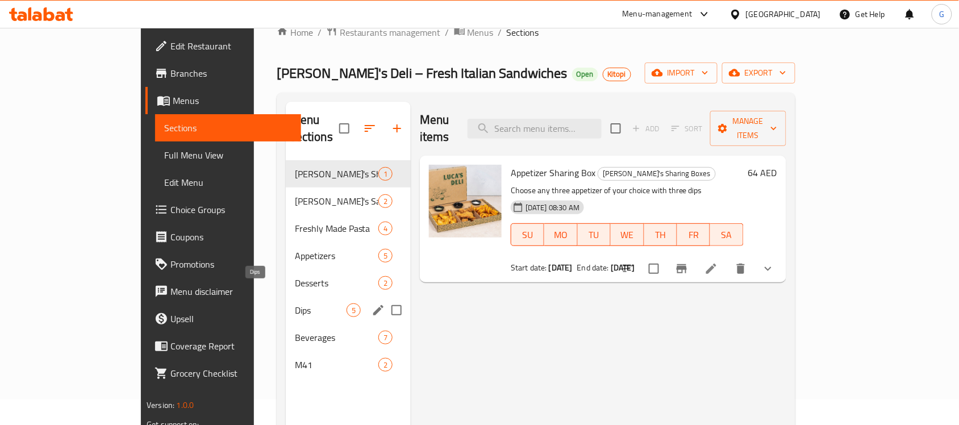
scroll to position [71, 0]
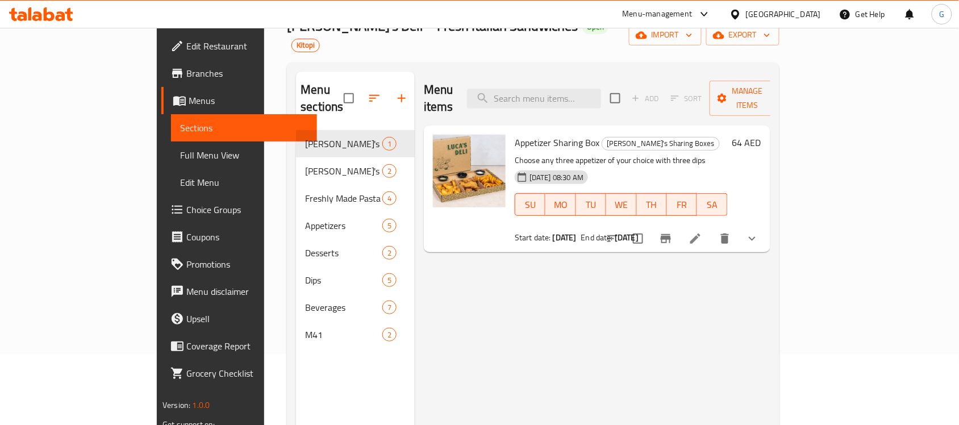
click at [305, 328] on span "M41" at bounding box center [343, 335] width 77 height 14
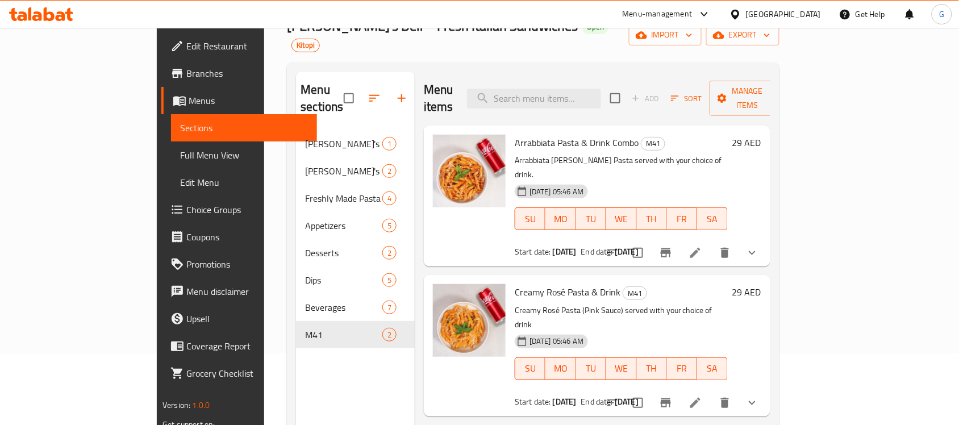
click at [712, 393] on li at bounding box center [696, 403] width 32 height 20
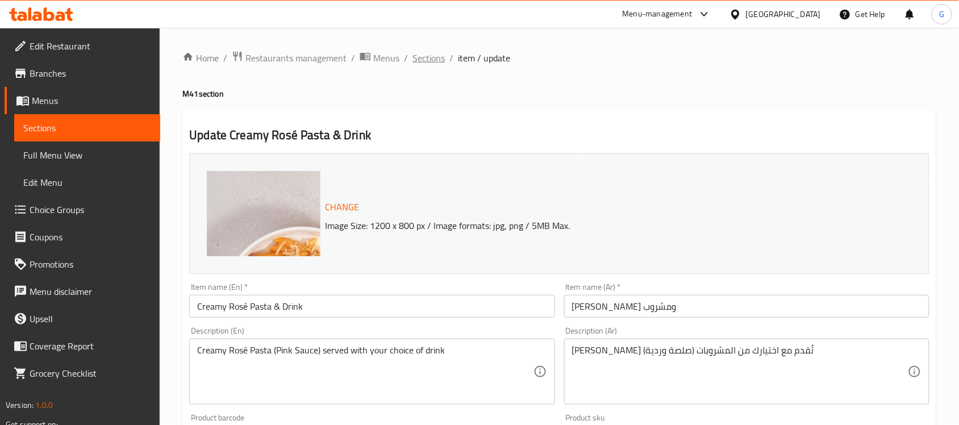
click at [429, 57] on span "Sections" at bounding box center [429, 58] width 32 height 14
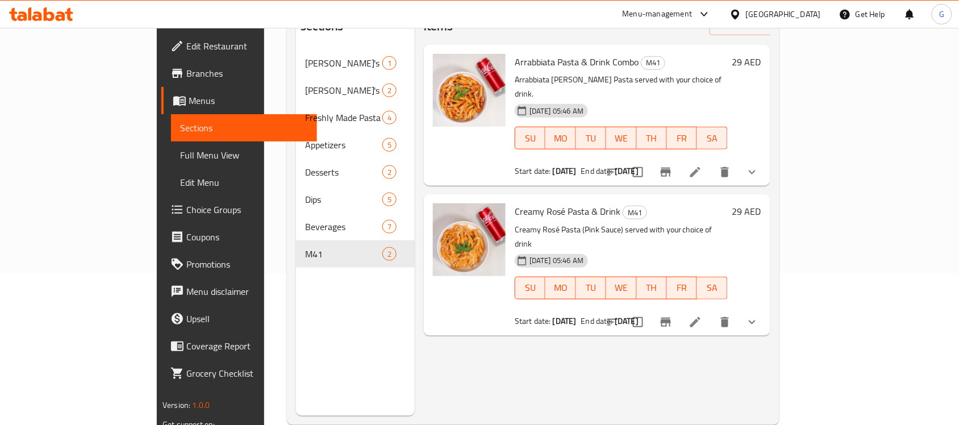
scroll to position [160, 0]
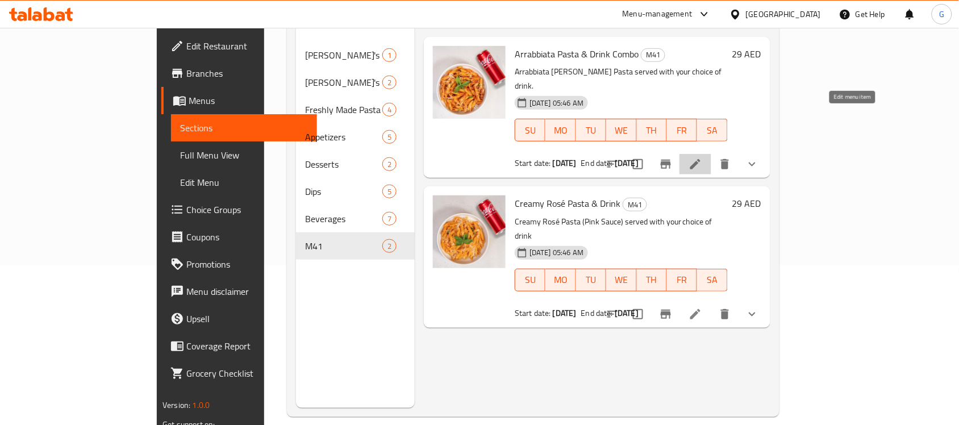
click at [702, 157] on icon at bounding box center [696, 164] width 14 height 14
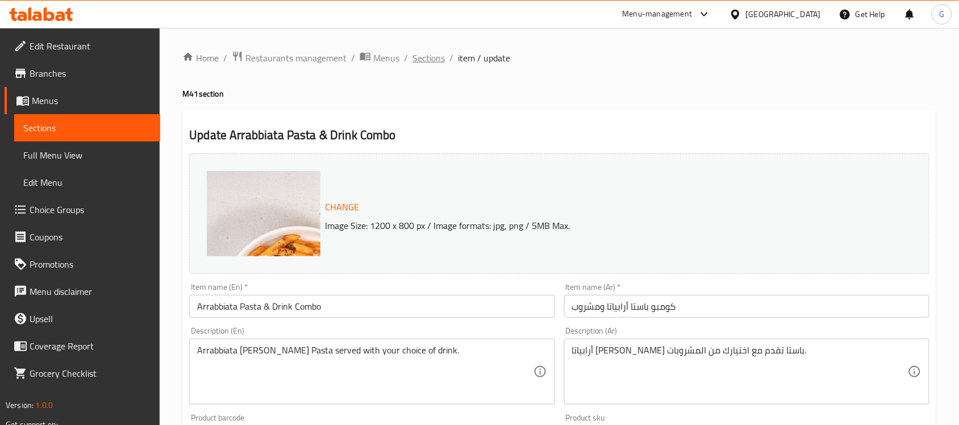
click at [415, 54] on span "Sections" at bounding box center [429, 58] width 32 height 14
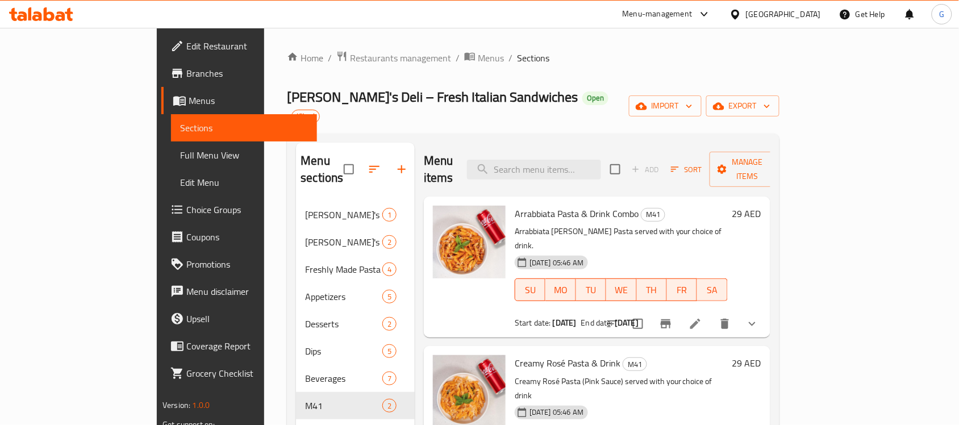
click at [186, 72] on span "Branches" at bounding box center [247, 73] width 122 height 14
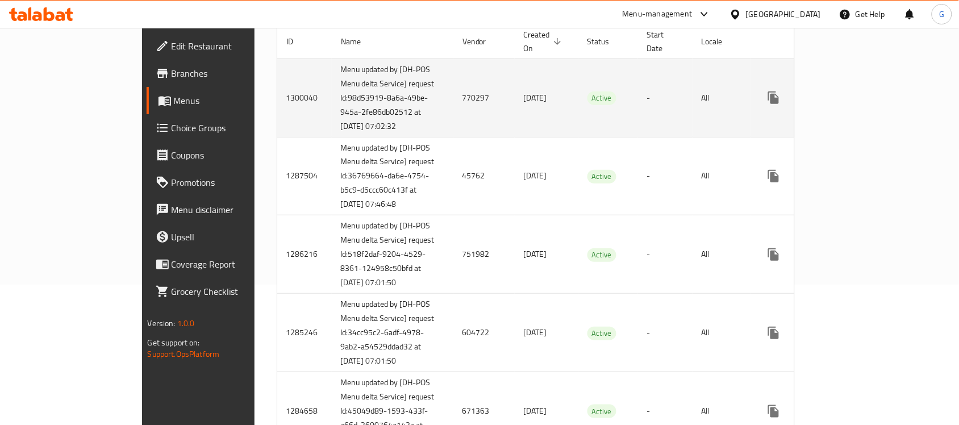
scroll to position [142, 0]
click at [870, 90] on link "enhanced table" at bounding box center [855, 95] width 27 height 27
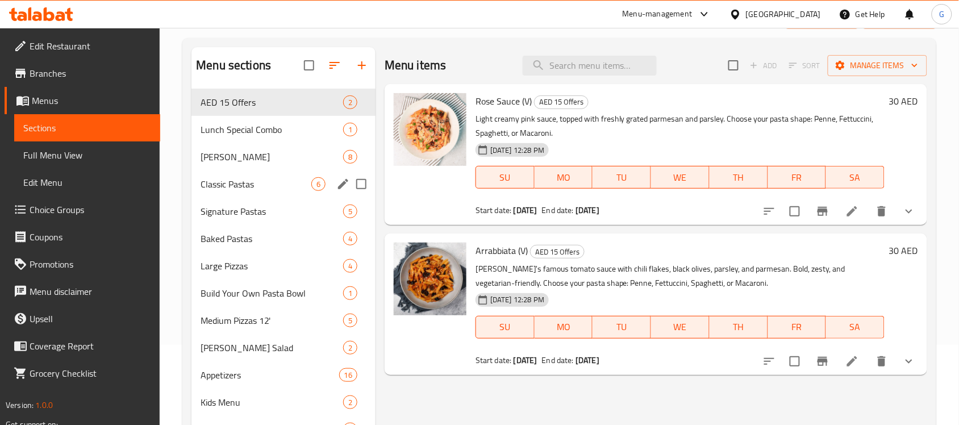
scroll to position [216, 0]
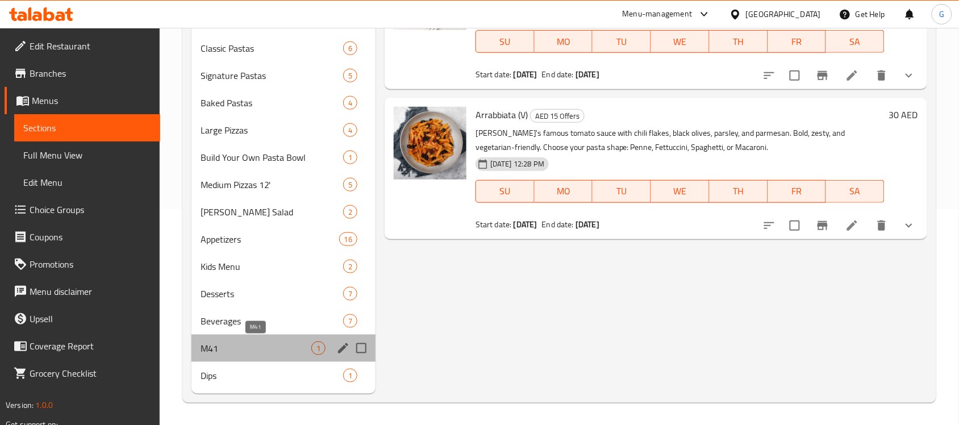
click at [238, 351] on span "M41" at bounding box center [256, 349] width 111 height 14
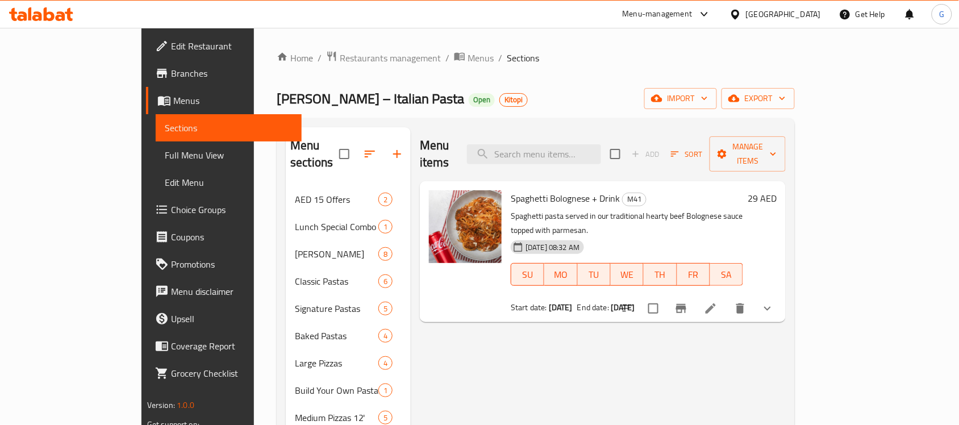
click at [182, 17] on div "Menu-management United Arab Emirates Get Help G" at bounding box center [479, 14] width 959 height 27
click at [468, 58] on span "Menus" at bounding box center [481, 58] width 26 height 14
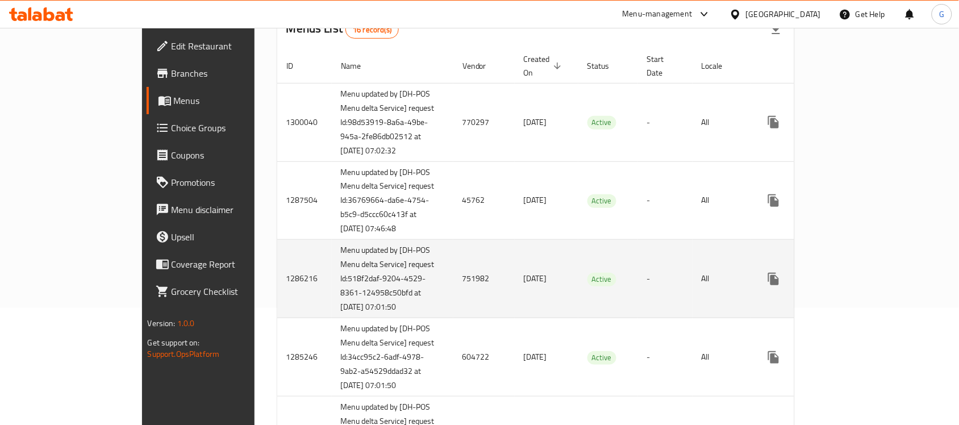
scroll to position [142, 0]
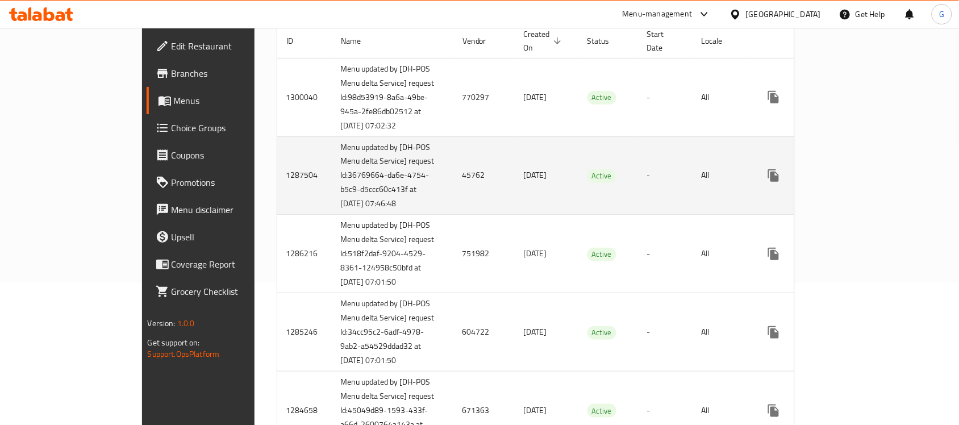
click at [863, 182] on icon "enhanced table" at bounding box center [856, 176] width 14 height 14
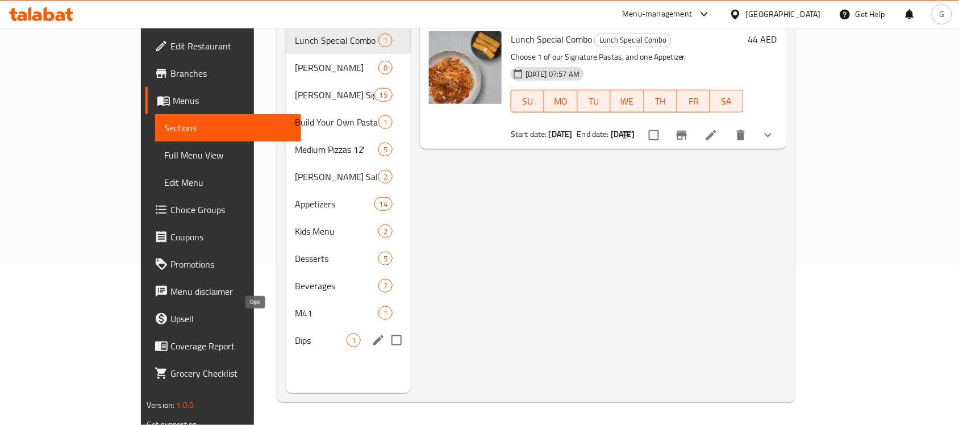
scroll to position [160, 0]
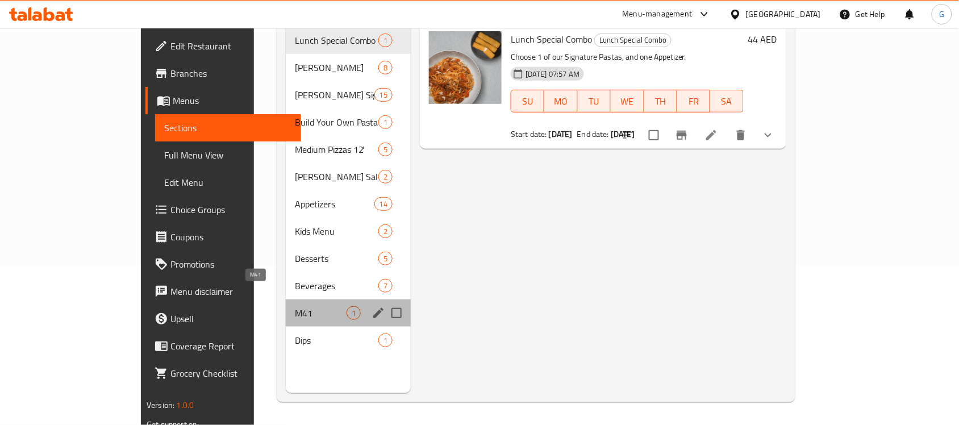
click at [295, 306] on span "M41" at bounding box center [321, 313] width 52 height 14
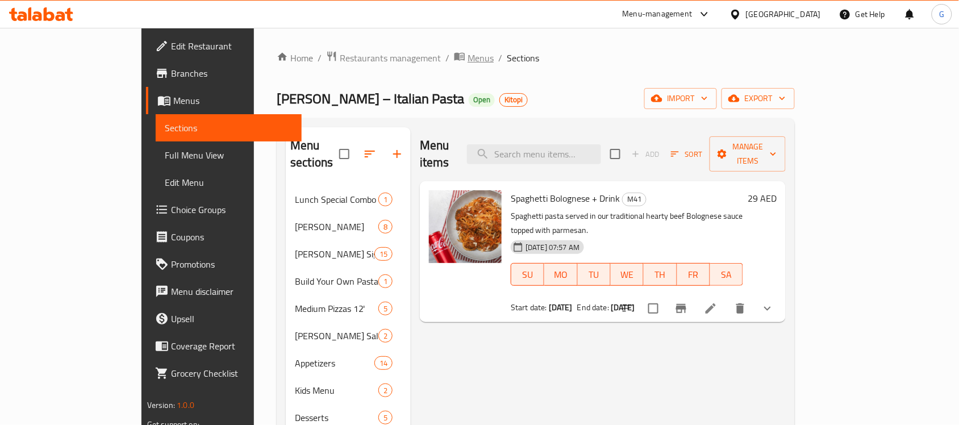
click at [468, 52] on span "Menus" at bounding box center [481, 58] width 26 height 14
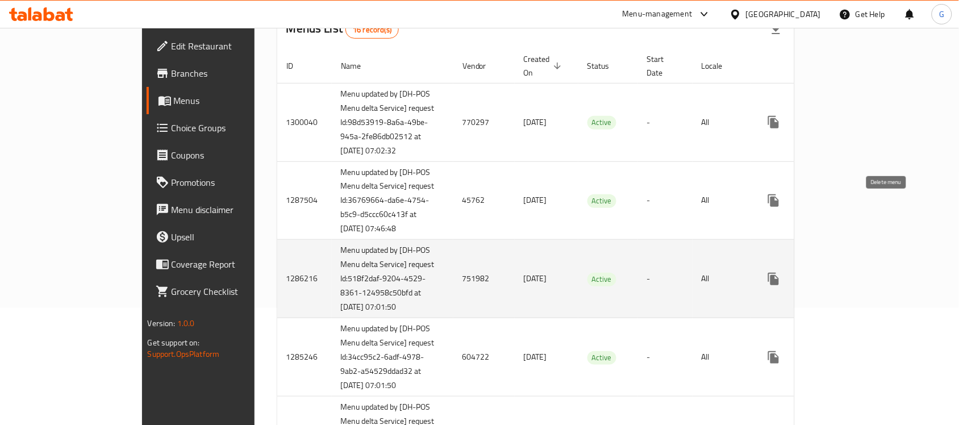
scroll to position [142, 0]
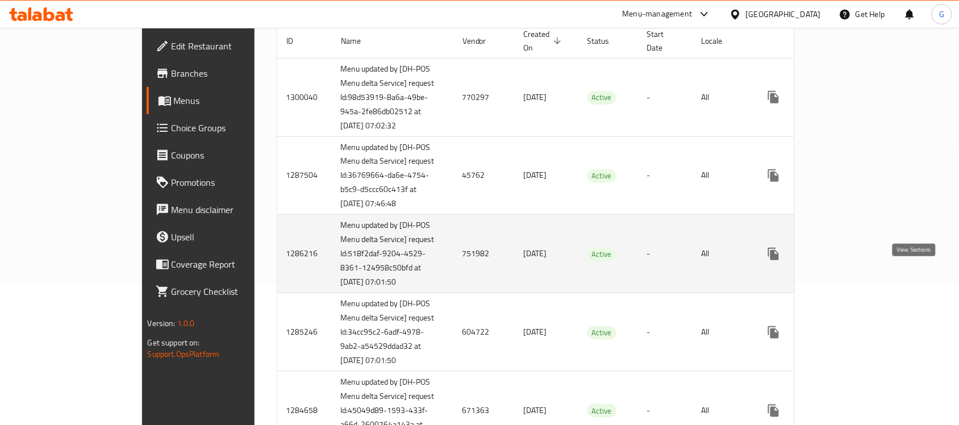
click at [863, 261] on icon "enhanced table" at bounding box center [856, 254] width 14 height 14
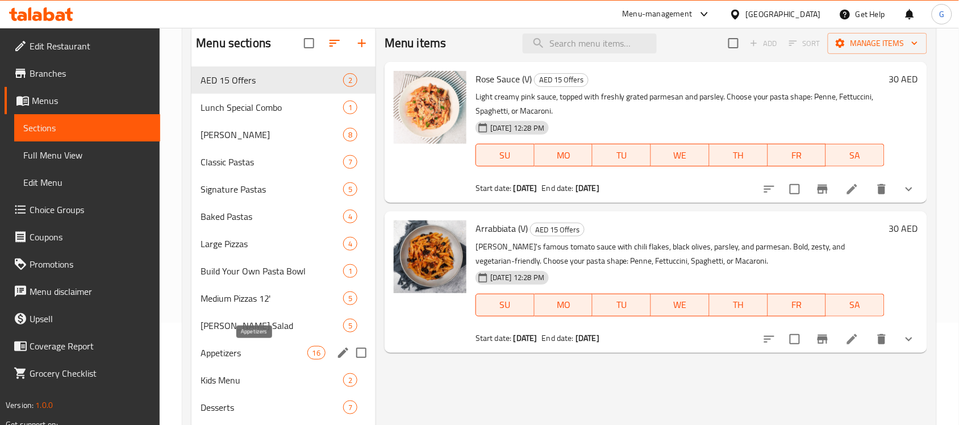
scroll to position [216, 0]
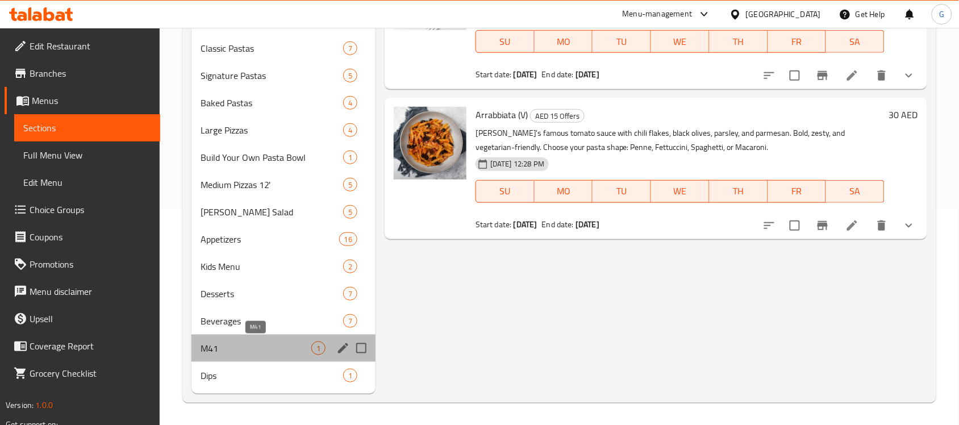
click at [235, 351] on span "M41" at bounding box center [256, 349] width 111 height 14
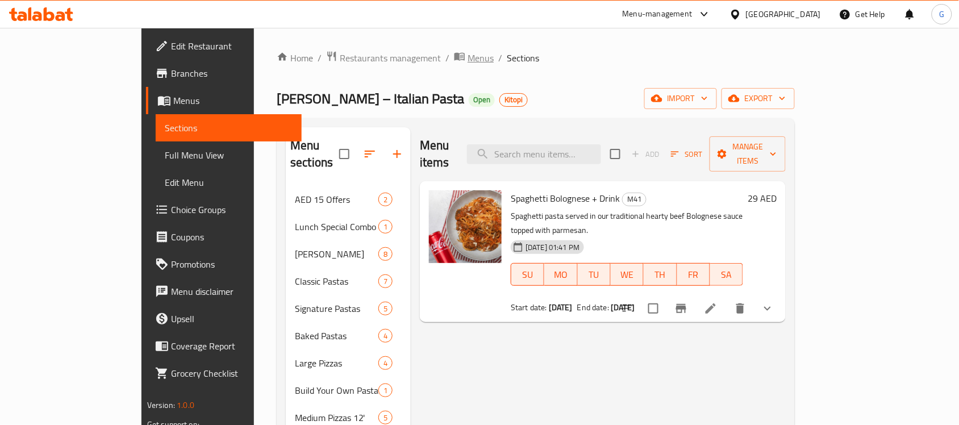
click at [468, 60] on span "Menus" at bounding box center [481, 58] width 26 height 14
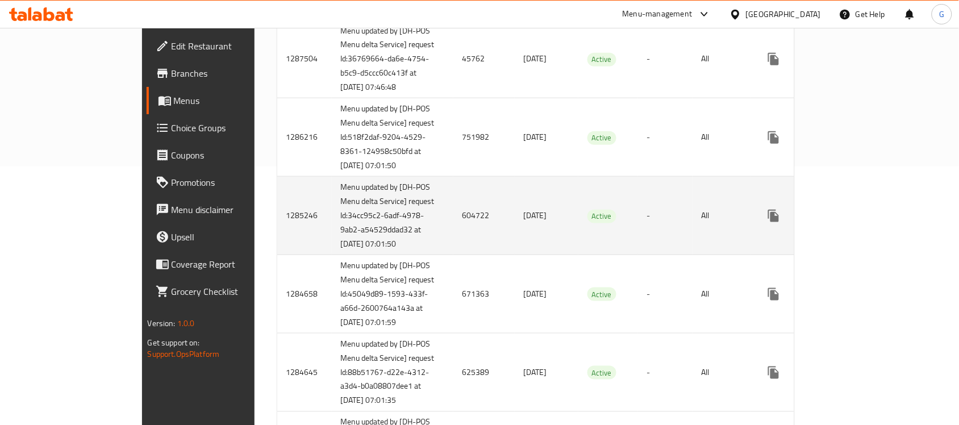
scroll to position [284, 0]
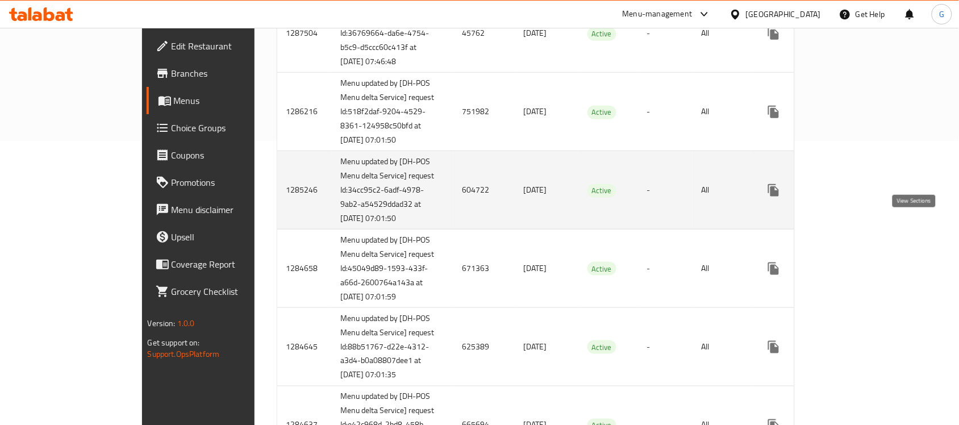
click at [861, 196] on icon "enhanced table" at bounding box center [856, 190] width 10 height 10
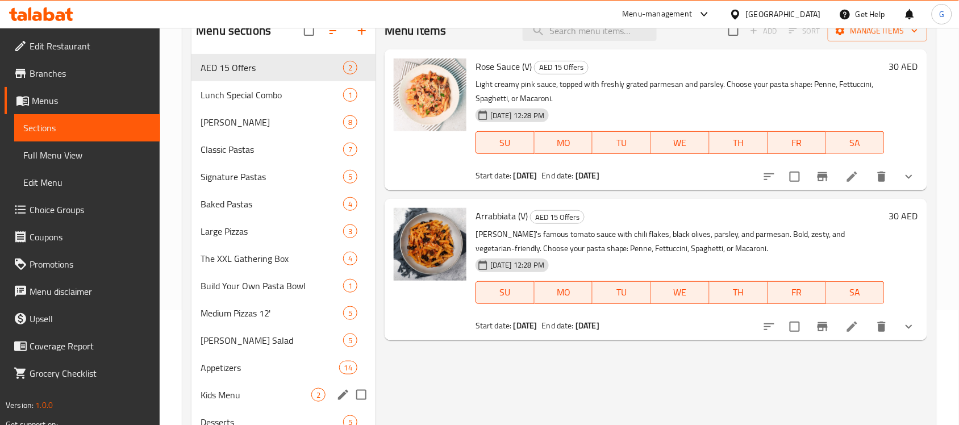
scroll to position [243, 0]
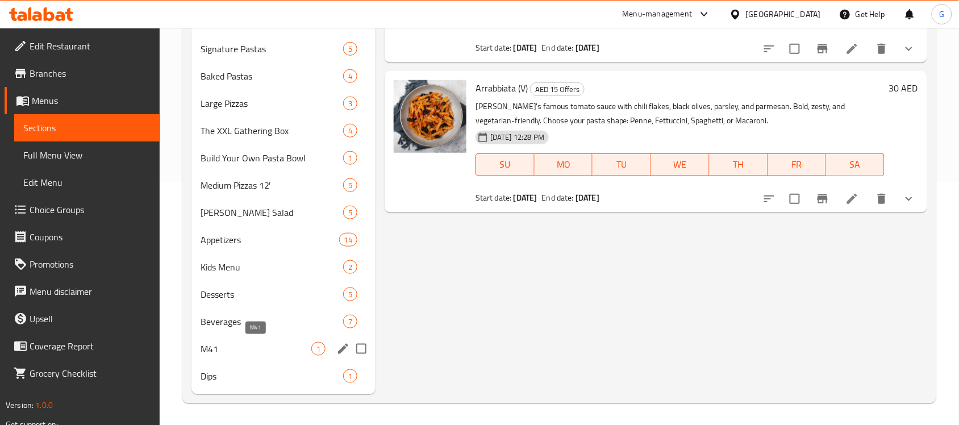
click at [265, 345] on span "M41" at bounding box center [256, 349] width 111 height 14
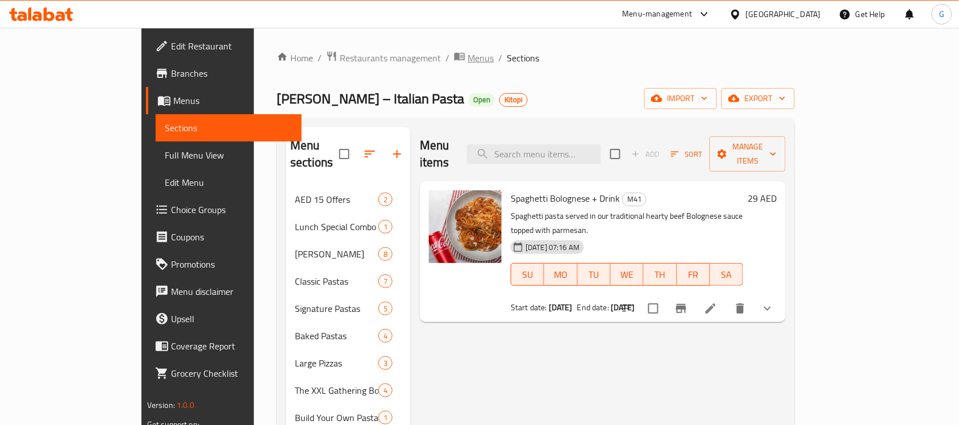
click at [468, 55] on span "Menus" at bounding box center [481, 58] width 26 height 14
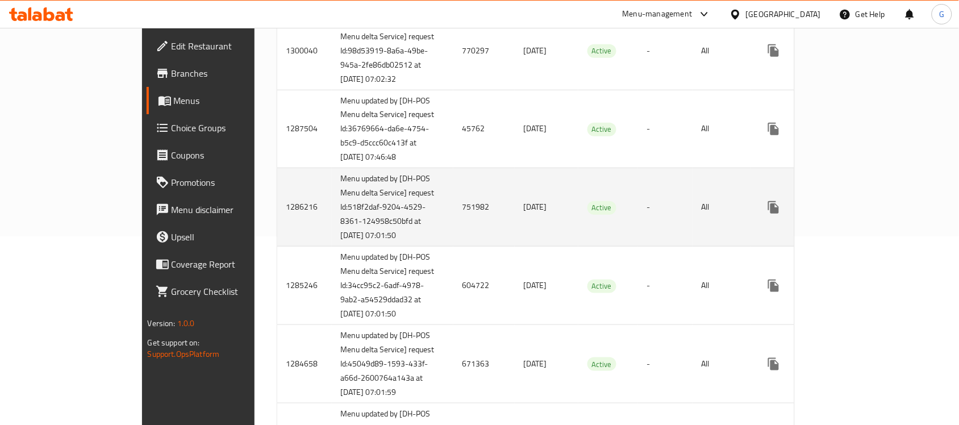
scroll to position [213, 0]
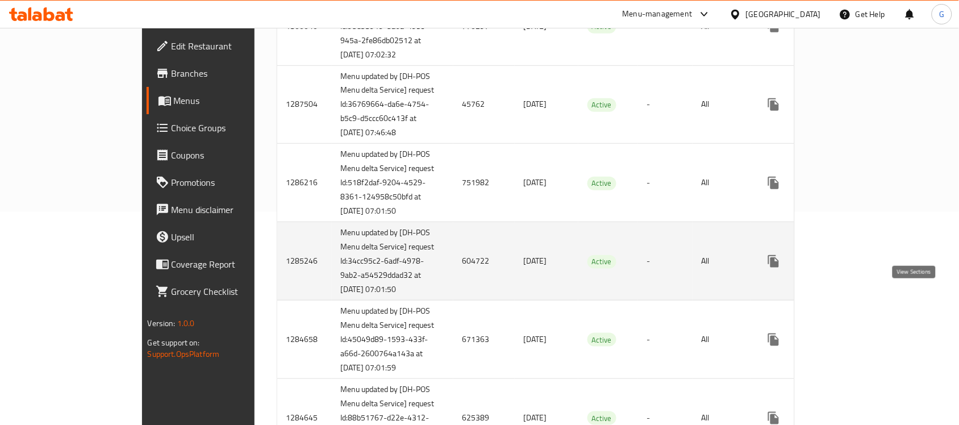
click at [863, 268] on icon "enhanced table" at bounding box center [856, 262] width 14 height 14
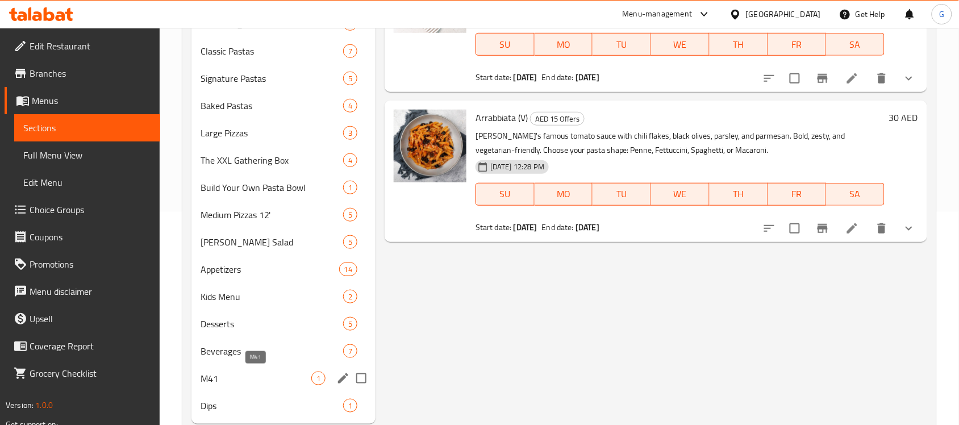
click at [243, 379] on span "M41" at bounding box center [256, 379] width 111 height 14
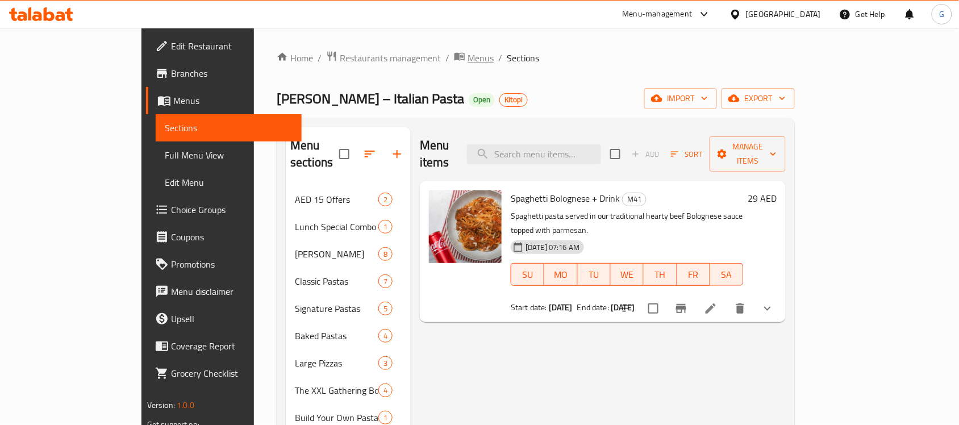
click at [468, 56] on span "Menus" at bounding box center [481, 58] width 26 height 14
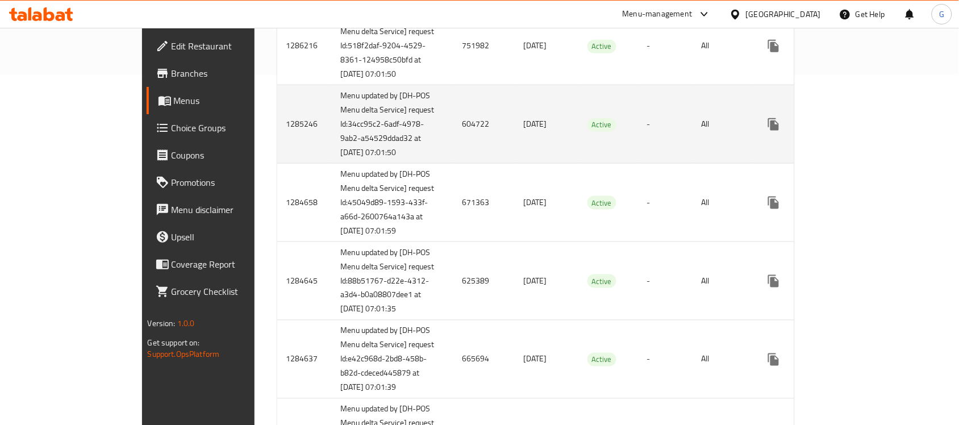
scroll to position [442, 0]
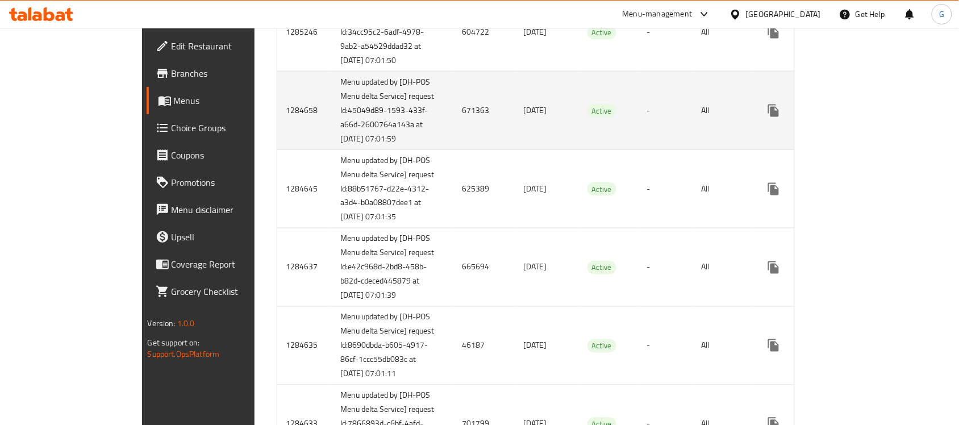
click at [454, 150] on td "671363" at bounding box center [484, 111] width 61 height 78
copy td "671363"
click at [863, 118] on icon "enhanced table" at bounding box center [856, 111] width 14 height 14
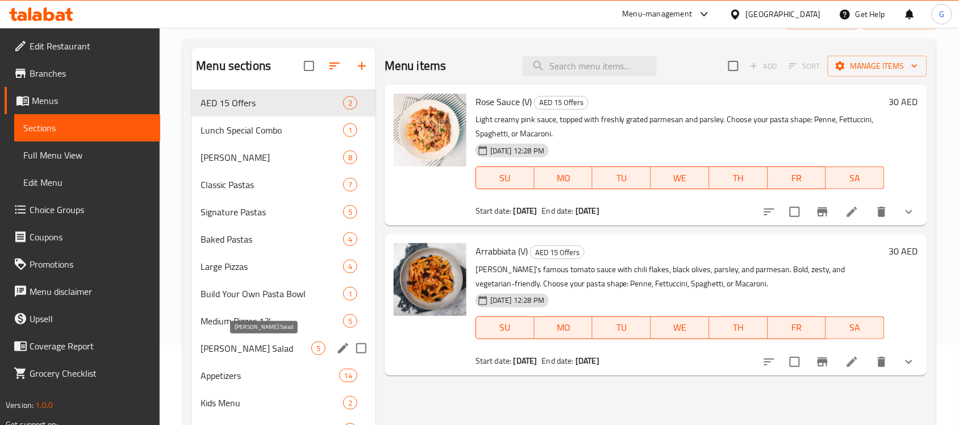
scroll to position [216, 0]
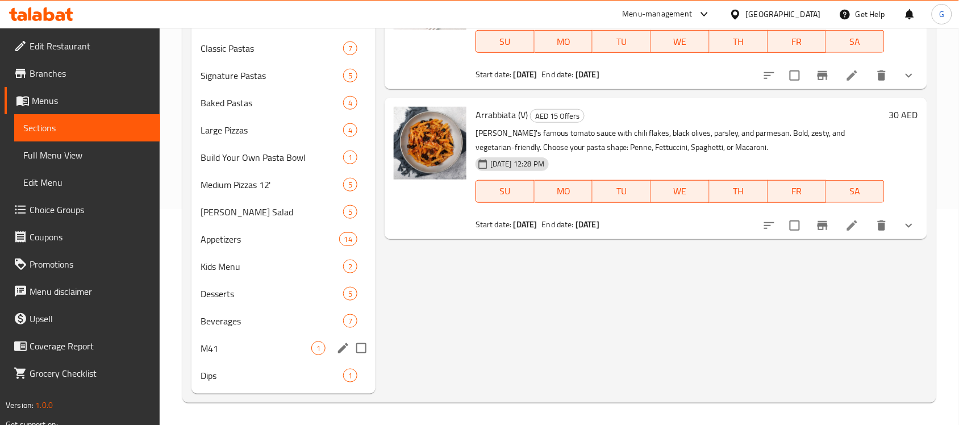
click at [243, 351] on span "M41" at bounding box center [256, 349] width 111 height 14
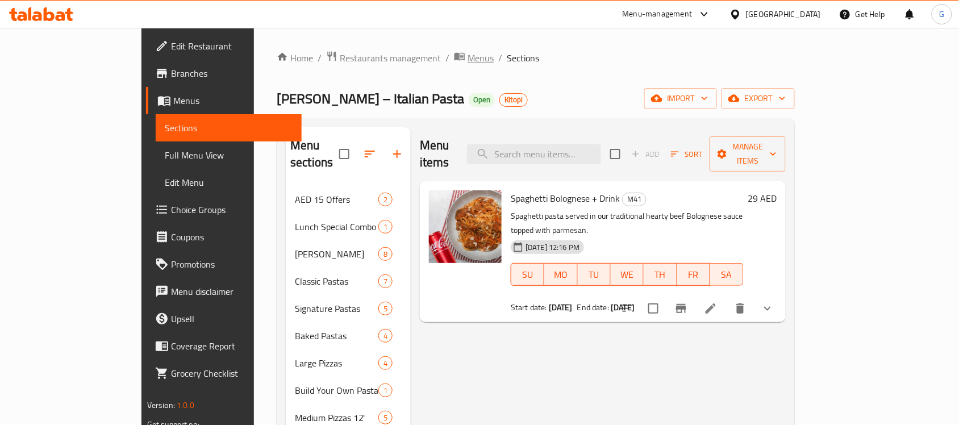
click at [468, 57] on span "Menus" at bounding box center [481, 58] width 26 height 14
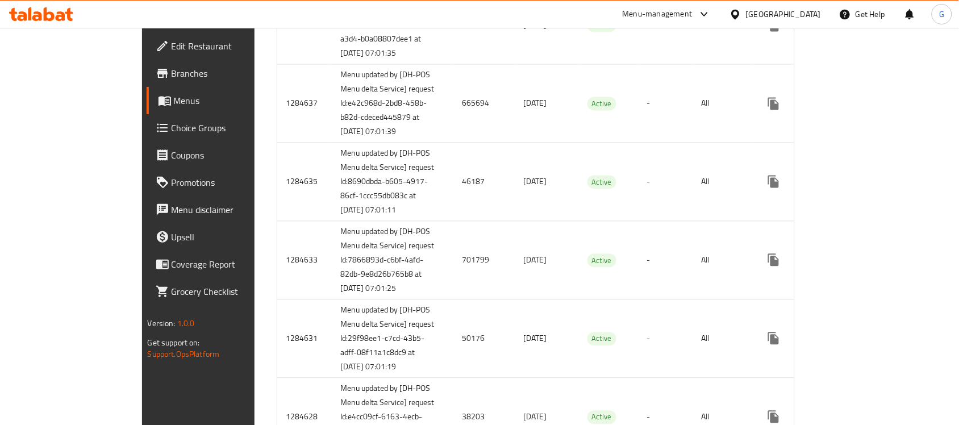
scroll to position [393, 0]
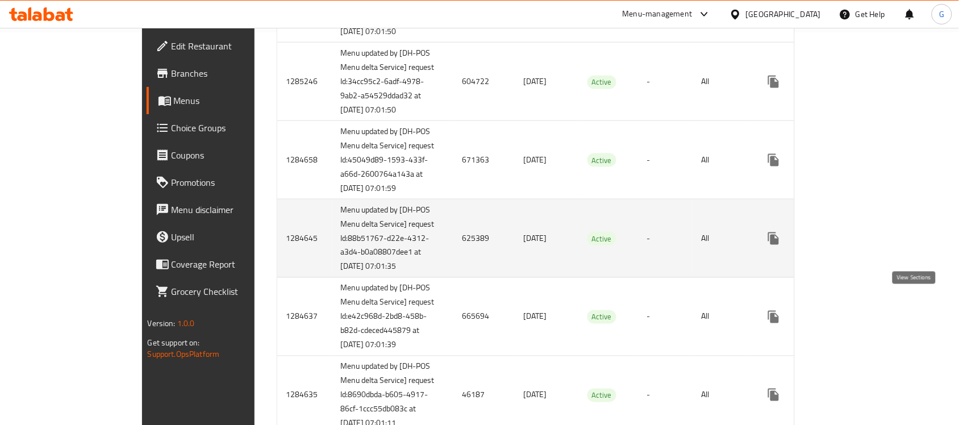
click at [863, 246] on icon "enhanced table" at bounding box center [856, 239] width 14 height 14
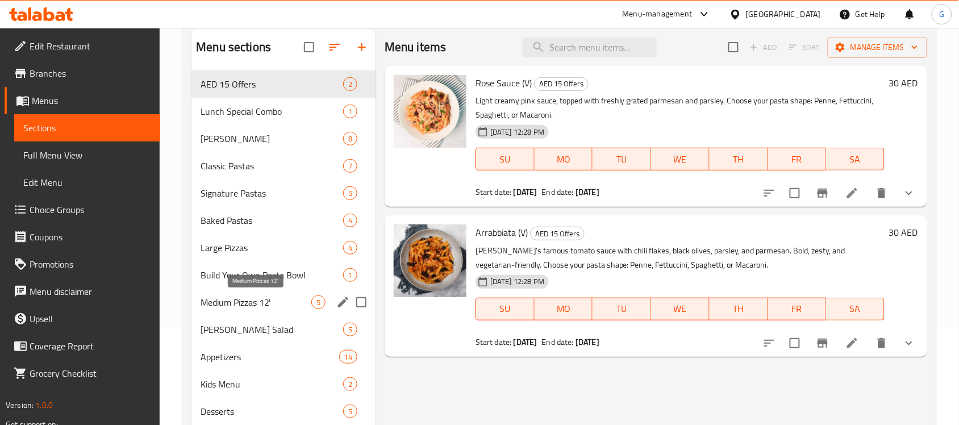
scroll to position [216, 0]
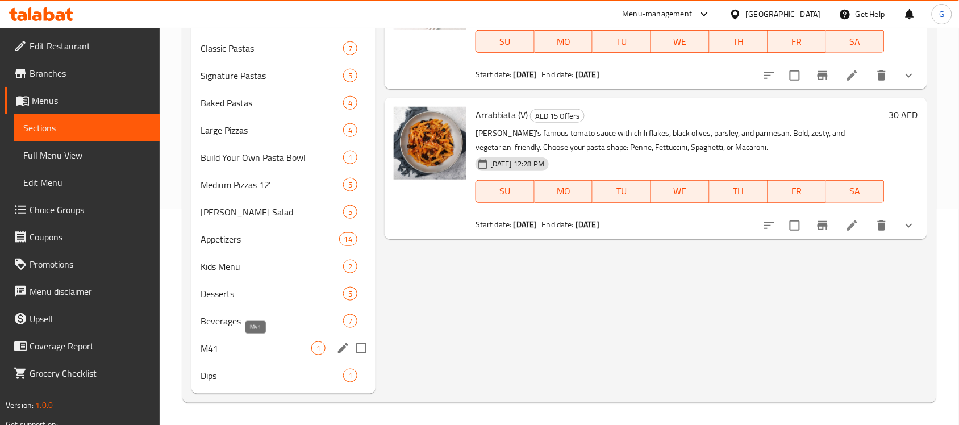
click at [225, 348] on span "M41" at bounding box center [256, 349] width 111 height 14
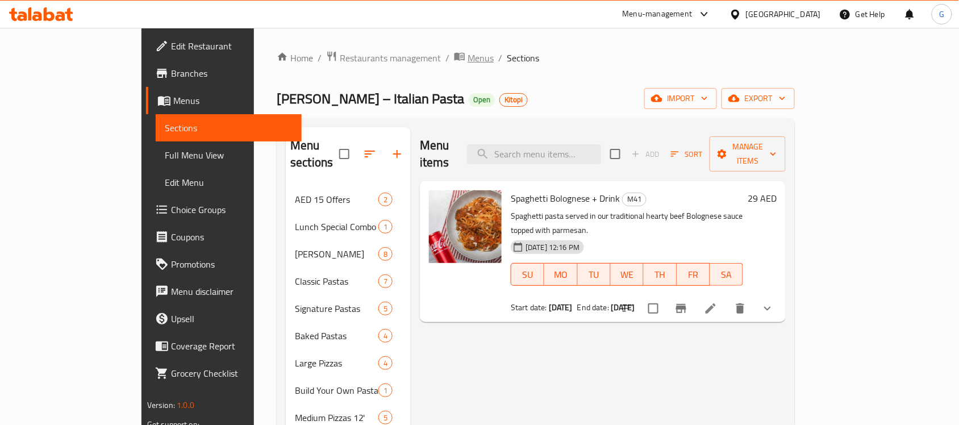
click at [468, 55] on span "Menus" at bounding box center [481, 58] width 26 height 14
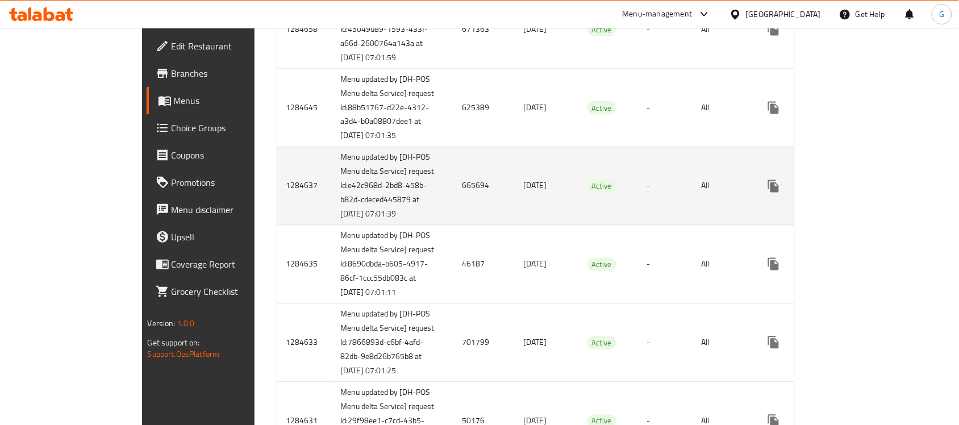
scroll to position [557, 0]
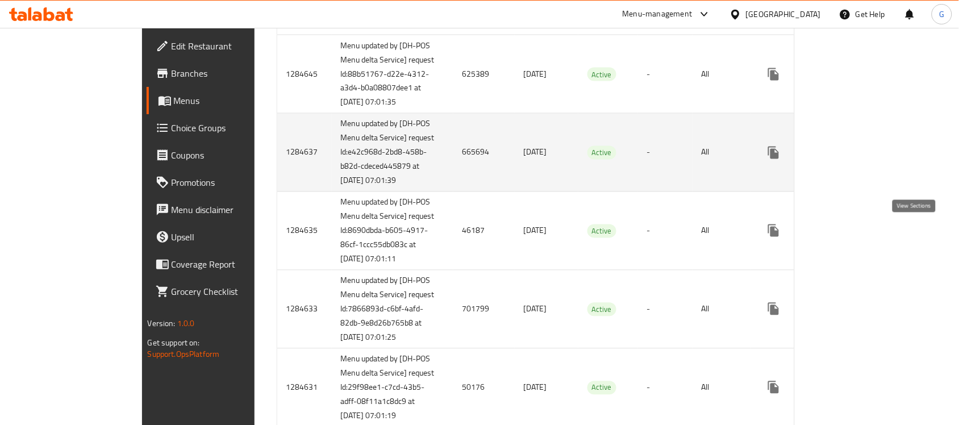
click at [863, 160] on icon "enhanced table" at bounding box center [856, 153] width 14 height 14
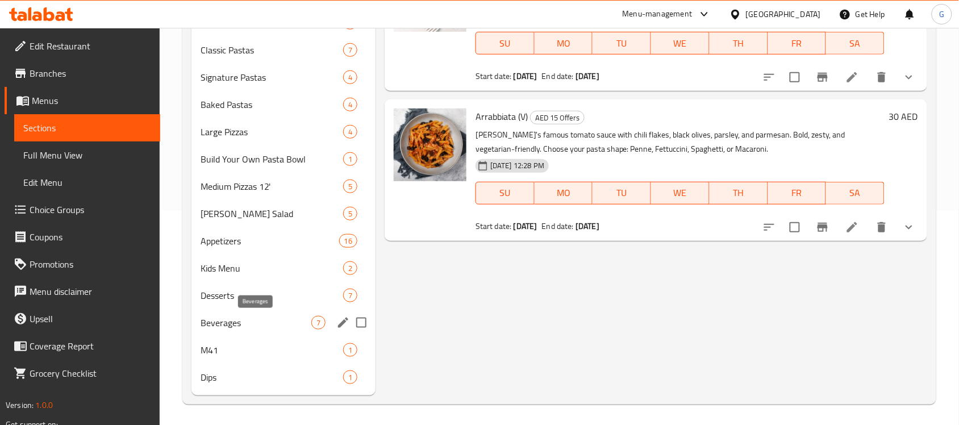
scroll to position [216, 0]
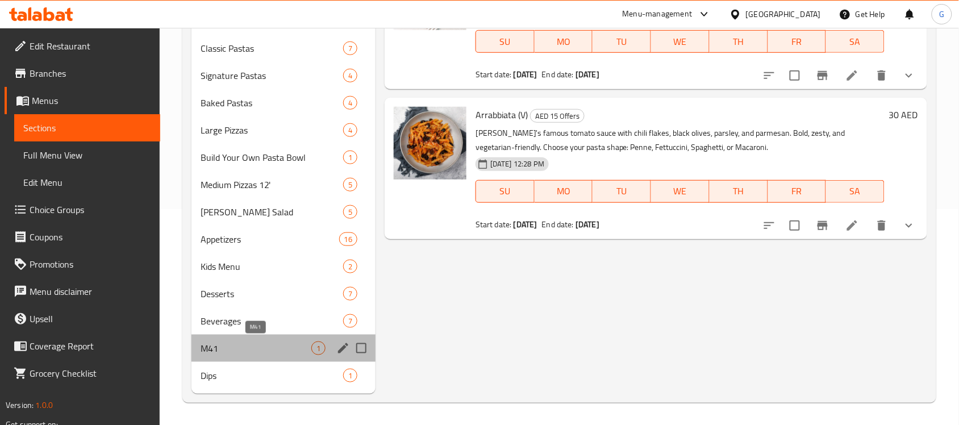
click at [243, 353] on span "M41" at bounding box center [256, 349] width 111 height 14
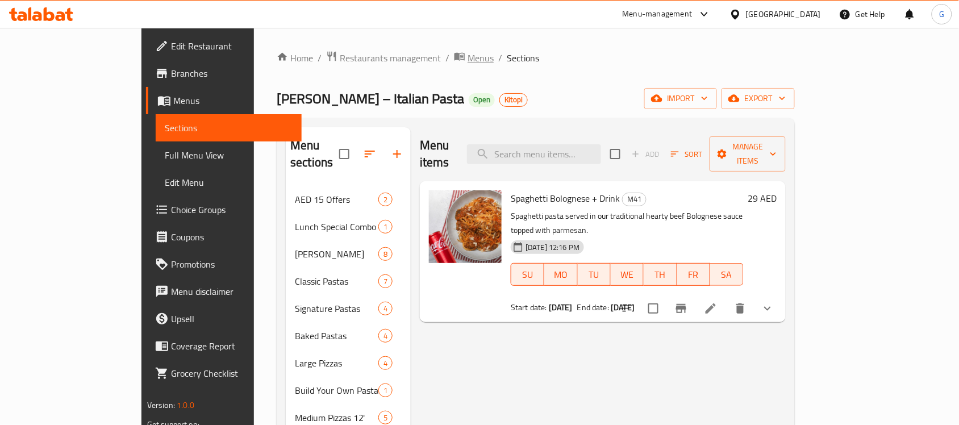
click at [468, 60] on span "Menus" at bounding box center [481, 58] width 26 height 14
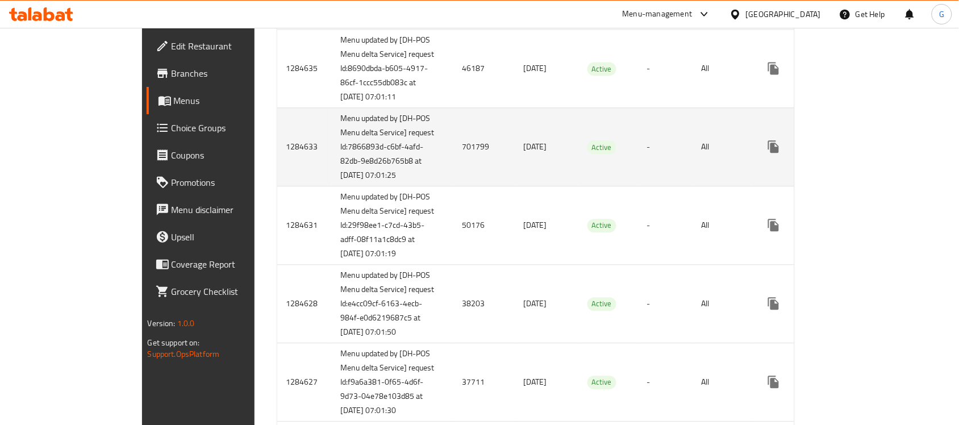
scroll to position [720, 0]
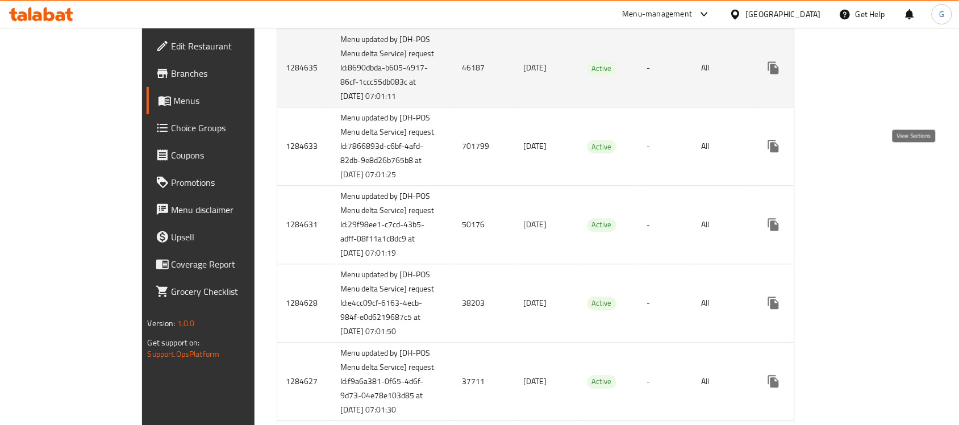
click at [863, 74] on icon "enhanced table" at bounding box center [856, 68] width 14 height 14
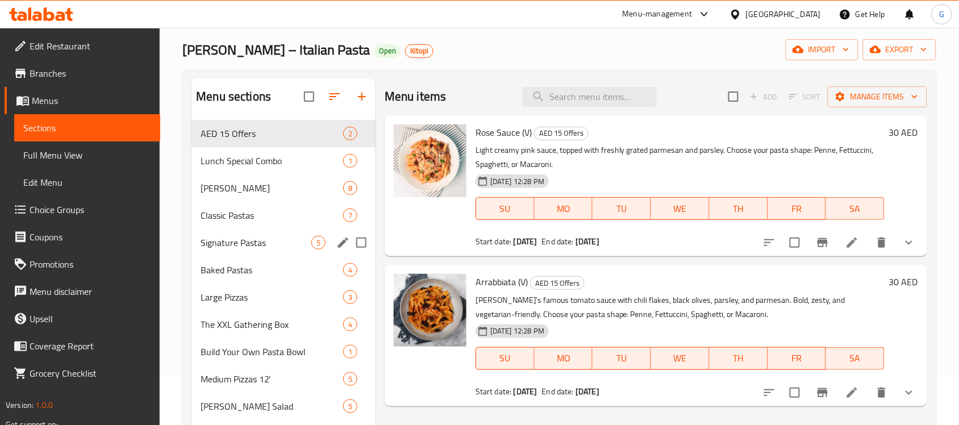
scroll to position [243, 0]
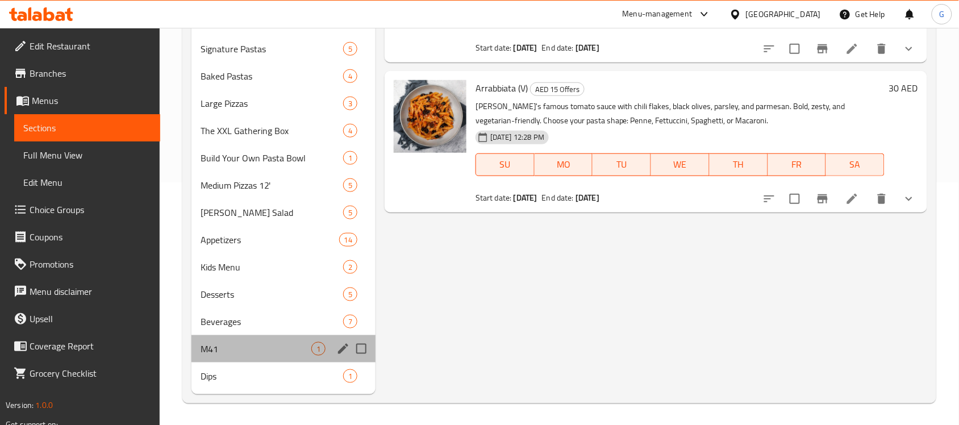
click at [255, 340] on div "M41 1" at bounding box center [284, 348] width 184 height 27
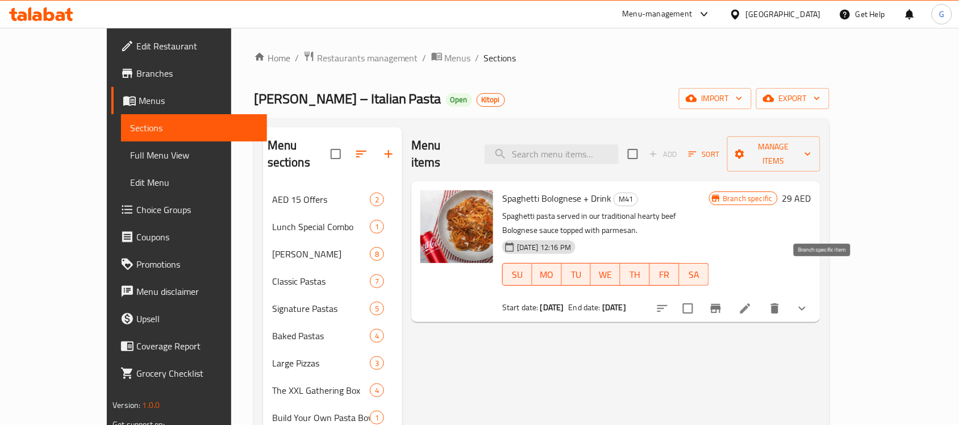
click at [723, 302] on icon "Branch-specific-item" at bounding box center [716, 309] width 14 height 14
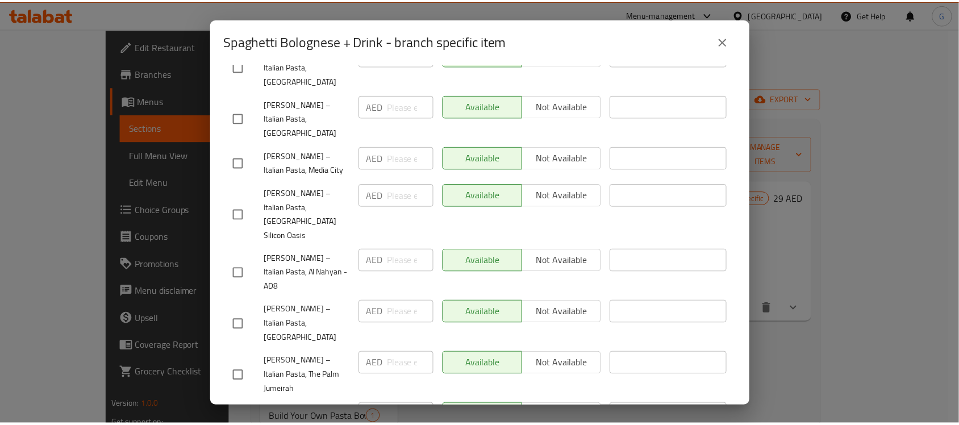
scroll to position [739, 0]
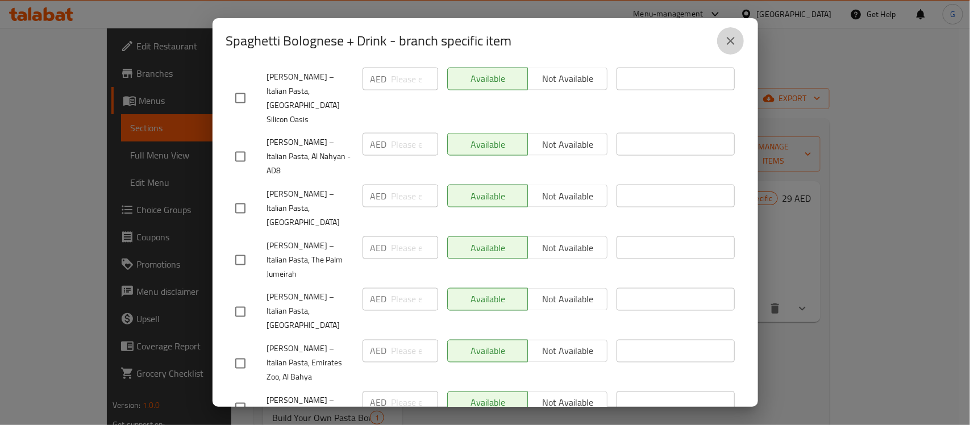
click at [729, 43] on icon "close" at bounding box center [731, 41] width 8 height 8
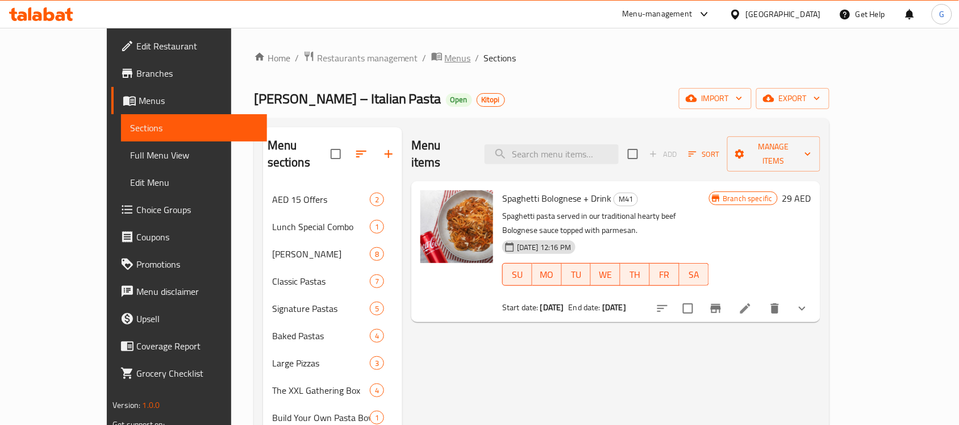
click at [445, 56] on span "Menus" at bounding box center [458, 58] width 26 height 14
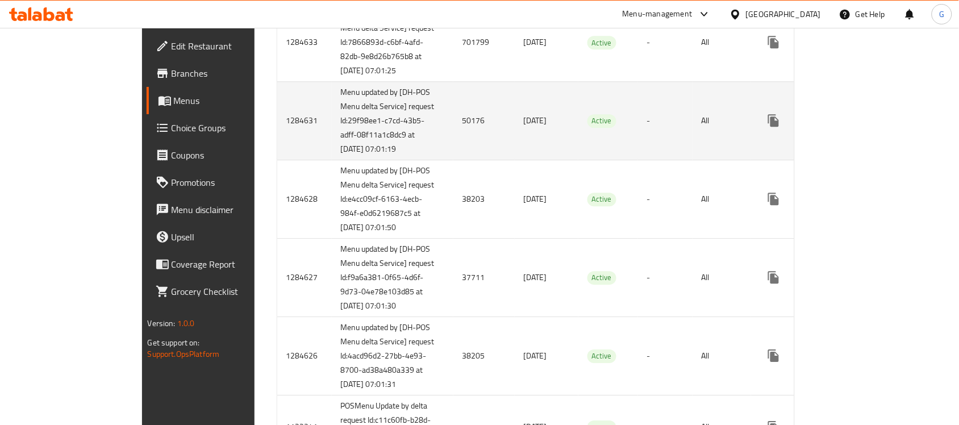
scroll to position [742, 0]
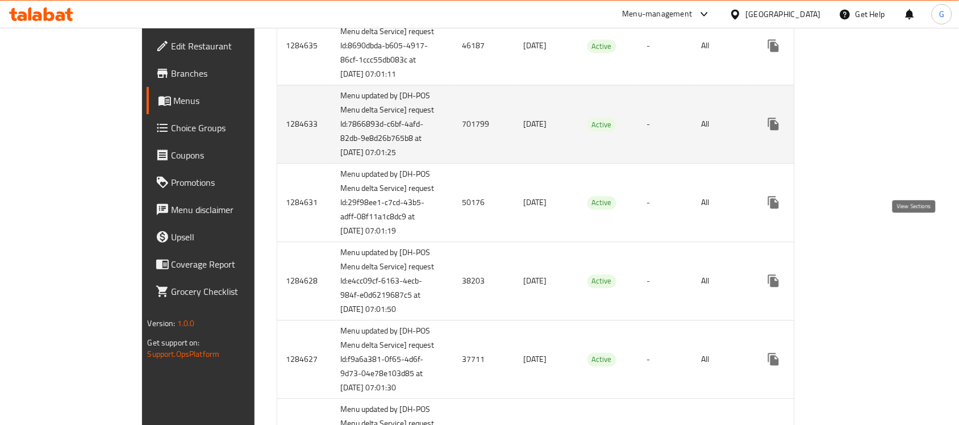
click at [863, 131] on icon "enhanced table" at bounding box center [856, 124] width 14 height 14
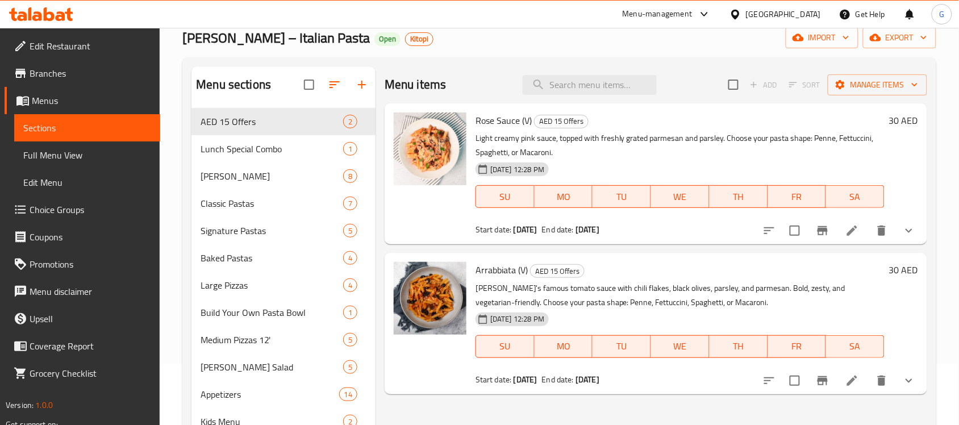
scroll to position [216, 0]
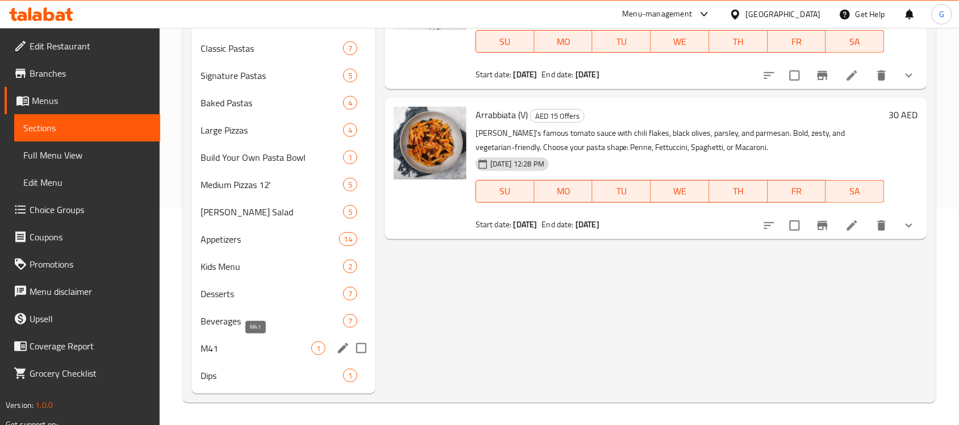
click at [249, 348] on span "M41" at bounding box center [256, 349] width 111 height 14
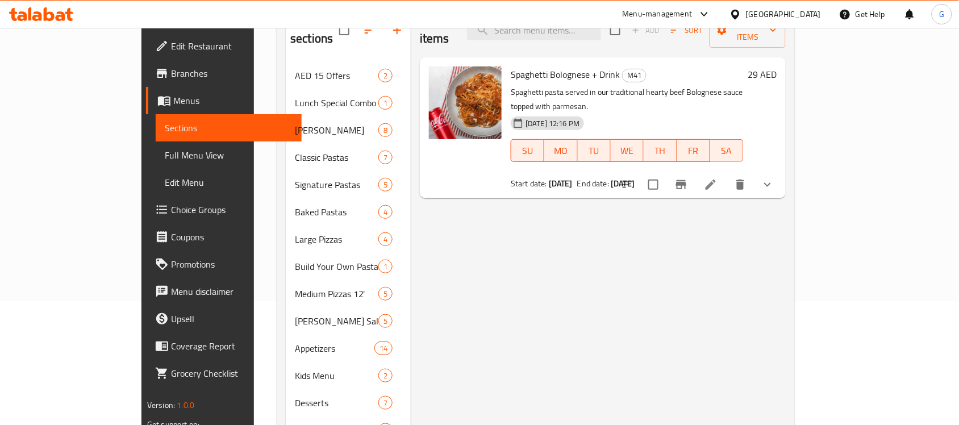
scroll to position [3, 0]
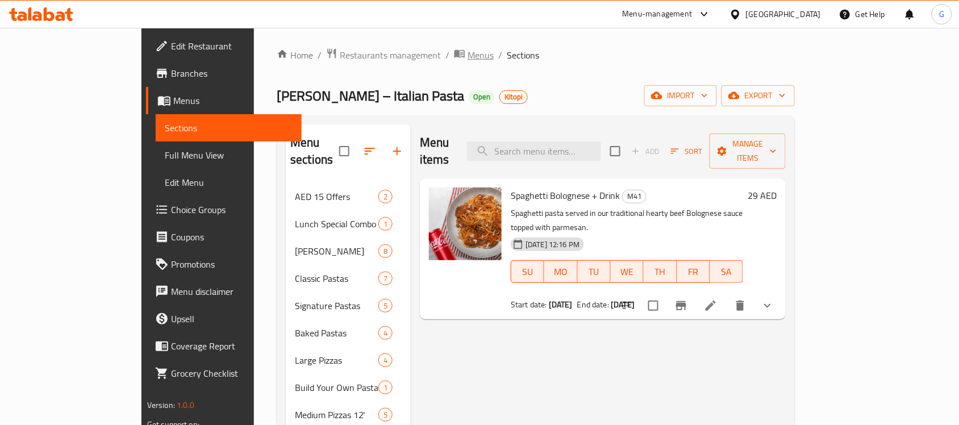
click at [468, 57] on span "Menus" at bounding box center [481, 55] width 26 height 14
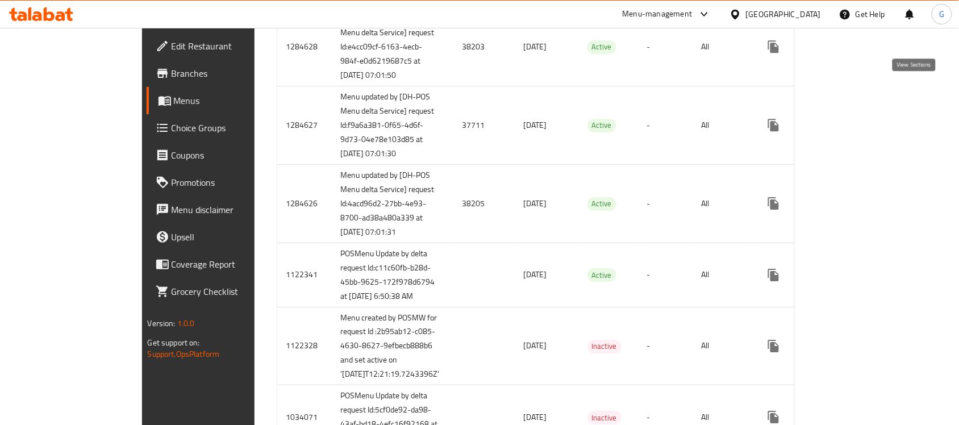
scroll to position [834, 0]
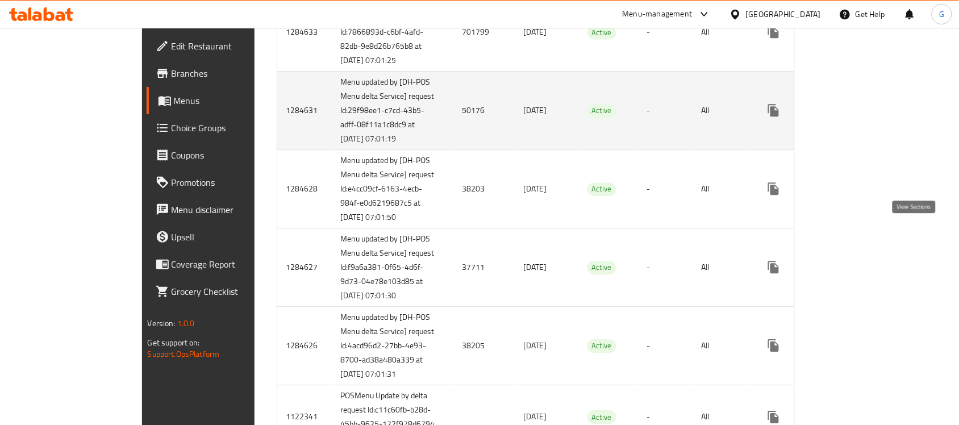
click at [870, 124] on link "enhanced table" at bounding box center [855, 110] width 27 height 27
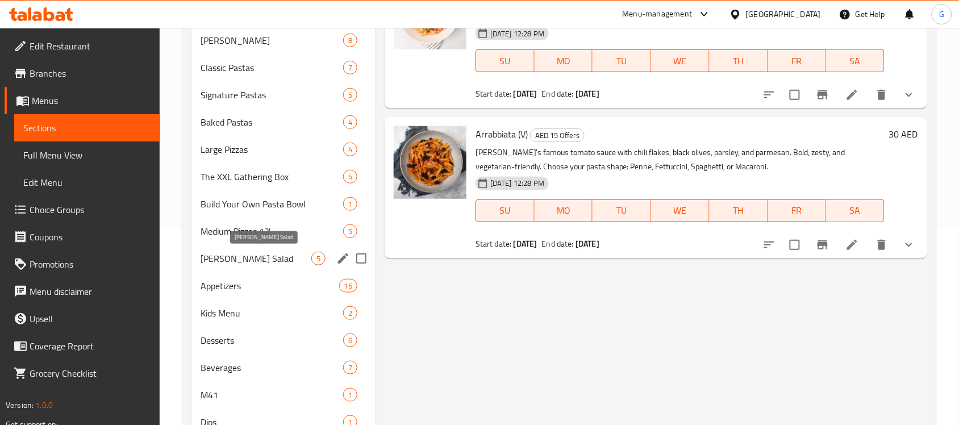
scroll to position [243, 0]
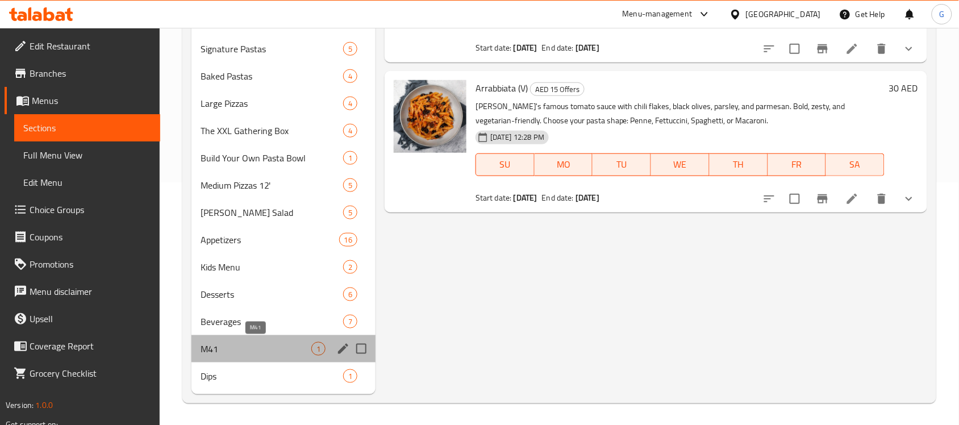
click at [231, 350] on span "M41" at bounding box center [256, 349] width 111 height 14
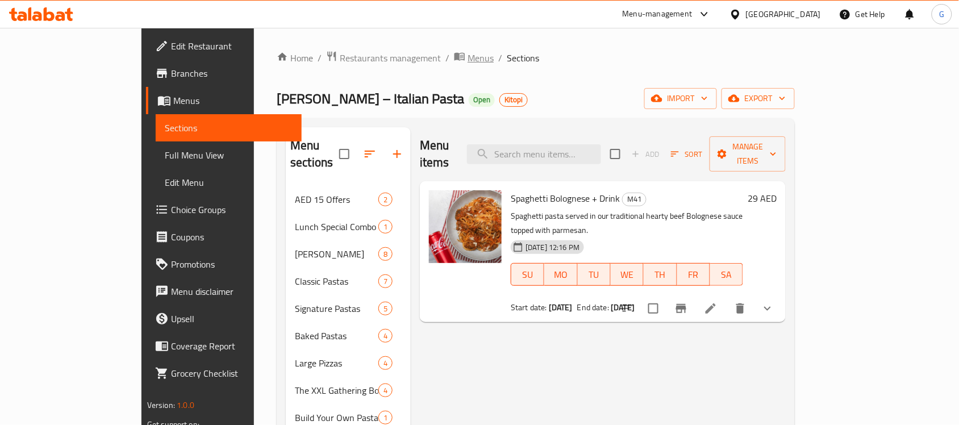
click at [468, 53] on span "Menus" at bounding box center [481, 58] width 26 height 14
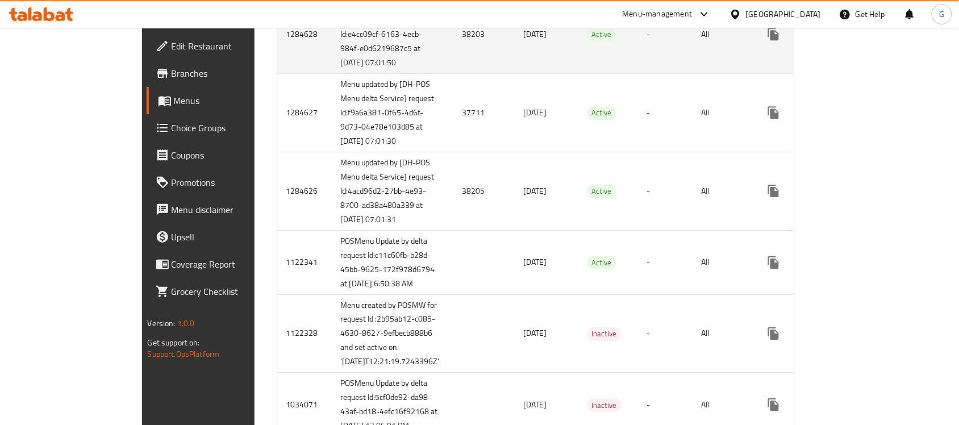
scroll to position [999, 0]
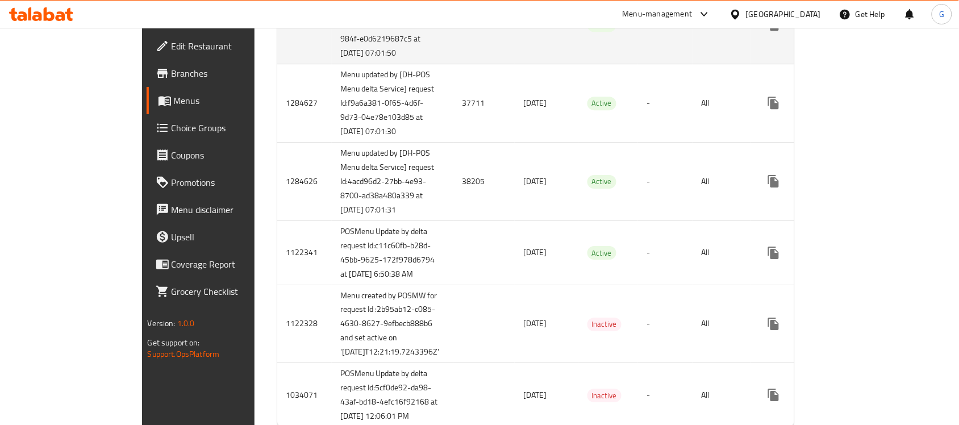
click at [277, 64] on td "1284628" at bounding box center [304, 24] width 55 height 78
copy td "1284628"
click at [863, 31] on icon "enhanced table" at bounding box center [856, 25] width 14 height 14
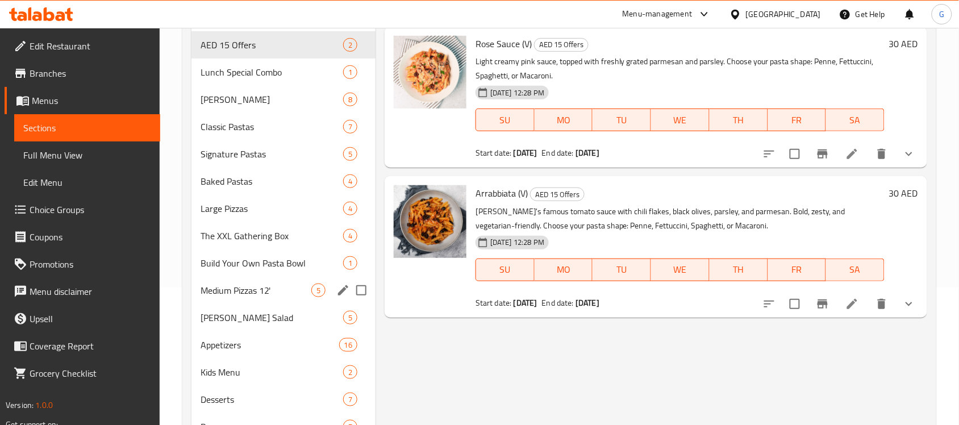
scroll to position [243, 0]
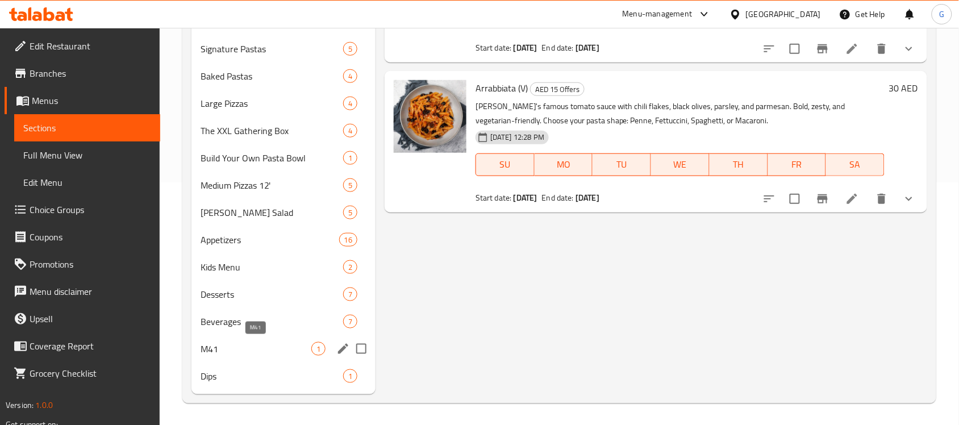
click at [257, 347] on span "M41" at bounding box center [256, 349] width 111 height 14
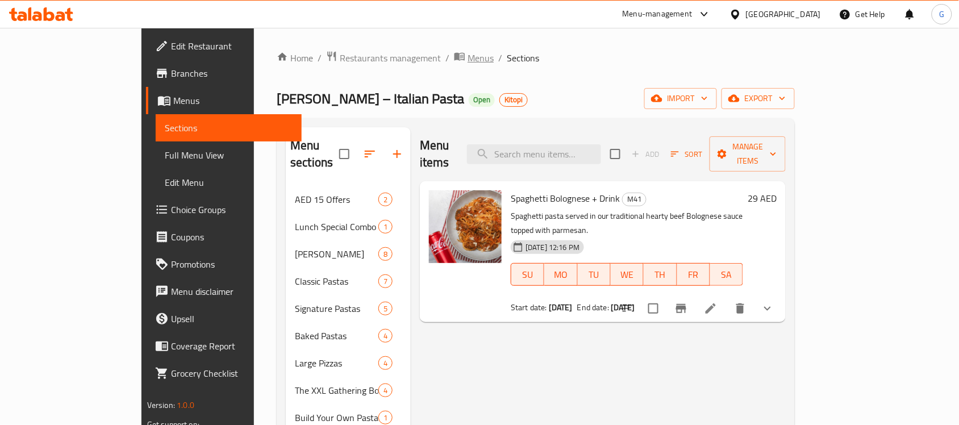
click at [468, 59] on span "Menus" at bounding box center [481, 58] width 26 height 14
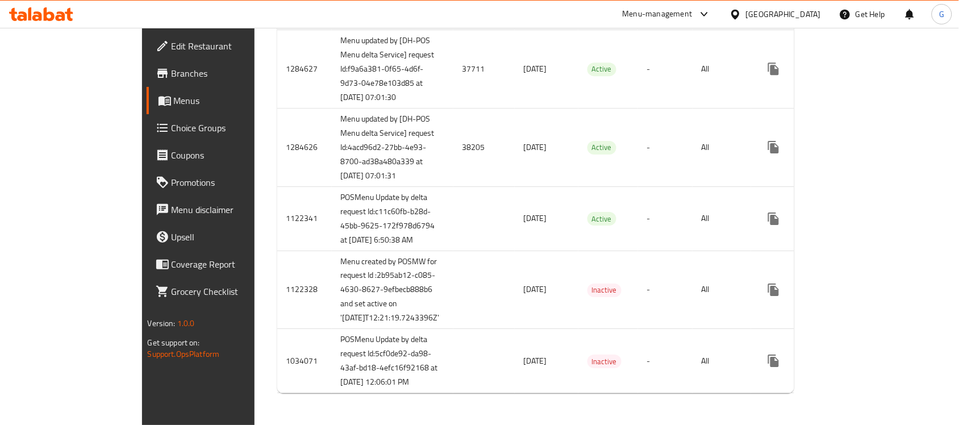
scroll to position [1020, 0]
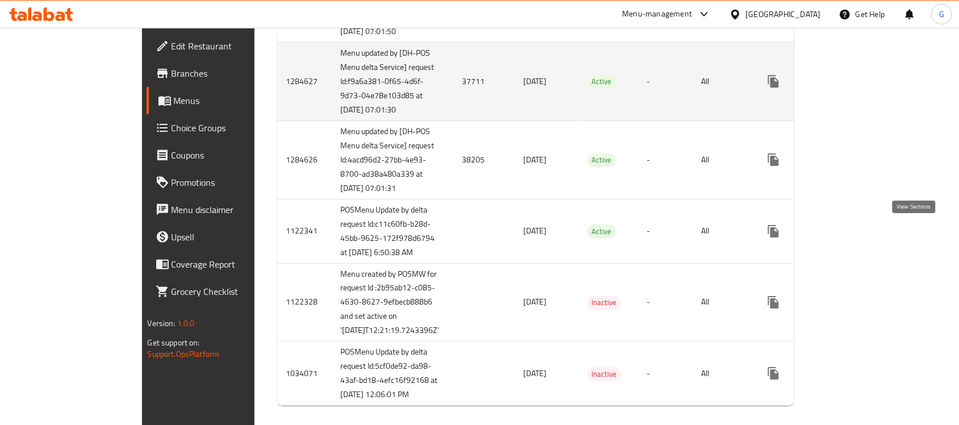
click at [863, 88] on icon "enhanced table" at bounding box center [856, 81] width 14 height 14
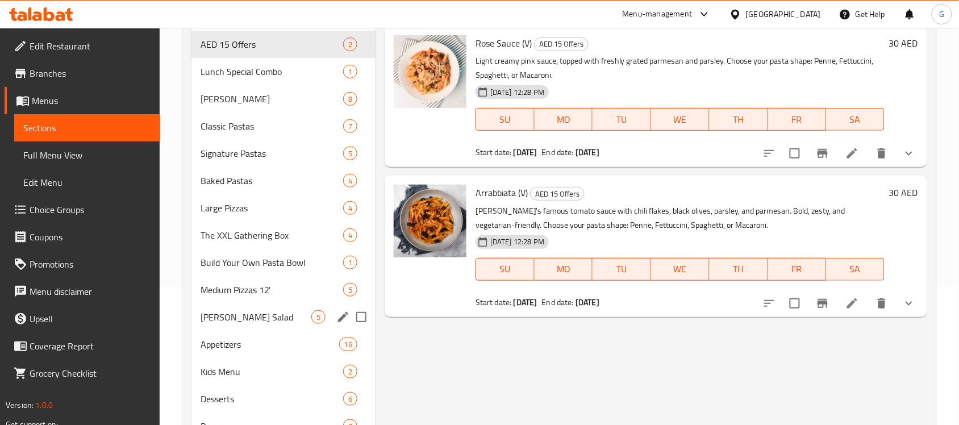
scroll to position [243, 0]
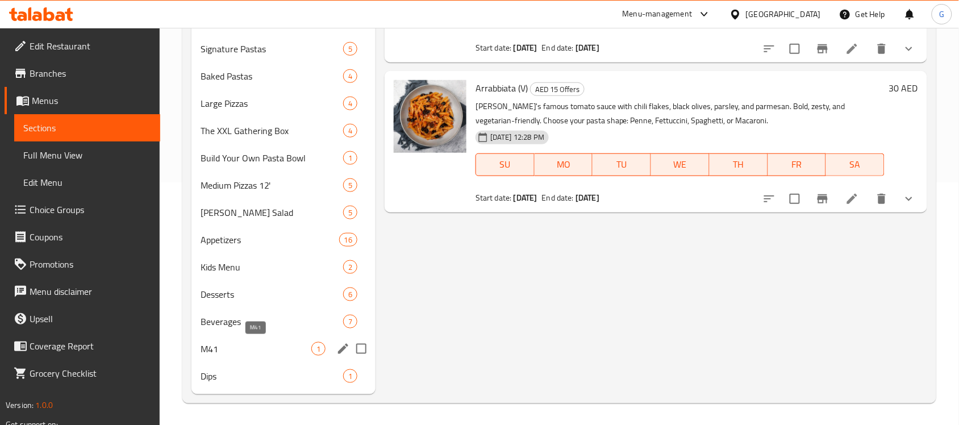
click at [261, 342] on span "M41" at bounding box center [256, 349] width 111 height 14
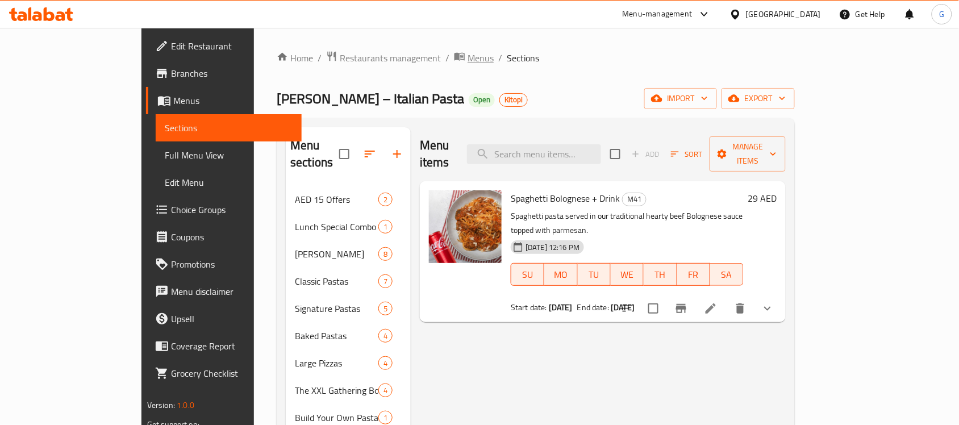
click at [468, 52] on span "Menus" at bounding box center [481, 58] width 26 height 14
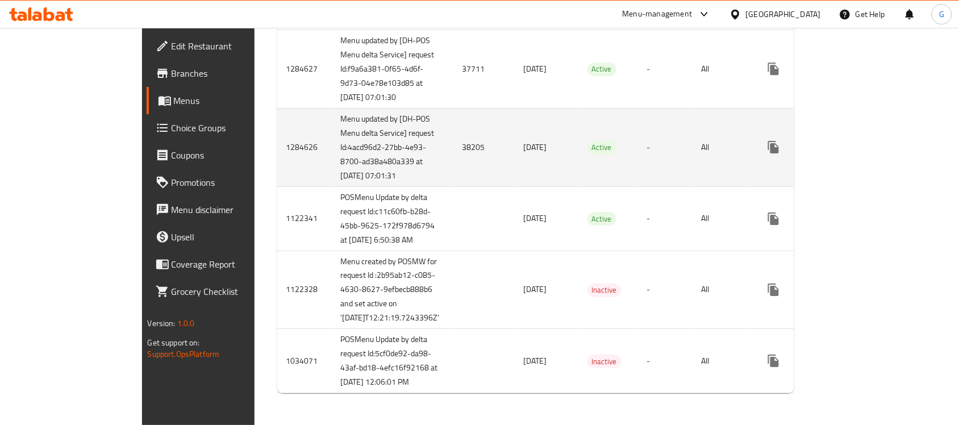
scroll to position [1184, 0]
click at [870, 149] on link "enhanced table" at bounding box center [855, 147] width 27 height 27
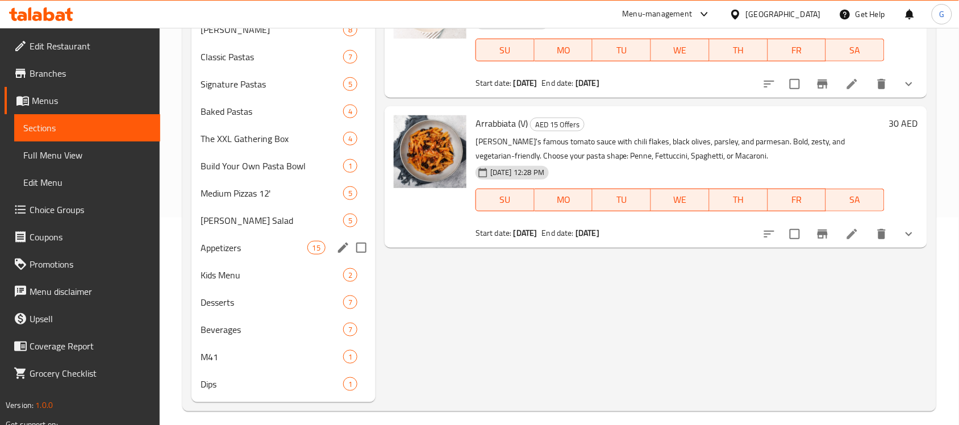
scroll to position [216, 0]
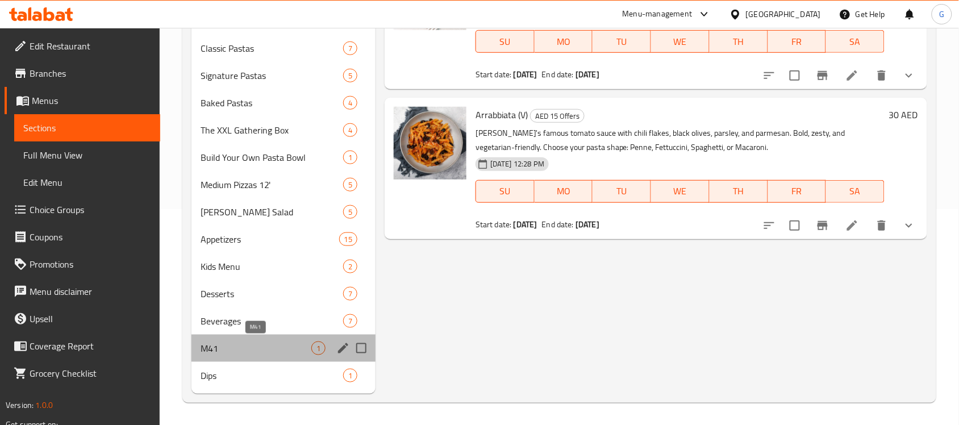
click at [255, 352] on span "M41" at bounding box center [256, 349] width 111 height 14
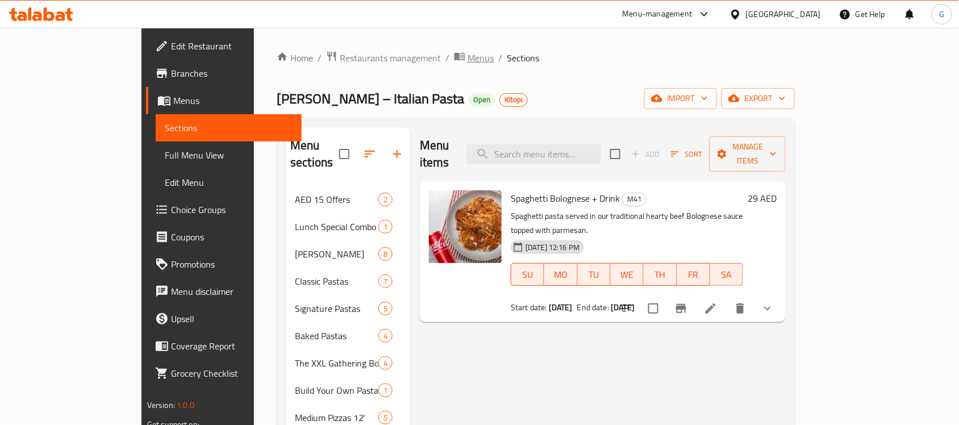
click at [468, 61] on span "Menus" at bounding box center [481, 58] width 26 height 14
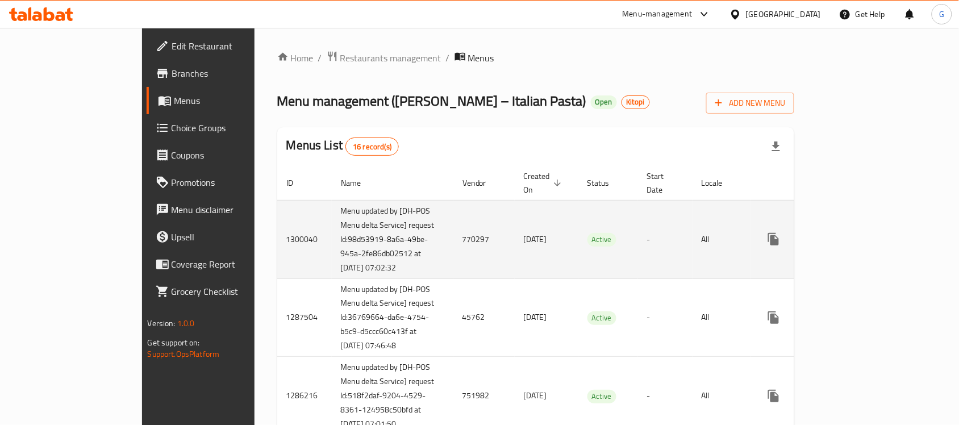
click at [454, 235] on td "770297" at bounding box center [484, 239] width 61 height 78
copy td "770297"
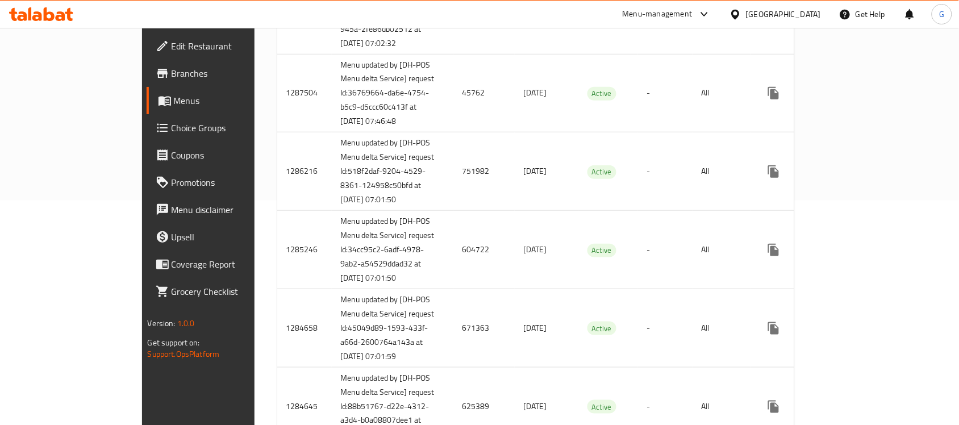
scroll to position [71, 0]
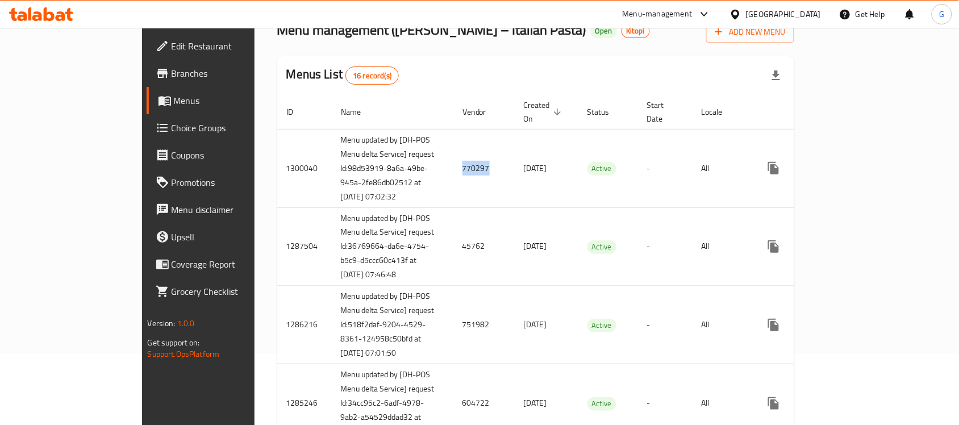
copy td "770297"
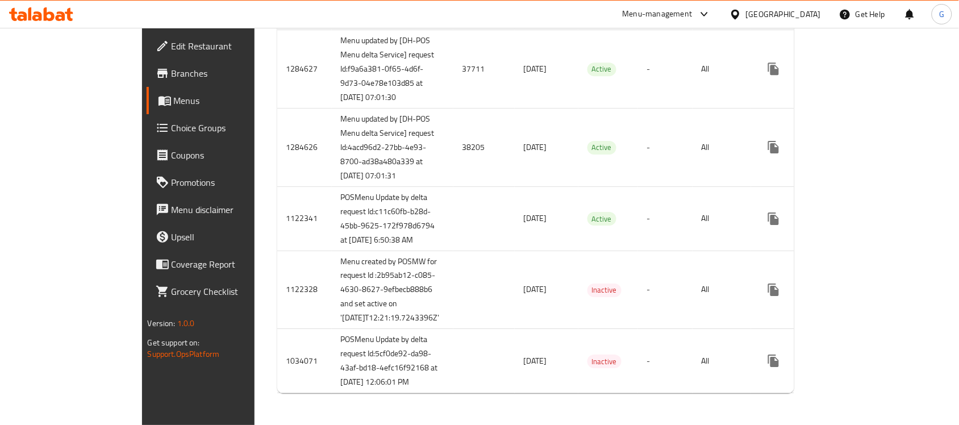
scroll to position [1279, 0]
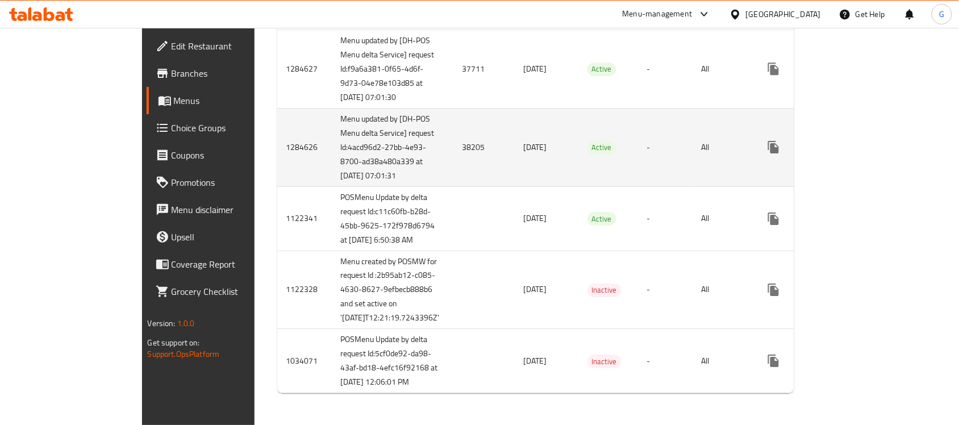
click at [454, 108] on td "38205" at bounding box center [484, 147] width 61 height 78
copy td "38205"
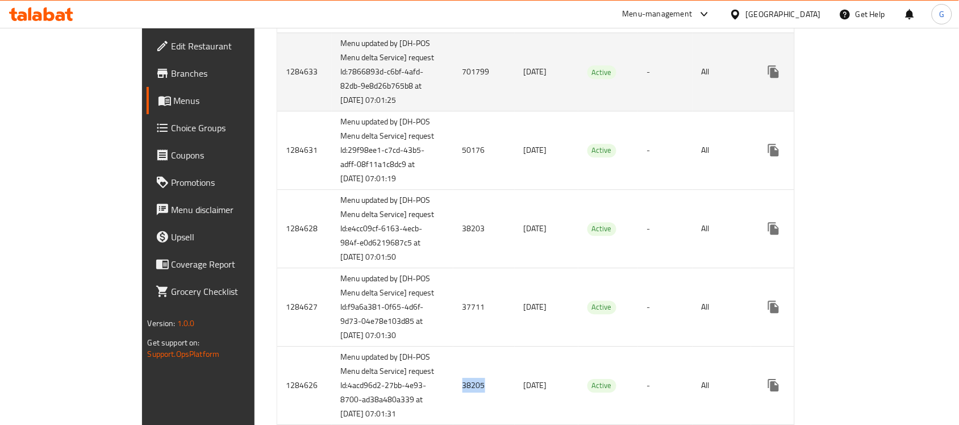
scroll to position [781, 0]
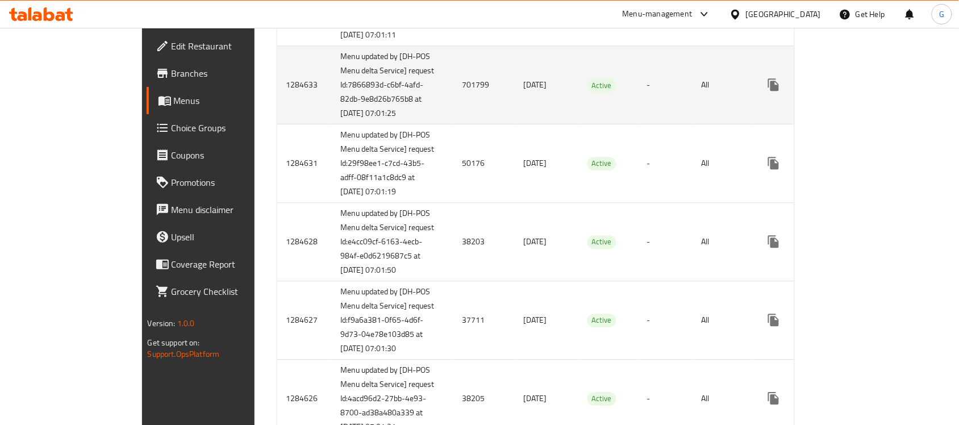
click at [454, 124] on td "701799" at bounding box center [484, 84] width 61 height 78
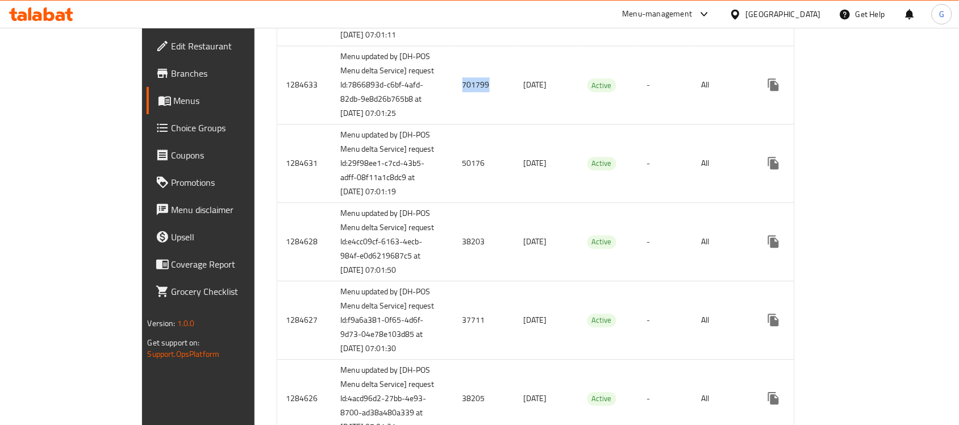
copy td "701799"
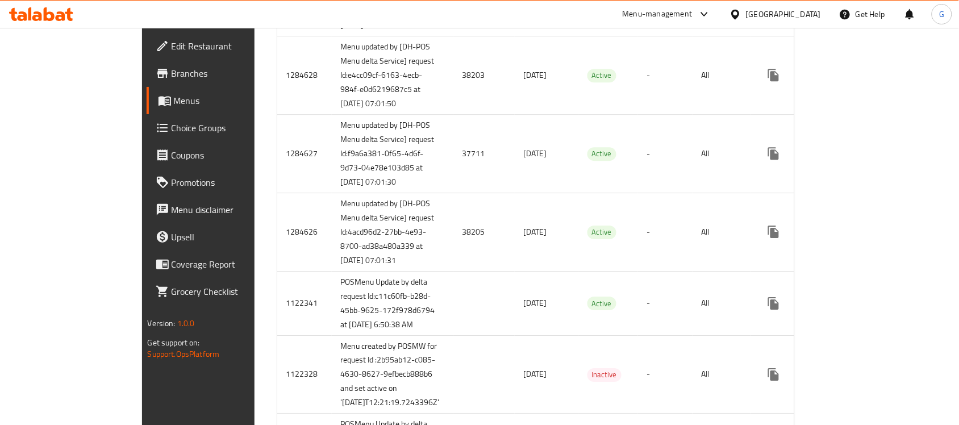
scroll to position [938, 0]
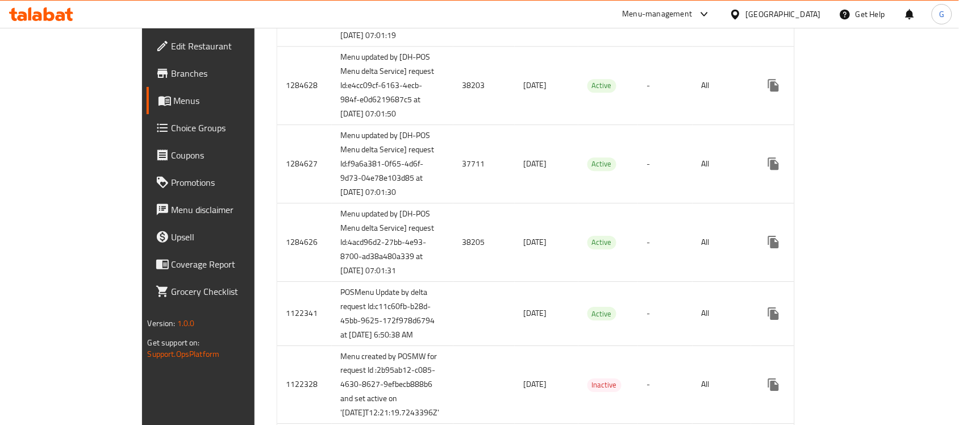
click at [172, 78] on span "Branches" at bounding box center [233, 73] width 122 height 14
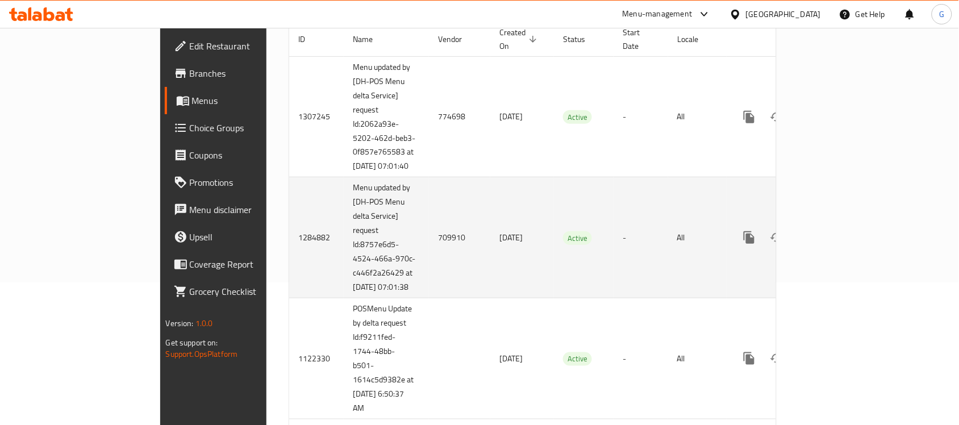
scroll to position [142, 0]
click at [845, 240] on link "enhanced table" at bounding box center [831, 237] width 27 height 27
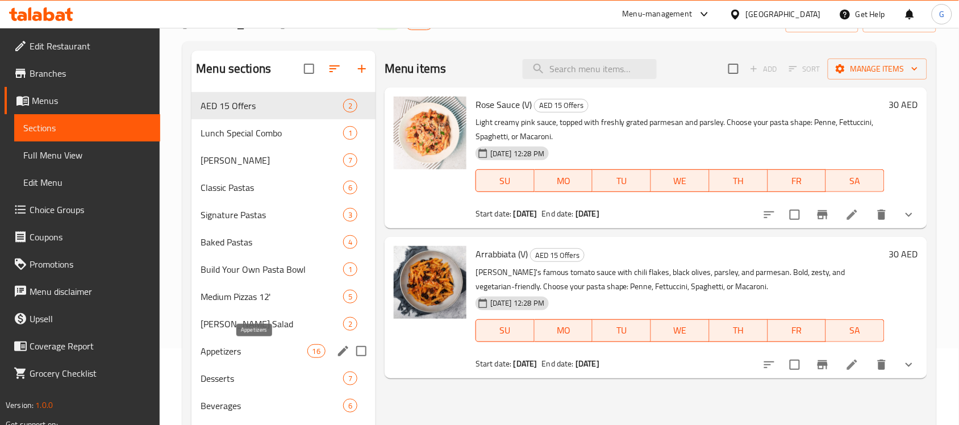
scroll to position [161, 0]
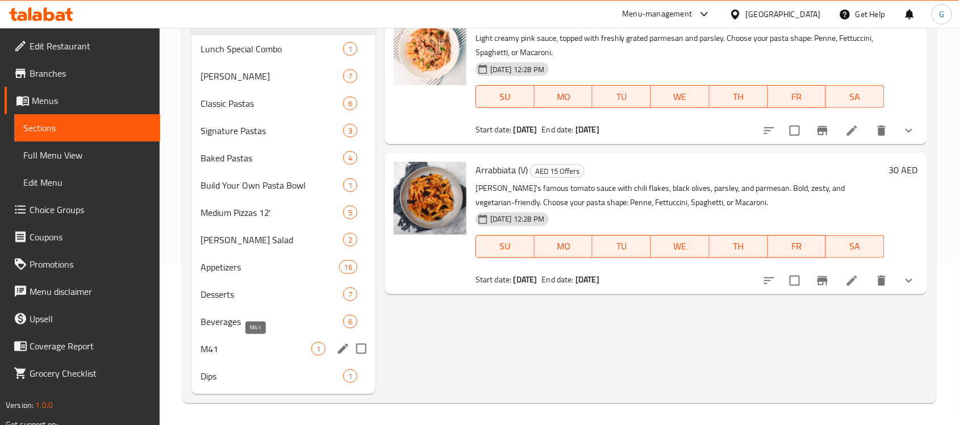
click at [217, 350] on span "M41" at bounding box center [256, 349] width 111 height 14
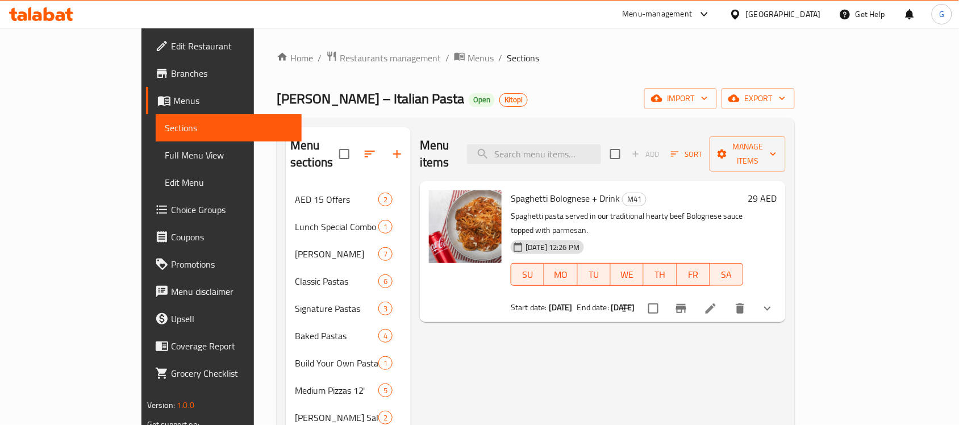
click at [637, 21] on div "Menu-management" at bounding box center [667, 14] width 107 height 27
click at [641, 14] on div "Menu-management" at bounding box center [658, 14] width 70 height 14
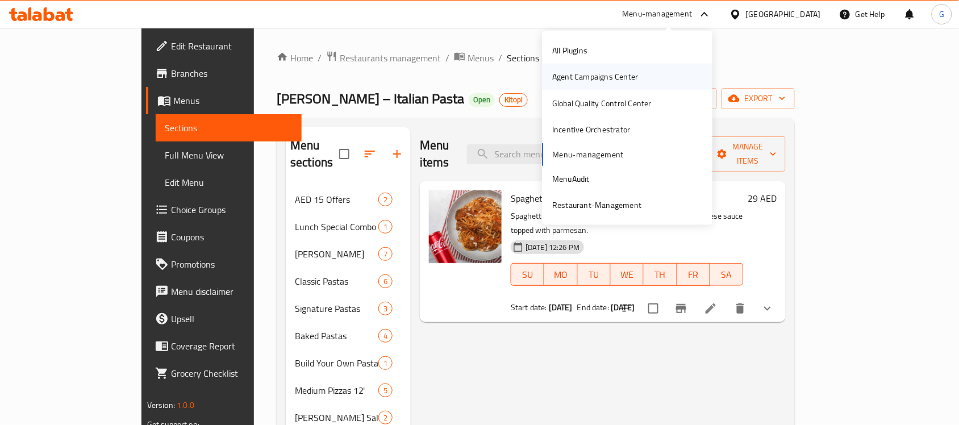
click at [619, 76] on div "Agent Campaigns Center" at bounding box center [595, 76] width 86 height 13
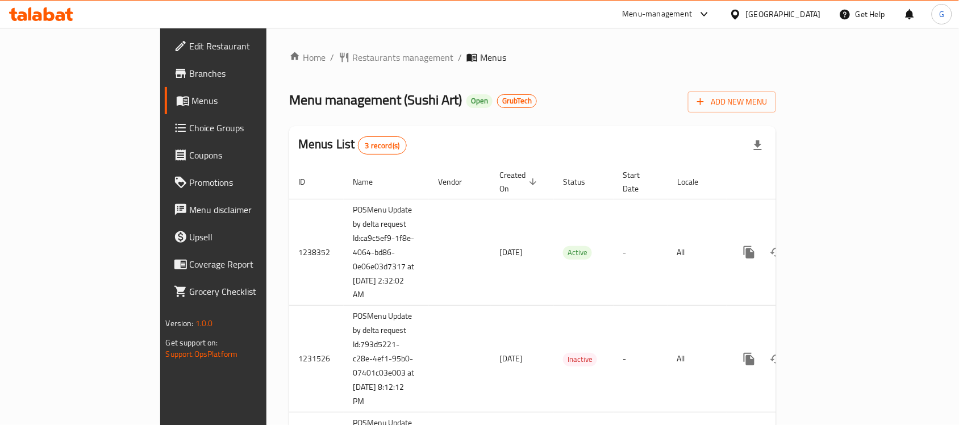
click at [190, 48] on span "Edit Restaurant" at bounding box center [251, 46] width 122 height 14
